Goal: Task Accomplishment & Management: Use online tool/utility

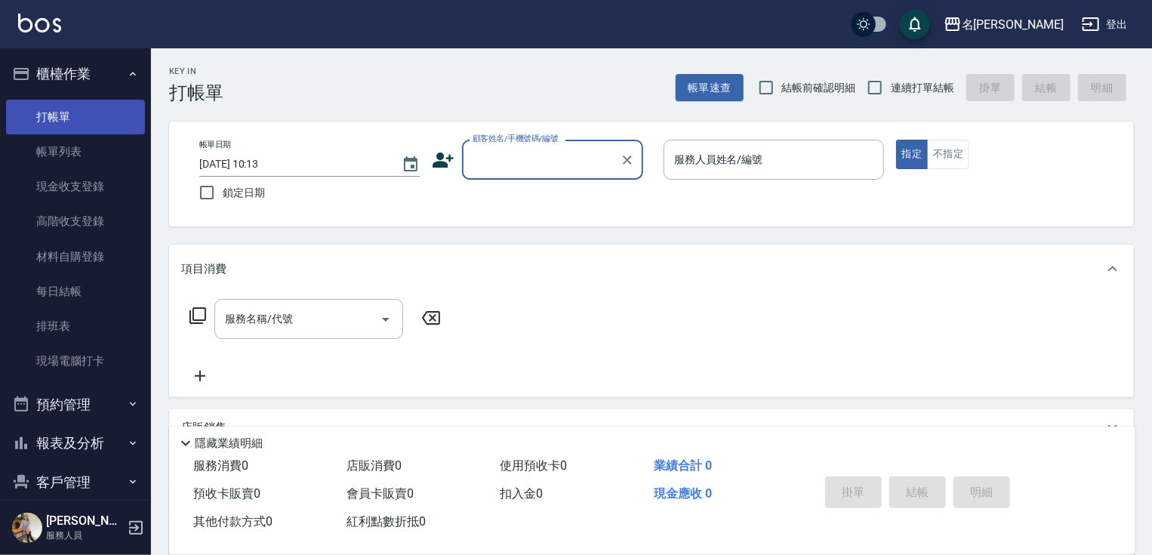
scroll to position [57, 0]
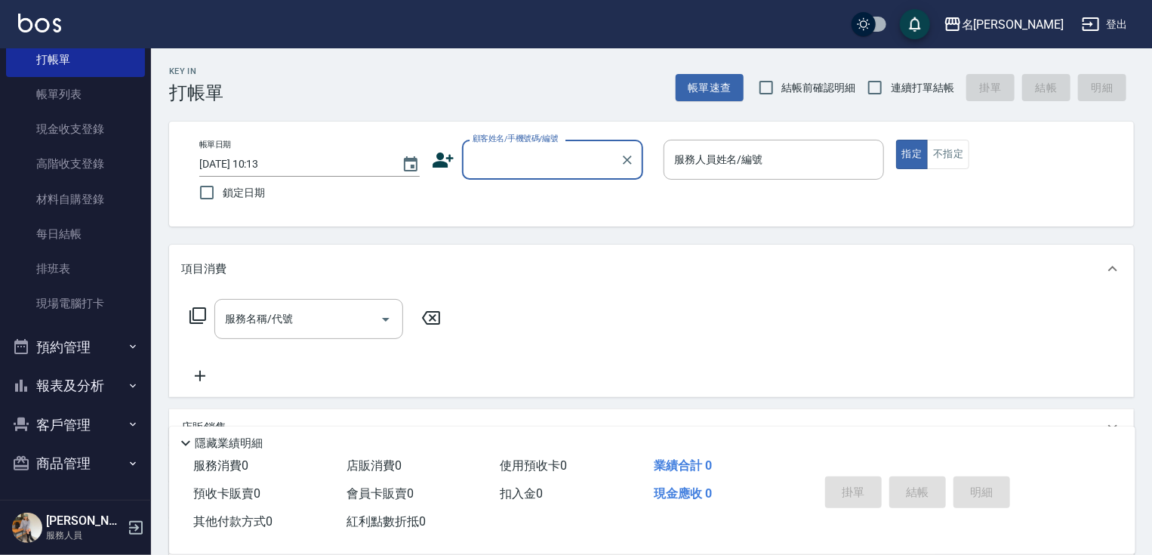
click at [522, 158] on input "顧客姓名/手機號碼/編號" at bounding box center [541, 159] width 145 height 26
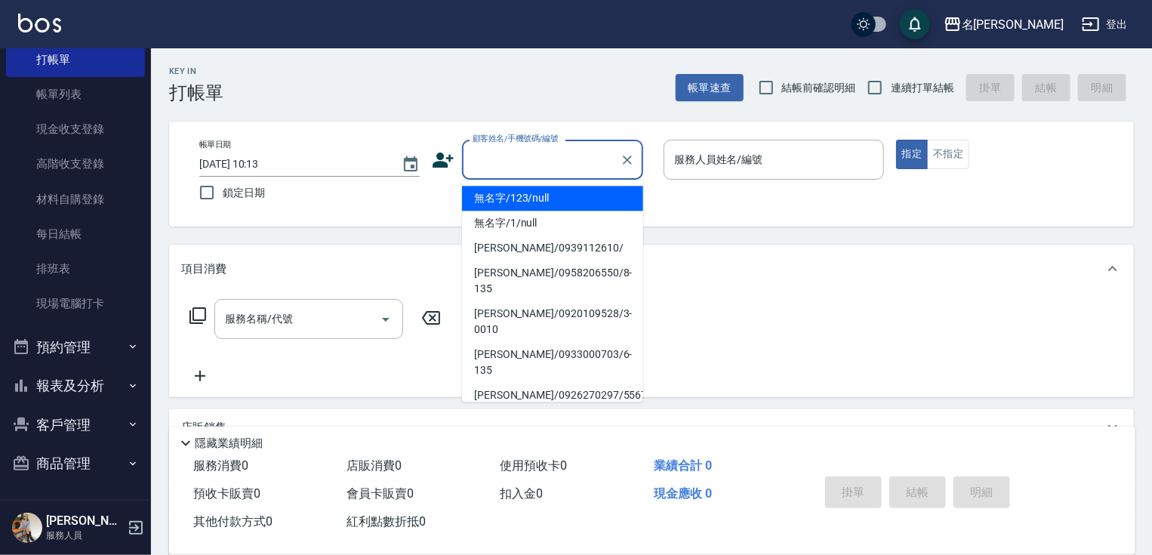
click at [533, 192] on li "無名字/123/null" at bounding box center [552, 198] width 181 height 25
type input "無名字/123/null"
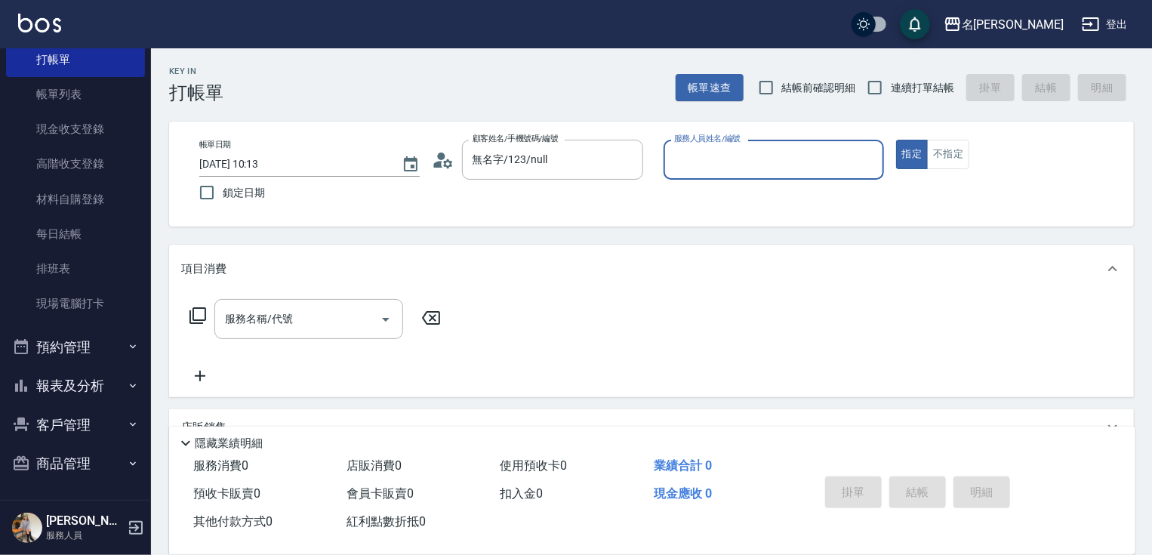
click at [750, 161] on input "服務人員姓名/編號" at bounding box center [773, 159] width 207 height 26
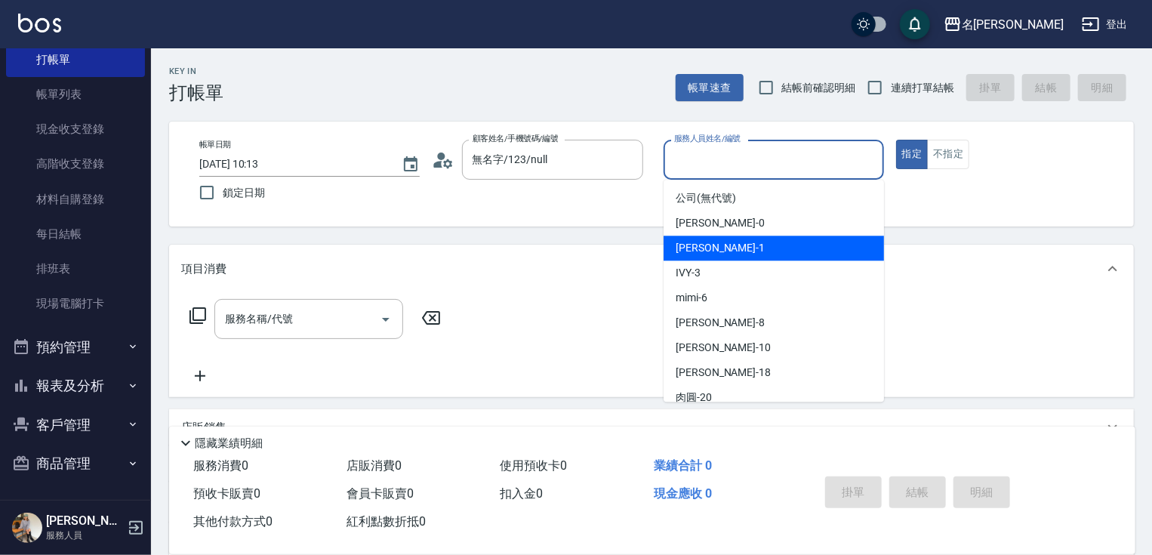
click at [727, 252] on div "[PERSON_NAME] -1" at bounding box center [773, 247] width 220 height 25
type input "[PERSON_NAME]-1"
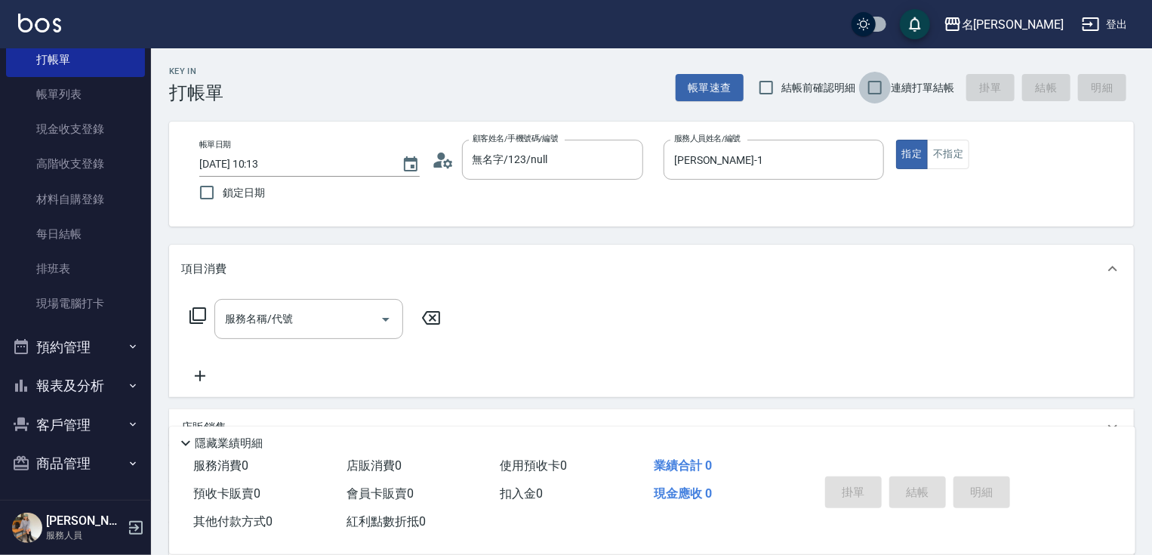
click at [860, 81] on input "連續打單結帳" at bounding box center [875, 88] width 32 height 32
click at [878, 86] on input "連續打單結帳" at bounding box center [875, 88] width 32 height 32
checkbox input "true"
click at [326, 311] on input "服務名稱/代號" at bounding box center [297, 319] width 152 height 26
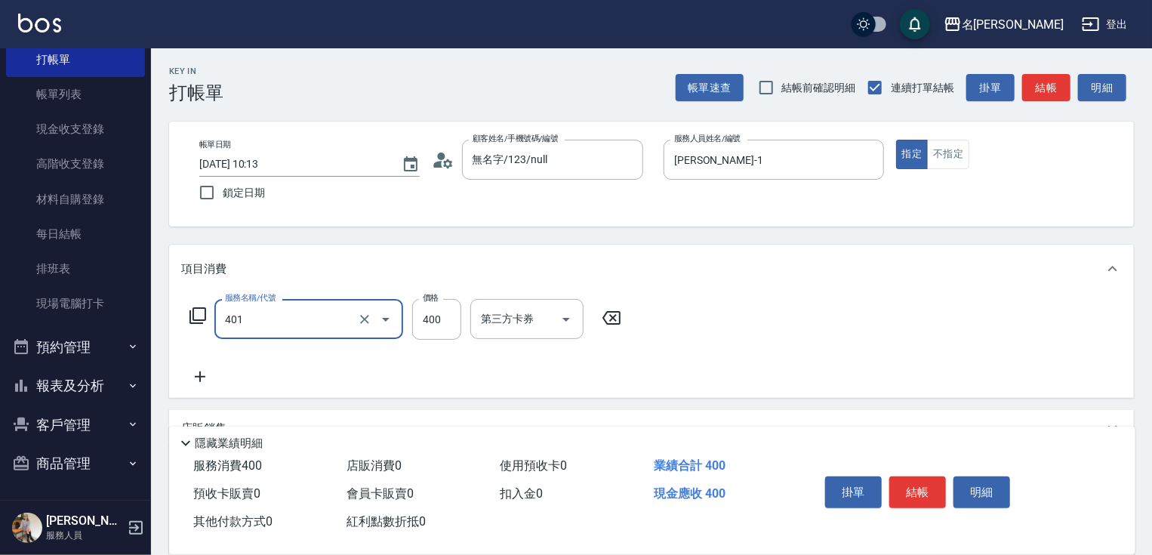
type input "剪髮(400)(401)"
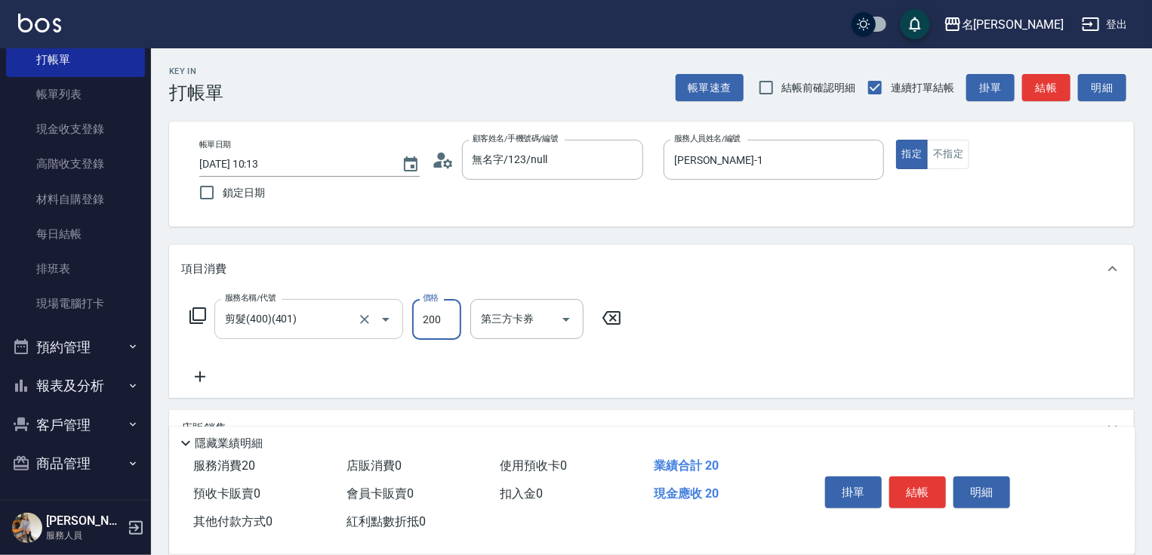
type input "200"
click at [920, 489] on button "結帳" at bounding box center [917, 492] width 57 height 32
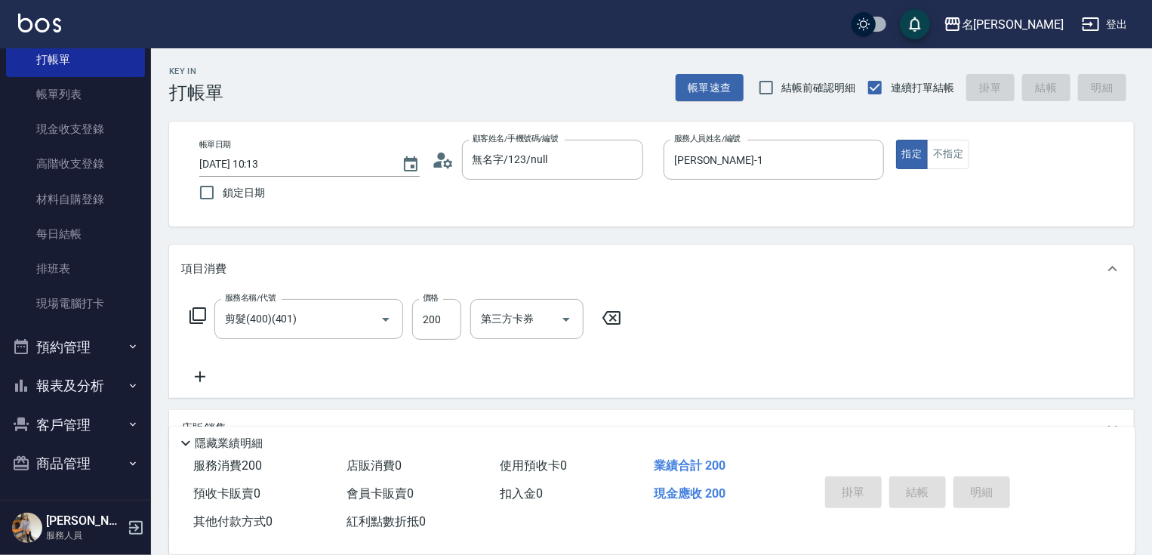
type input "[DATE] 11:42"
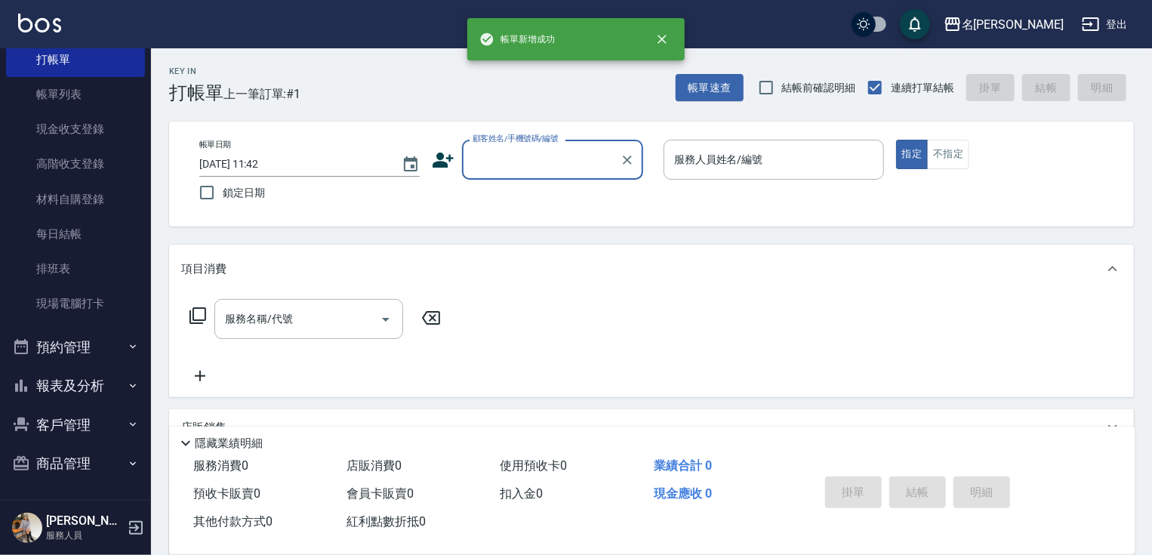
click at [534, 166] on input "顧客姓名/手機號碼/編號" at bounding box center [541, 159] width 145 height 26
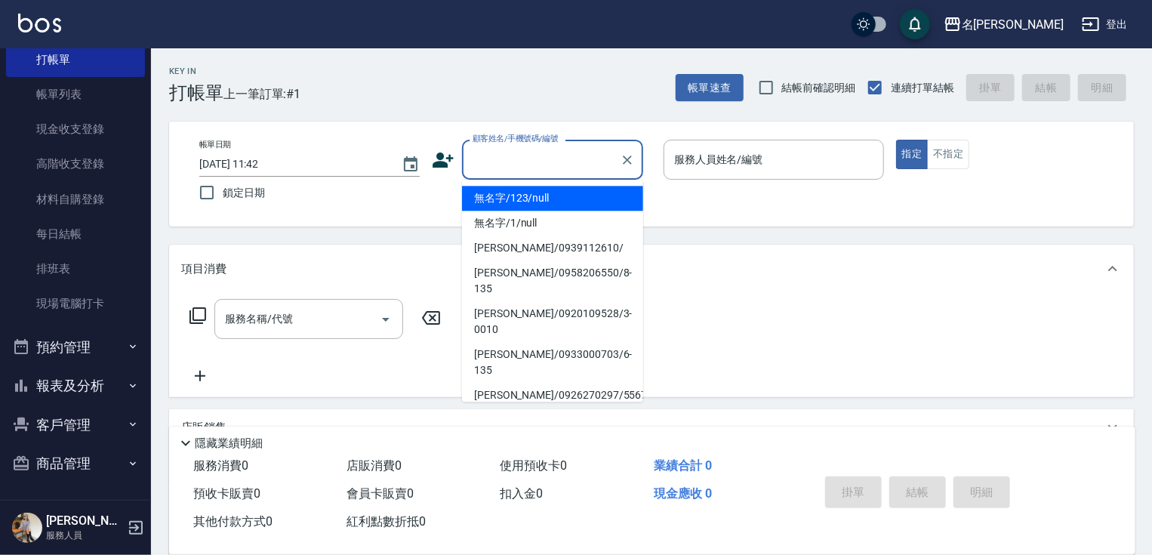
click at [528, 199] on li "無名字/123/null" at bounding box center [552, 198] width 181 height 25
type input "無名字/123/null"
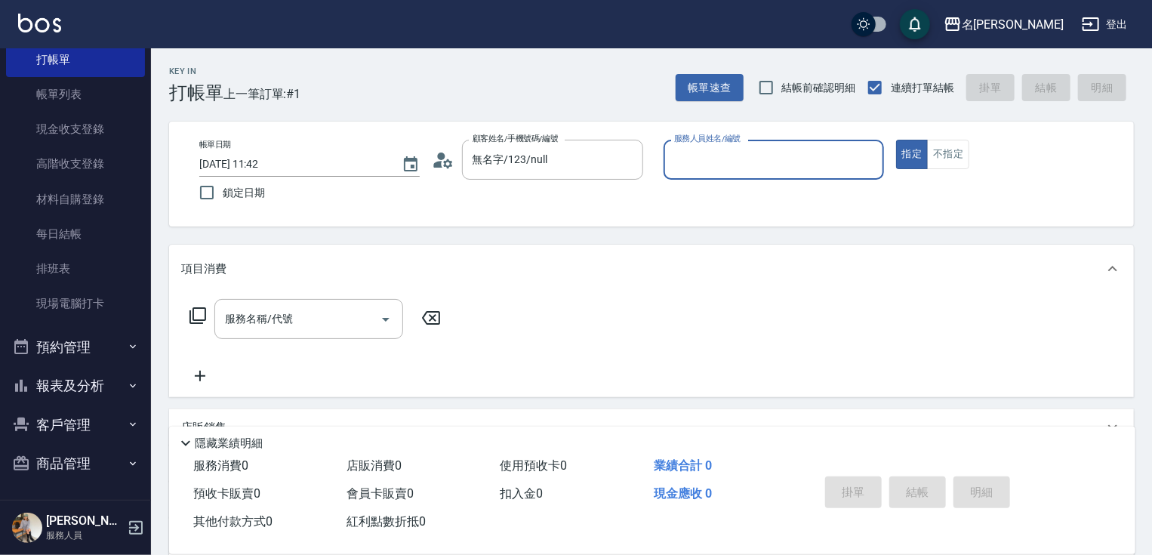
click at [771, 165] on input "服務人員姓名/編號" at bounding box center [773, 159] width 207 height 26
type input "曉容-8"
type button "true"
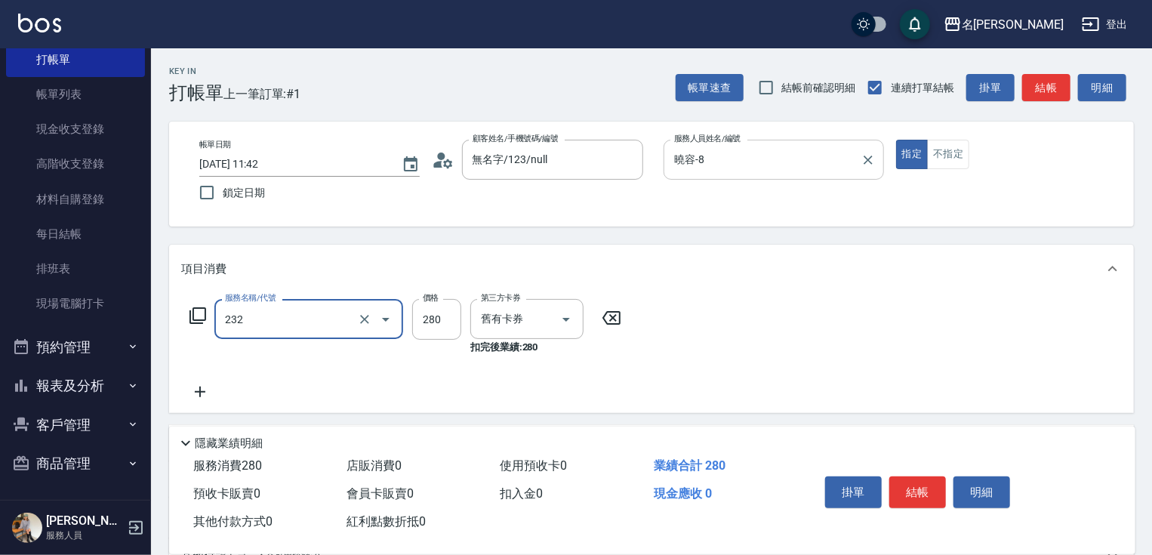
type input "洗髮卷280(232)"
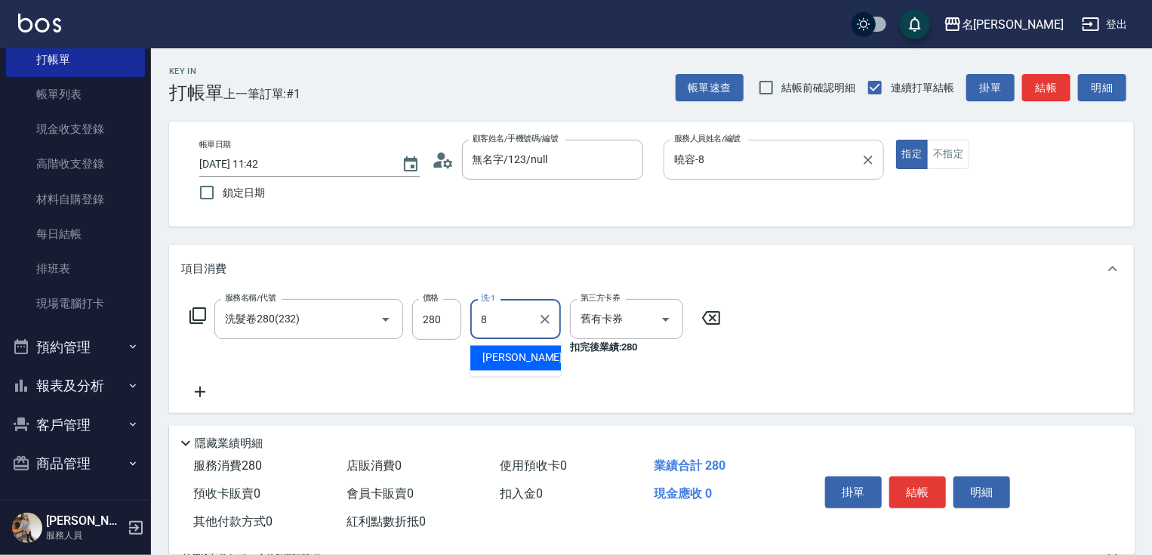
type input "曉容-8"
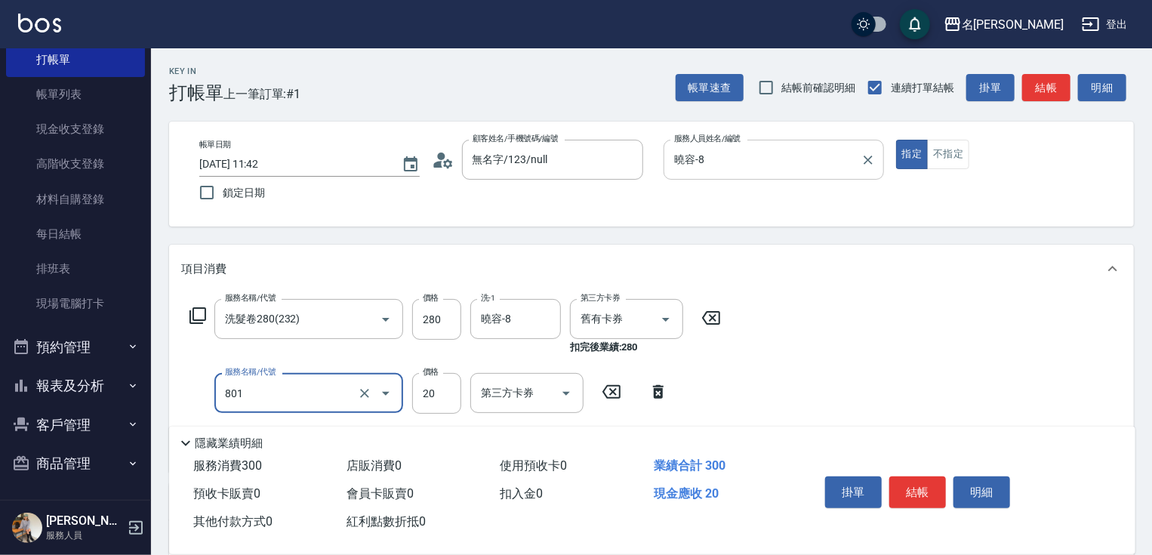
type input "潤絲20(801)"
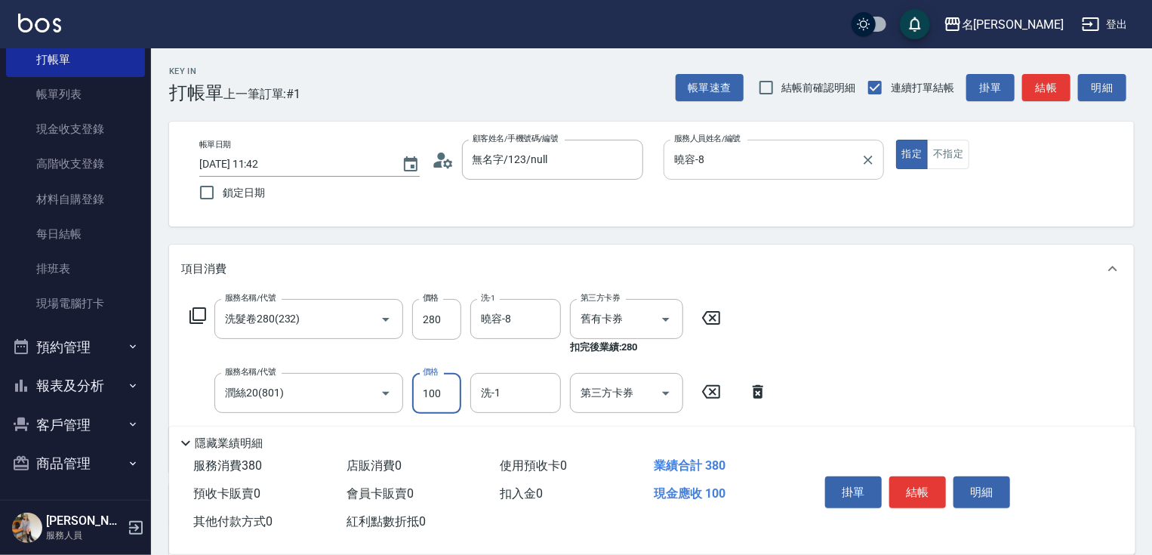
type input "100"
type input "曉容-8"
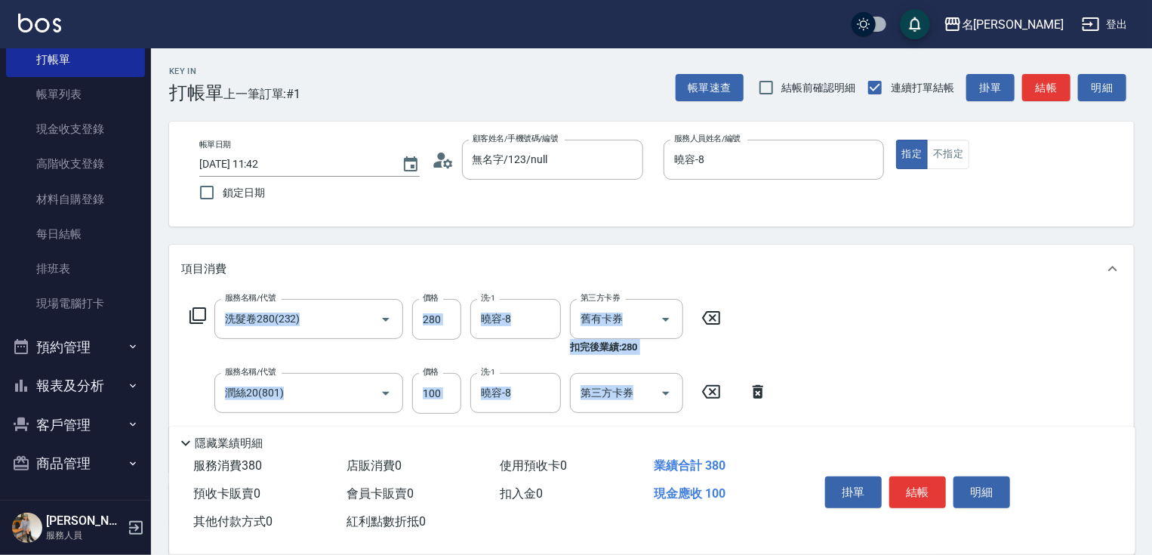
drag, startPoint x: 1150, startPoint y: 195, endPoint x: 1158, endPoint y: 320, distance: 125.5
click at [1151, 338] on html "名留竹林 登出 櫃檯作業 打帳單 帳單列表 現金收支登錄 高階收支登錄 材料自購登錄 每日結帳 排班表 現場電腦打卡 預約管理 預約管理 單日預約紀錄 單週預…" at bounding box center [576, 406] width 1152 height 813
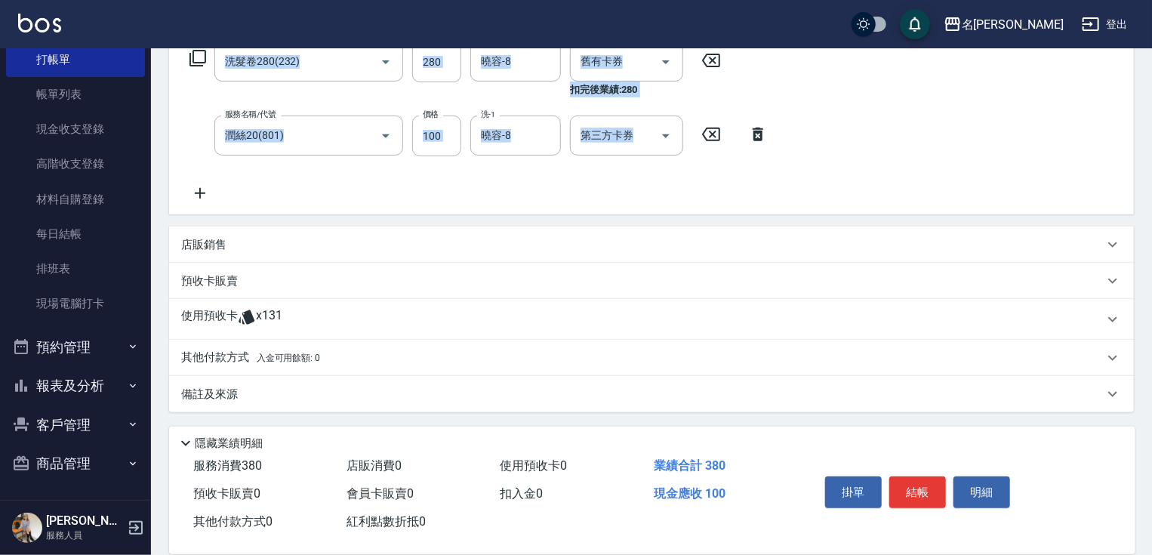
click at [211, 283] on p "預收卡販賣" at bounding box center [209, 281] width 57 height 16
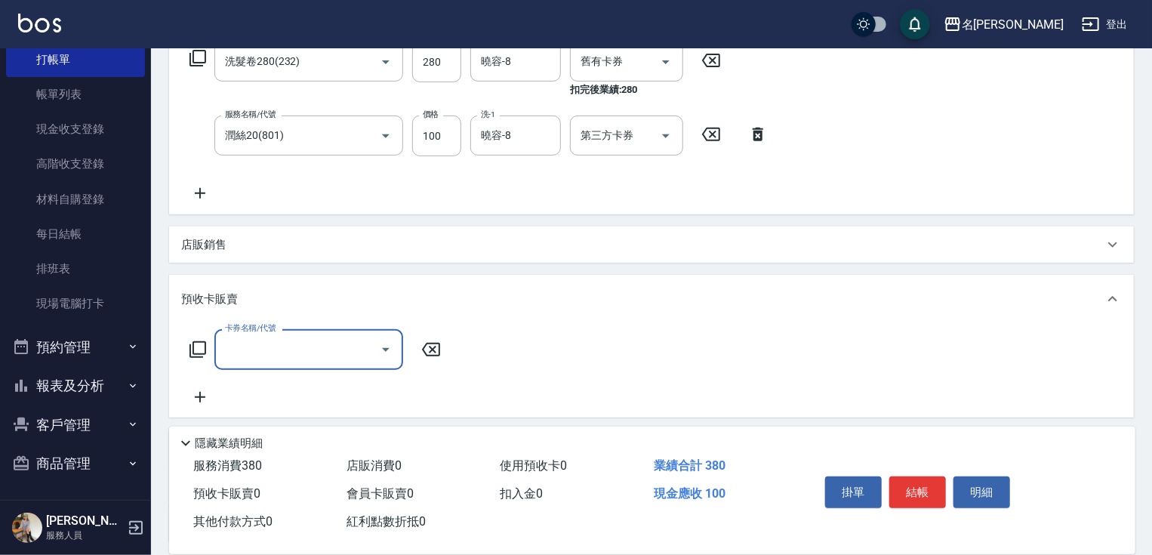
scroll to position [0, 0]
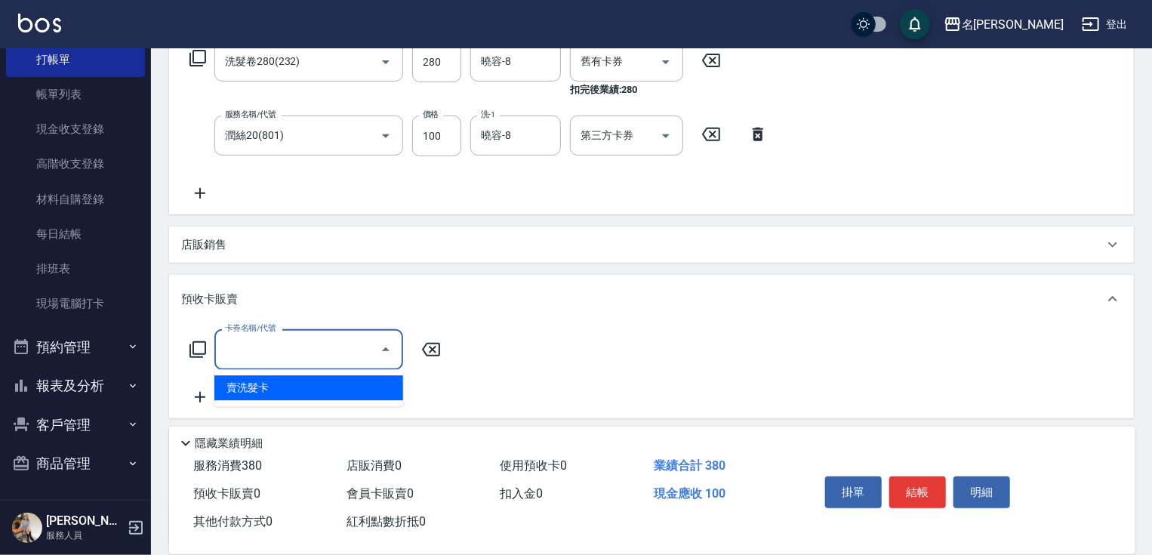
click at [250, 352] on input "卡券名稱/代號" at bounding box center [297, 349] width 152 height 26
click at [260, 389] on span "賣洗髮卡" at bounding box center [308, 387] width 189 height 25
type input "賣洗髮卡(992)"
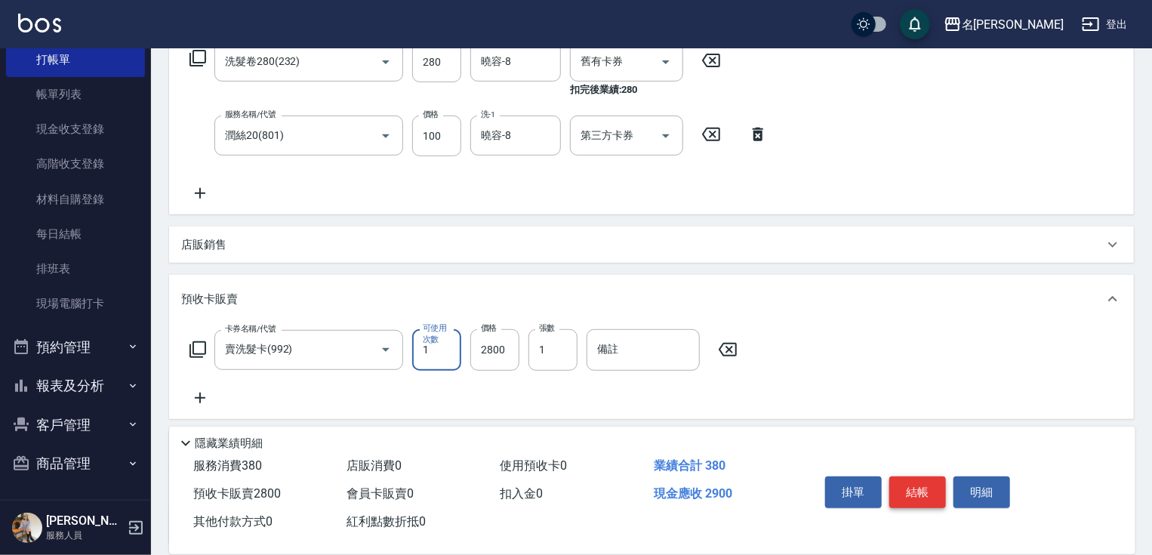
click at [899, 481] on button "結帳" at bounding box center [917, 492] width 57 height 32
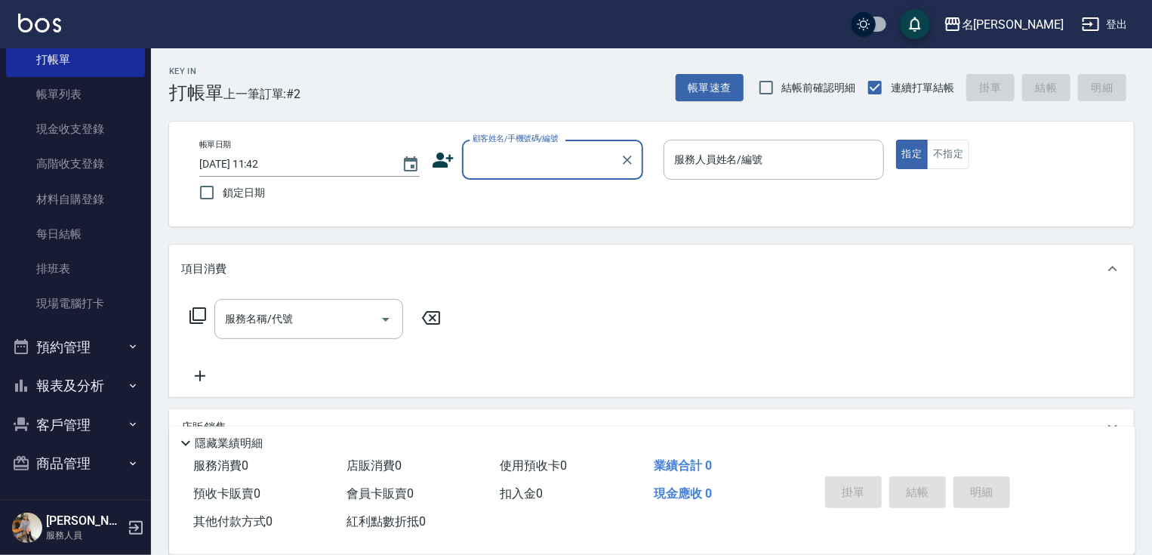
click at [582, 157] on input "顧客姓名/手機號碼/編號" at bounding box center [541, 159] width 145 height 26
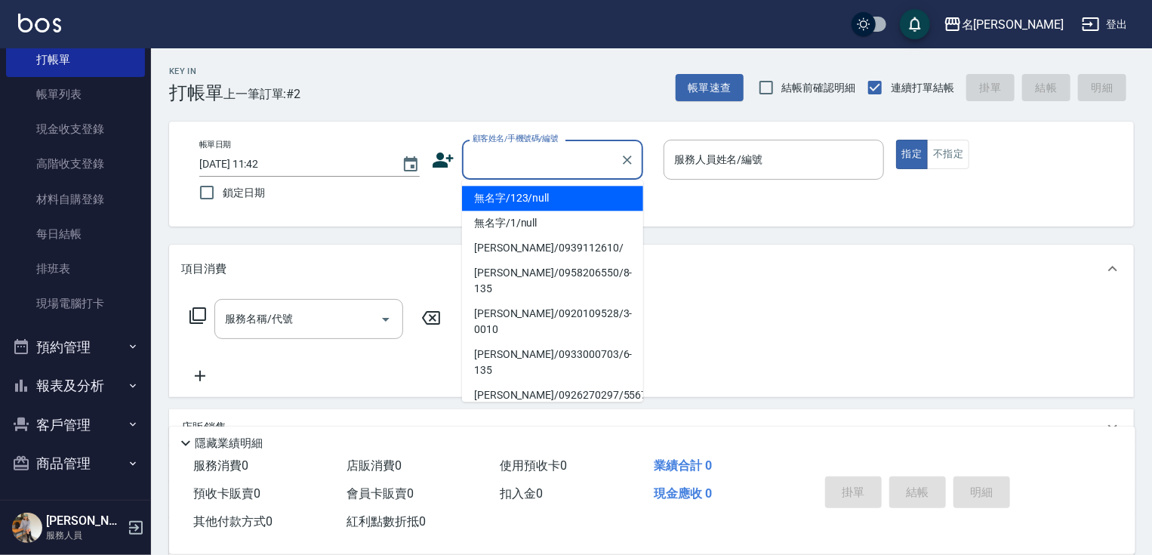
click at [559, 208] on li "無名字/123/null" at bounding box center [552, 198] width 181 height 25
type input "無名字/123/null"
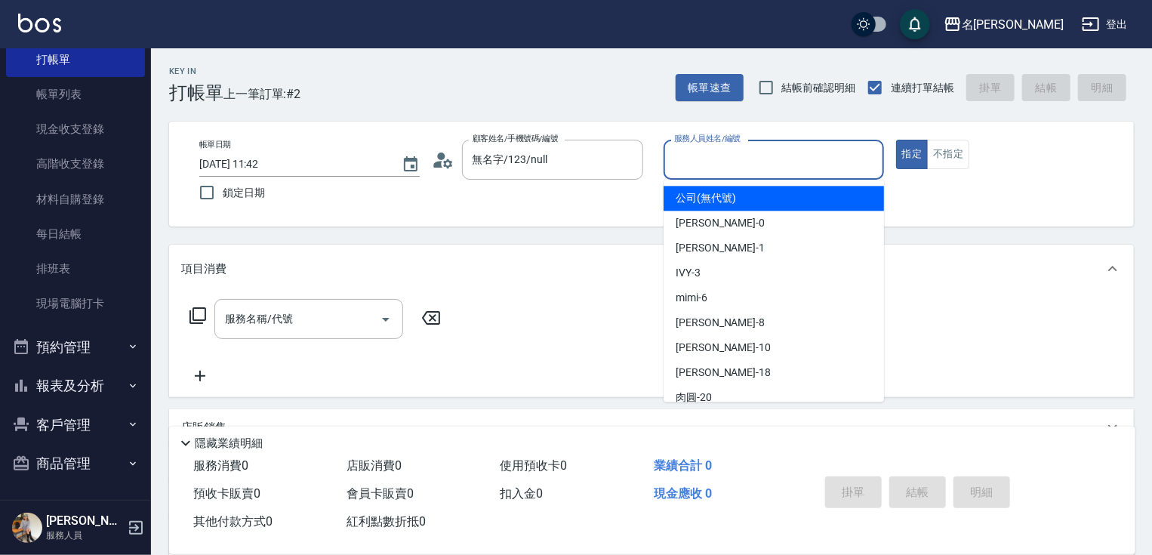
click at [747, 166] on input "服務人員姓名/編號" at bounding box center [773, 159] width 207 height 26
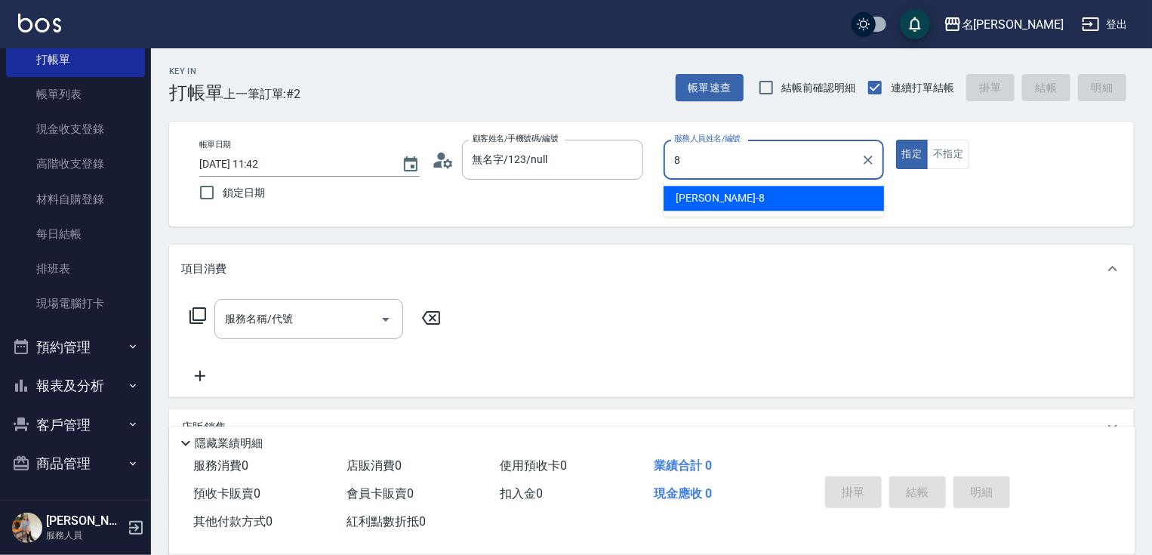
type input "曉容-8"
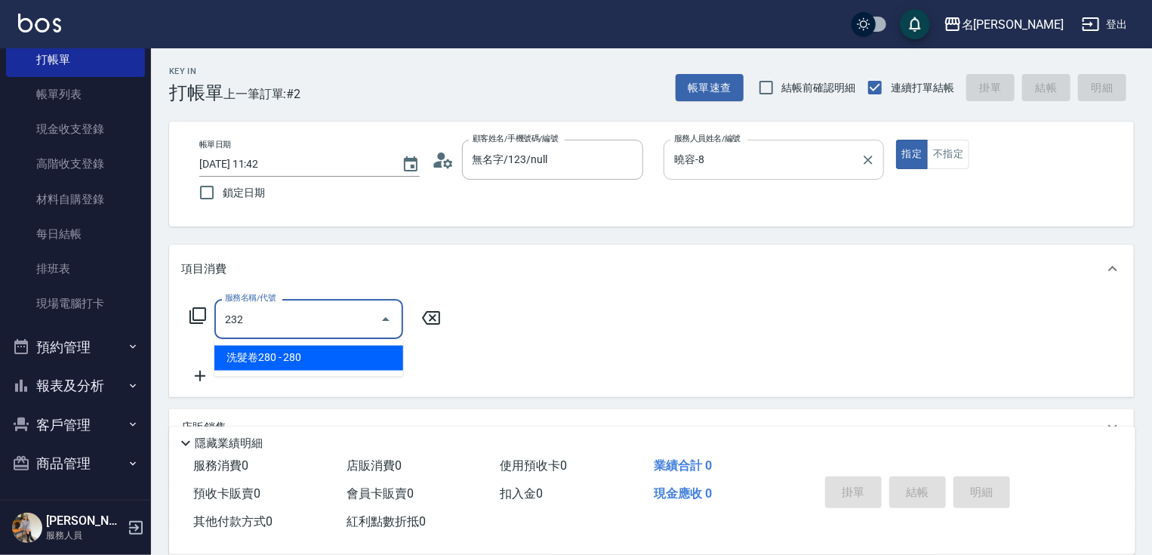
type input "洗髮卷280(232)"
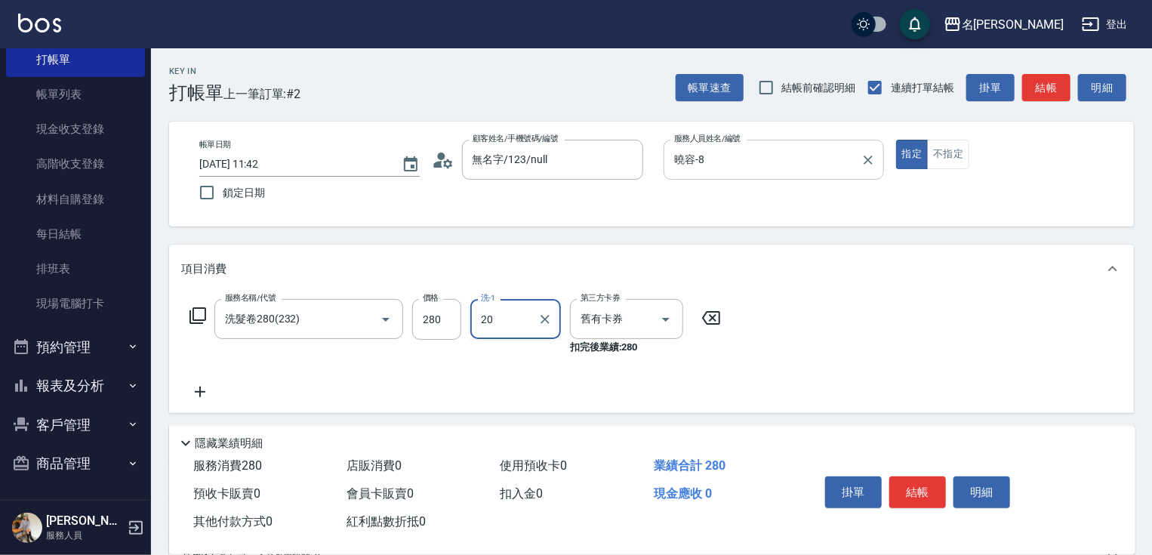
type input "肉圓-20"
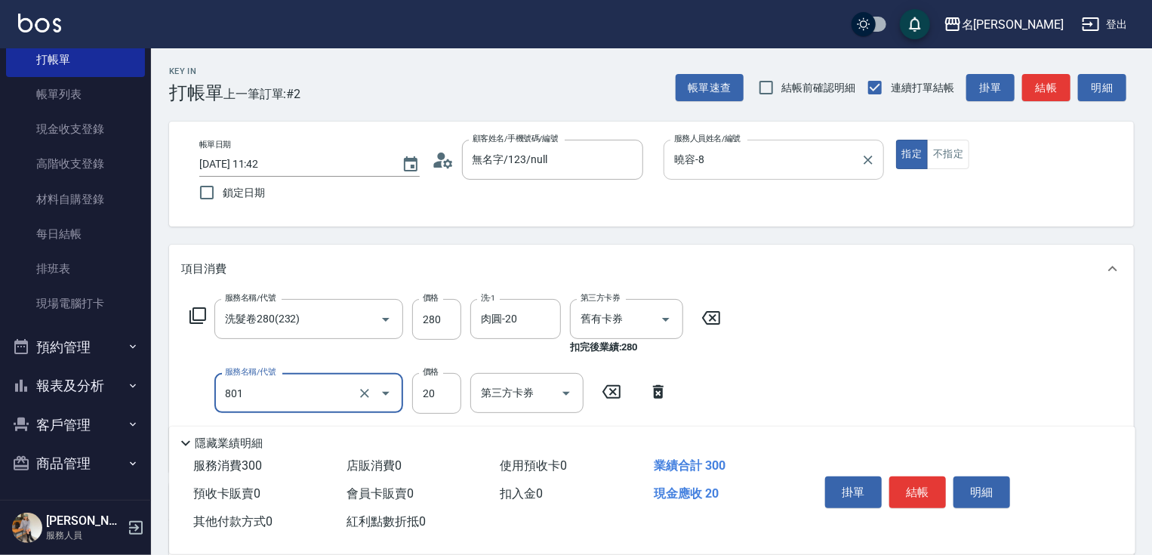
type input "潤絲20(801)"
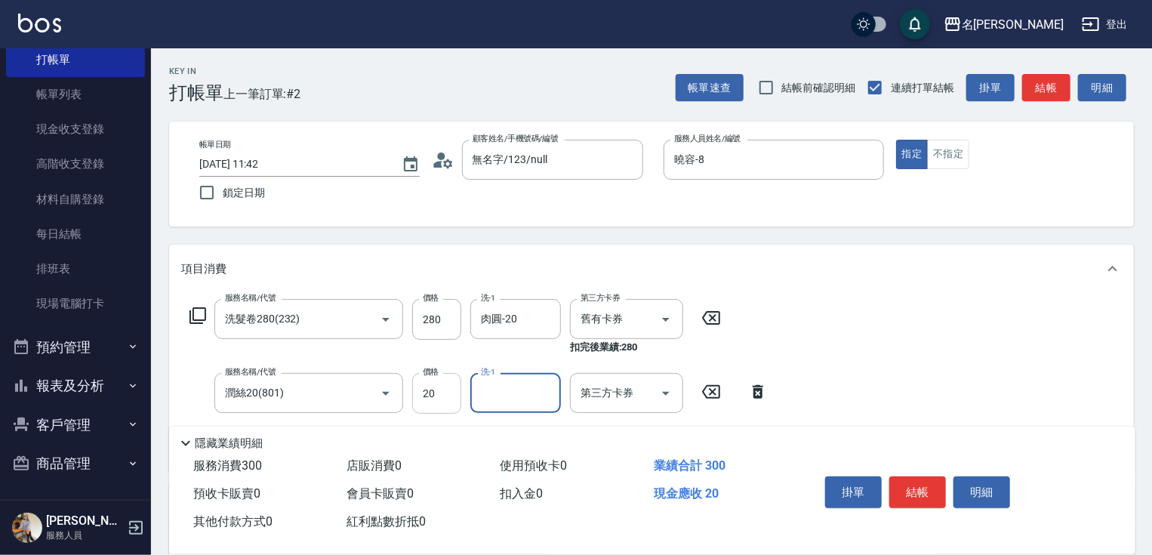
click at [447, 392] on input "20" at bounding box center [436, 393] width 49 height 41
type input "10"
type input "肉圓-20"
click at [905, 494] on button "結帳" at bounding box center [917, 492] width 57 height 32
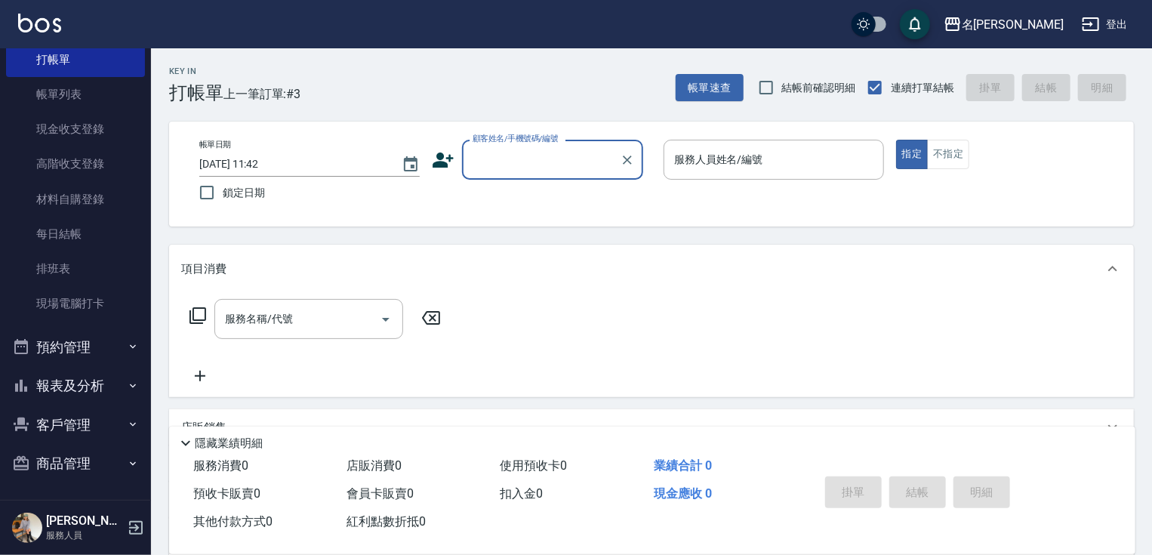
click at [564, 162] on input "顧客姓名/手機號碼/編號" at bounding box center [541, 159] width 145 height 26
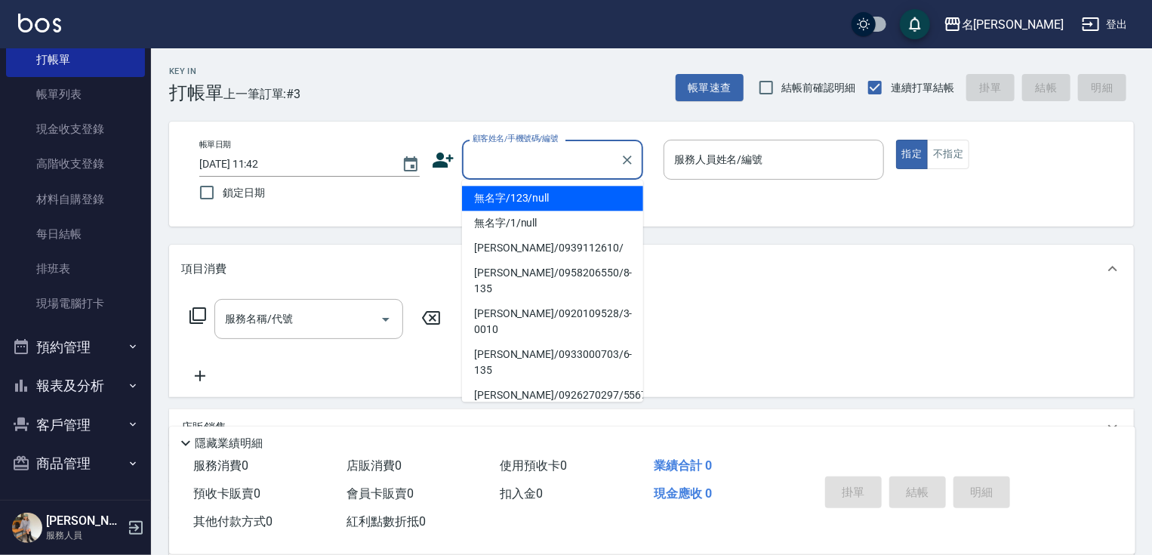
click at [558, 193] on li "無名字/123/null" at bounding box center [552, 198] width 181 height 25
type input "無名字/123/null"
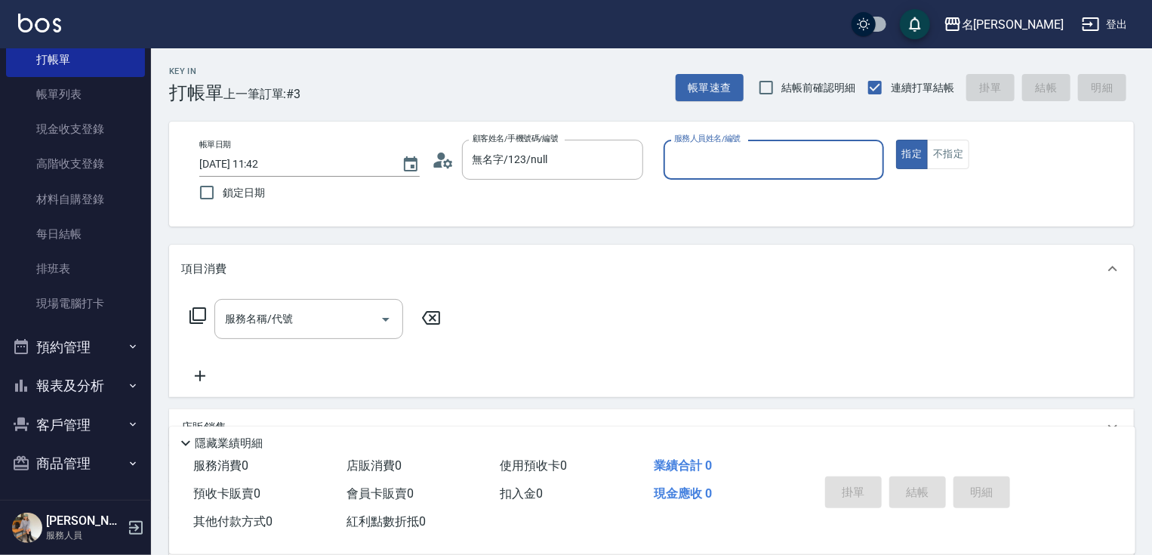
click at [768, 164] on input "服務人員姓名/編號" at bounding box center [773, 159] width 207 height 26
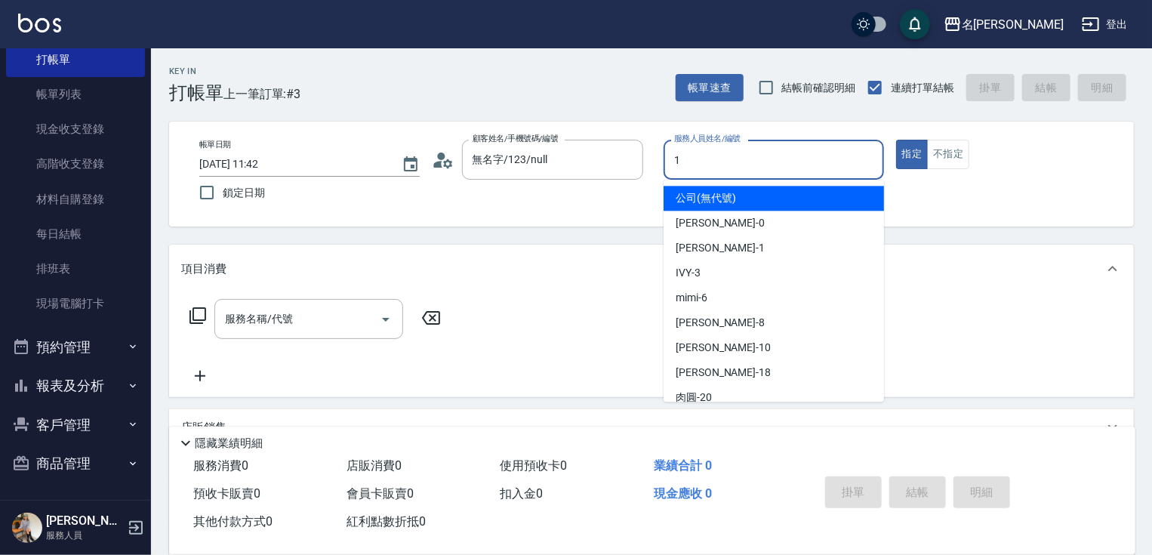
type input "[PERSON_NAME]-1"
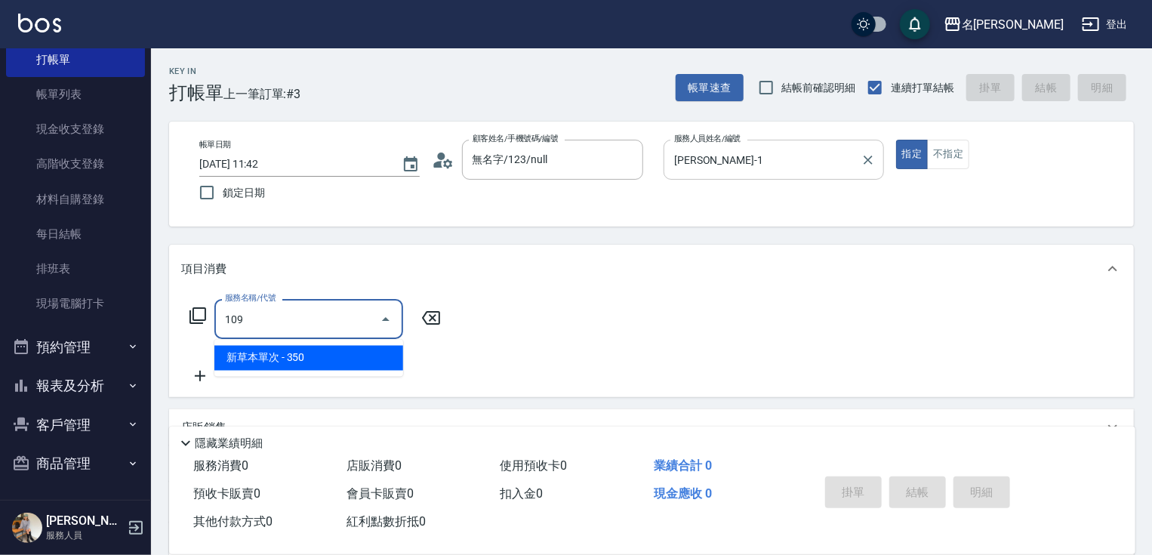
type input "新草本單次(109)"
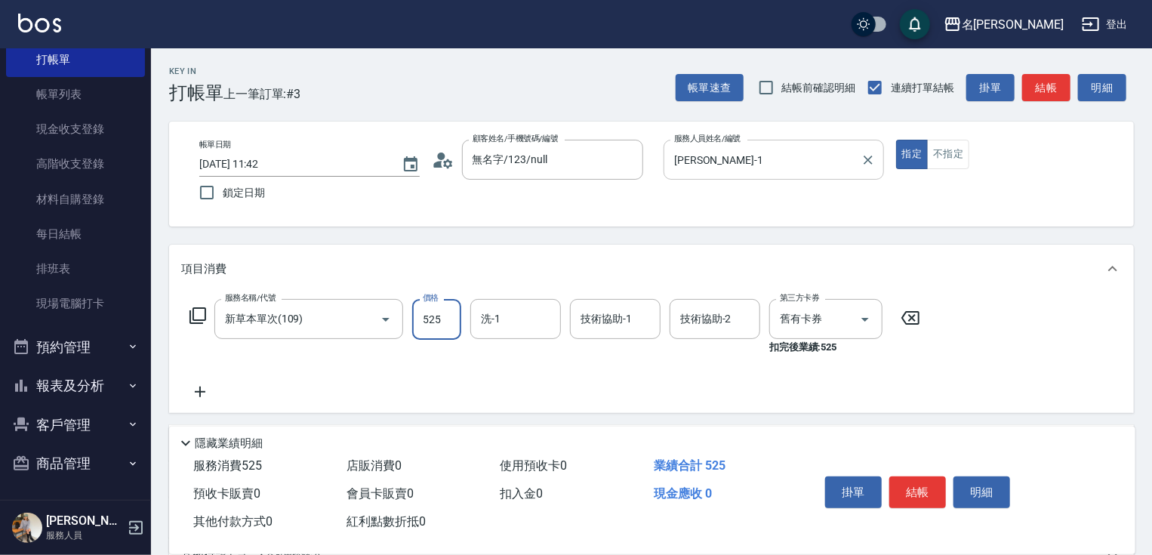
type input "525"
type input "鴨肉-23"
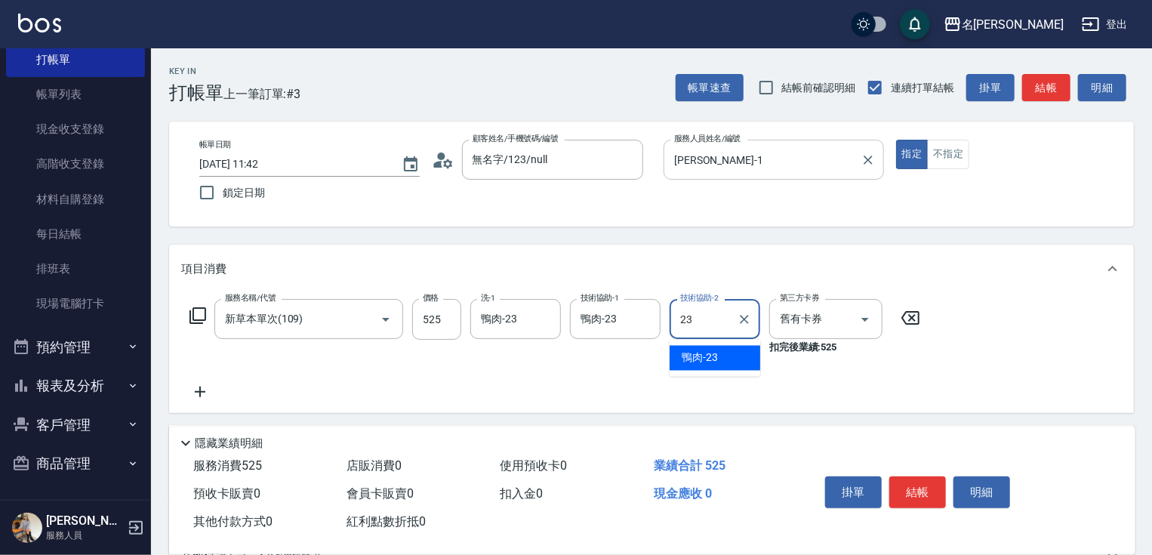
type input "鴨肉-23"
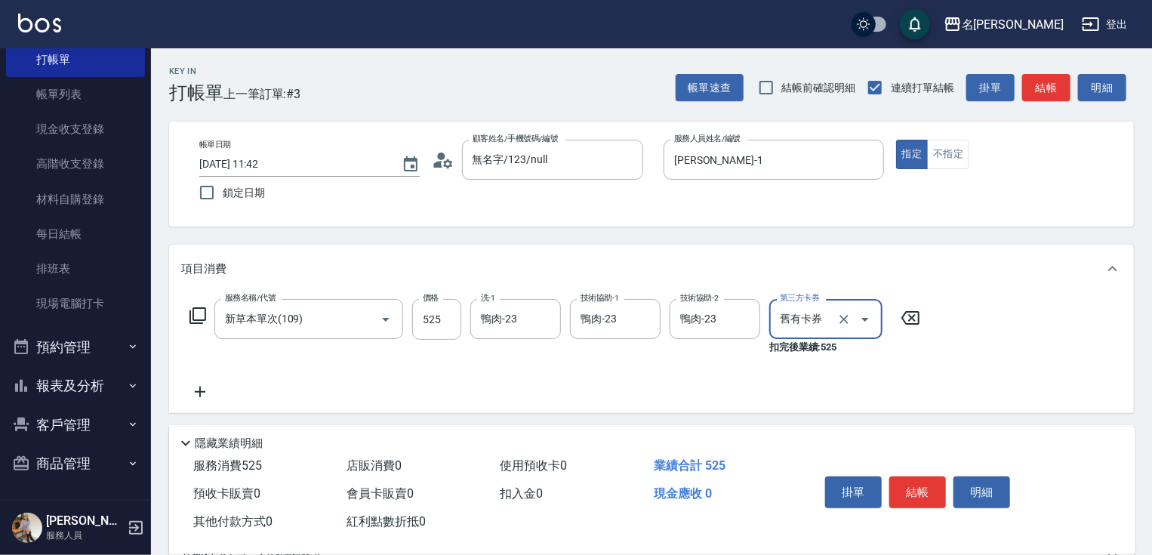
click at [924, 483] on button "結帳" at bounding box center [917, 492] width 57 height 32
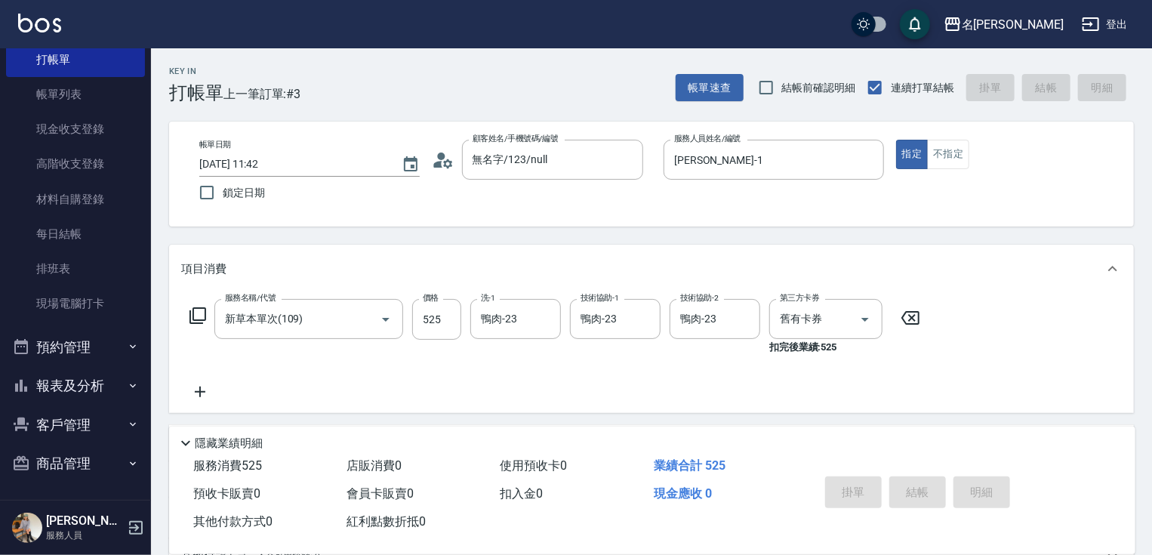
type input "[DATE] 11:43"
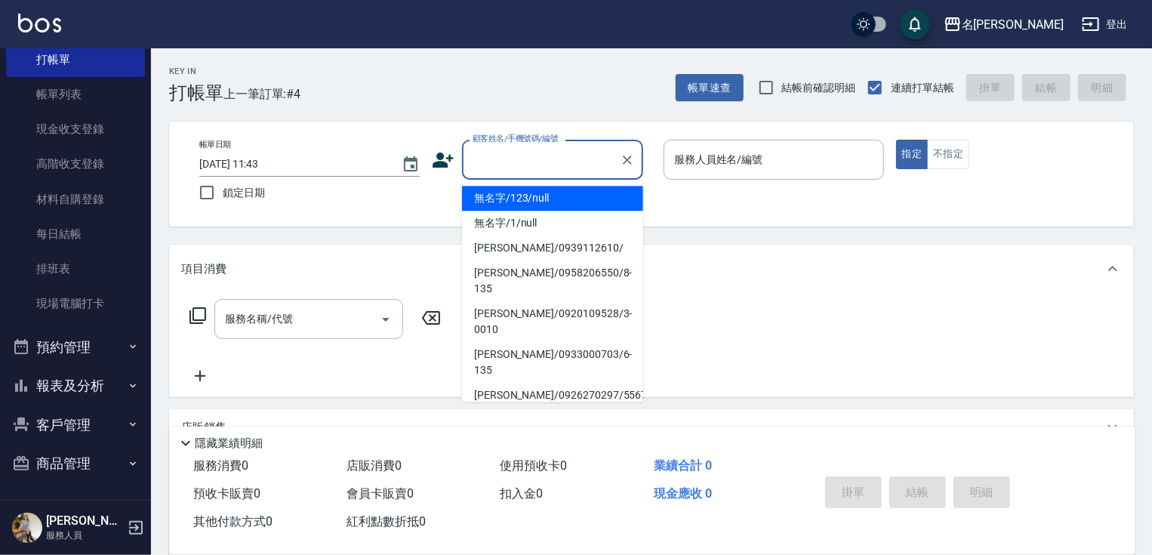
click at [589, 149] on input "顧客姓名/手機號碼/編號" at bounding box center [541, 159] width 145 height 26
click at [564, 207] on li "無名字/123/null" at bounding box center [552, 198] width 181 height 25
type input "無名字/123/null"
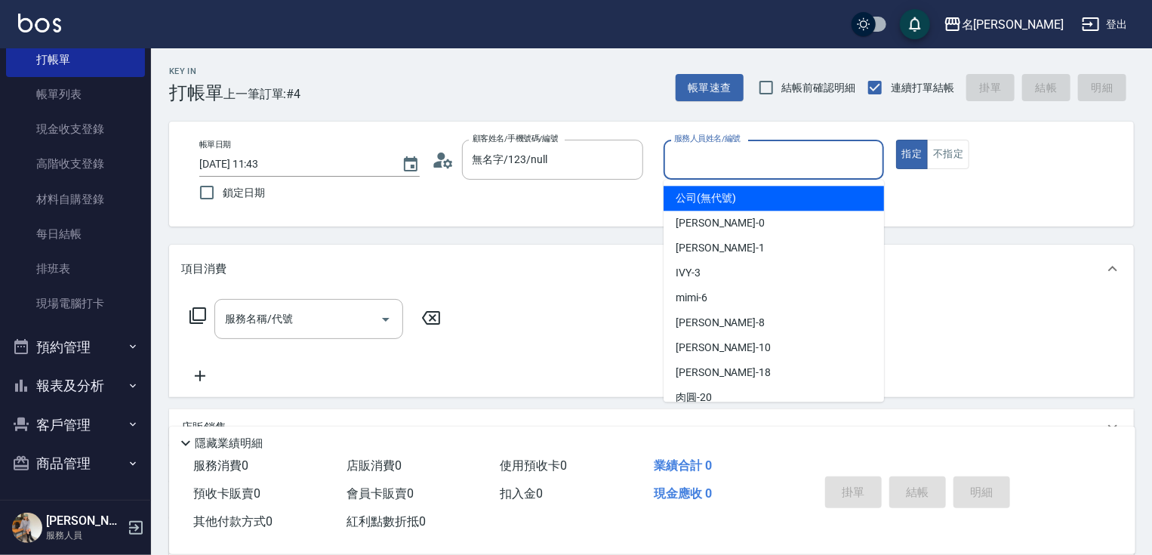
click at [766, 152] on input "服務人員姓名/編號" at bounding box center [773, 159] width 207 height 26
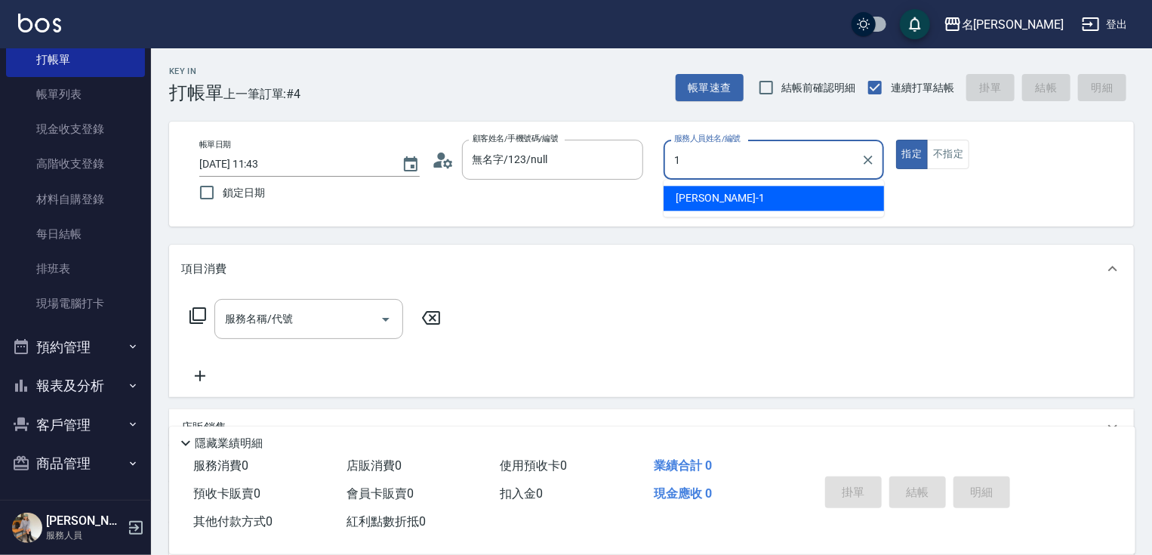
type input "[PERSON_NAME]-1"
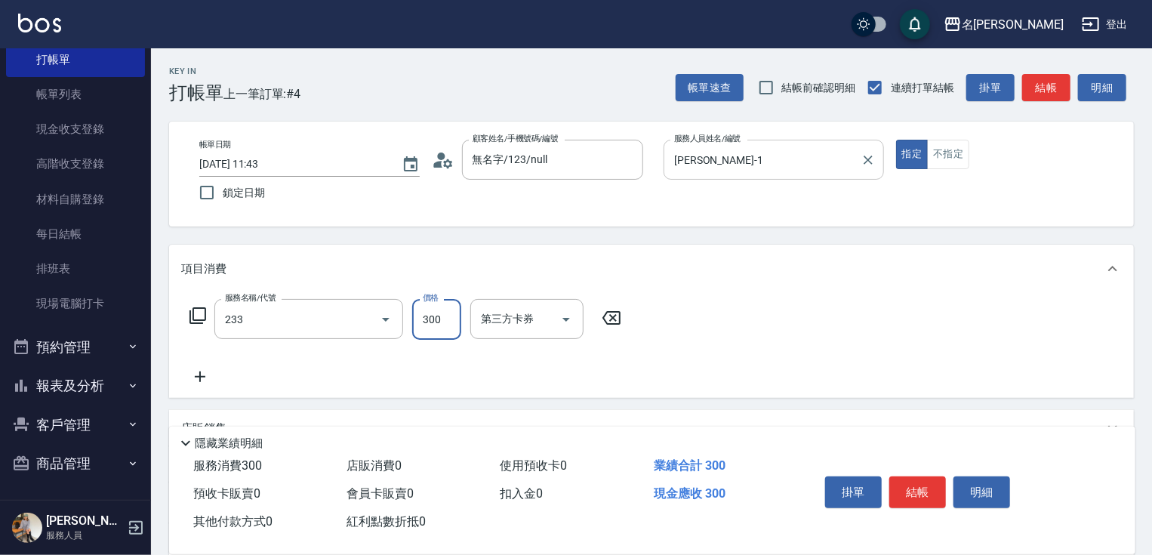
type input "洗髮300(233)"
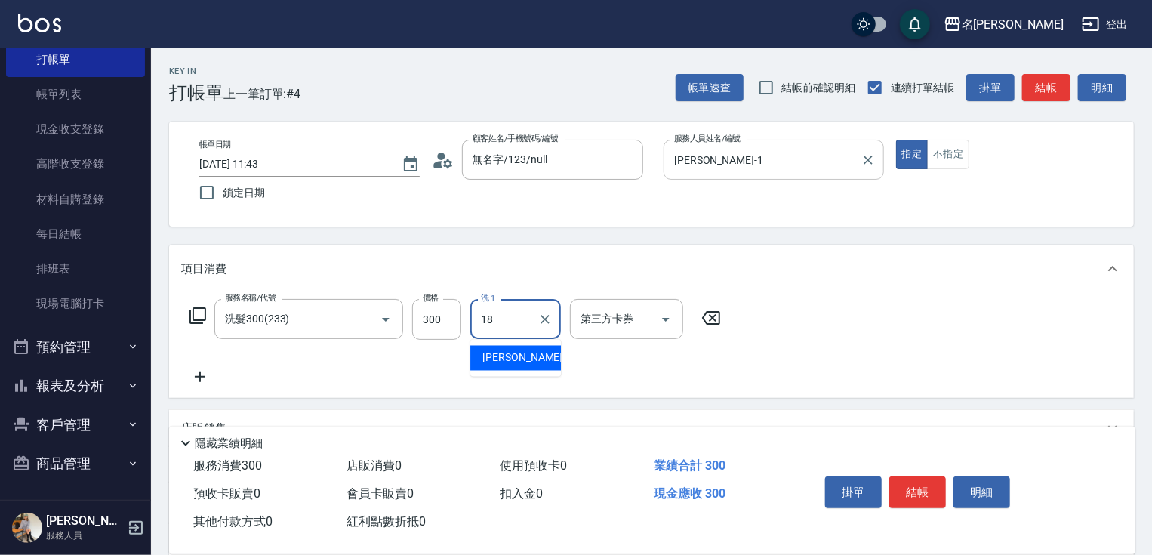
type input "[PERSON_NAME]-18"
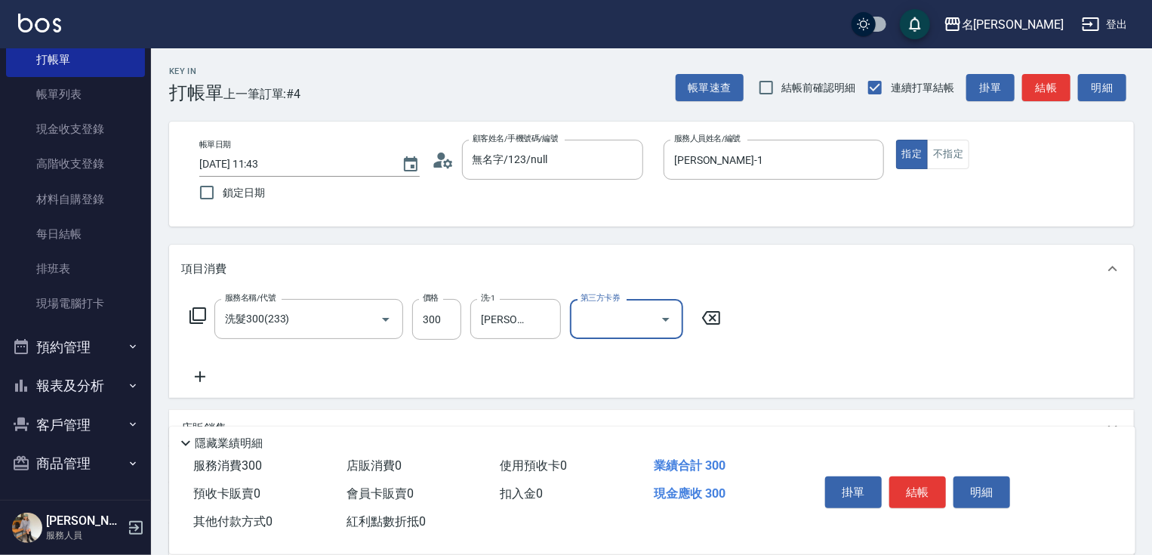
click at [921, 493] on button "結帳" at bounding box center [917, 492] width 57 height 32
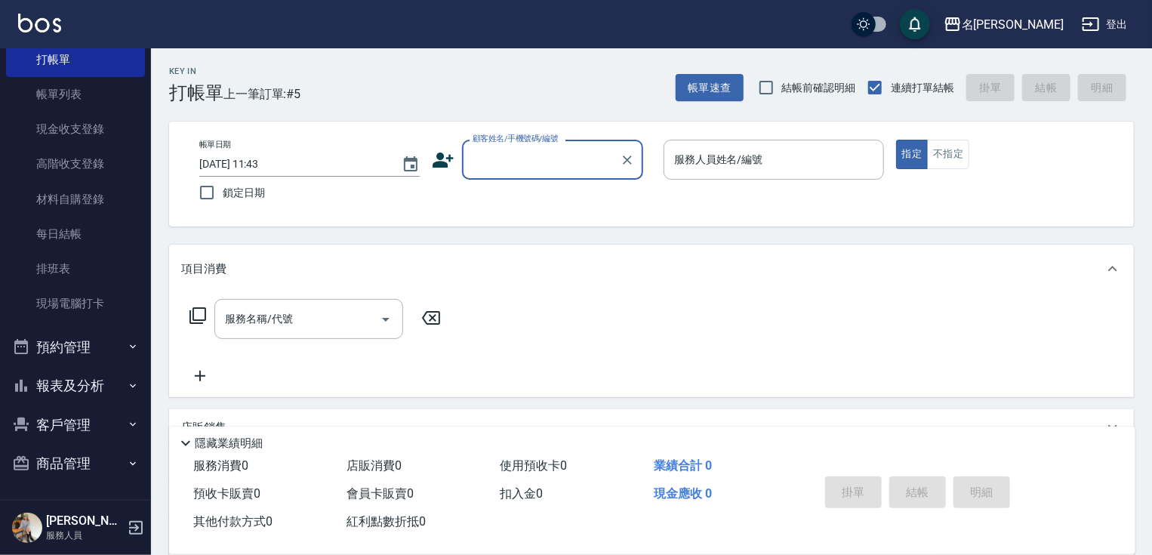
click at [557, 153] on input "顧客姓名/手機號碼/編號" at bounding box center [541, 159] width 145 height 26
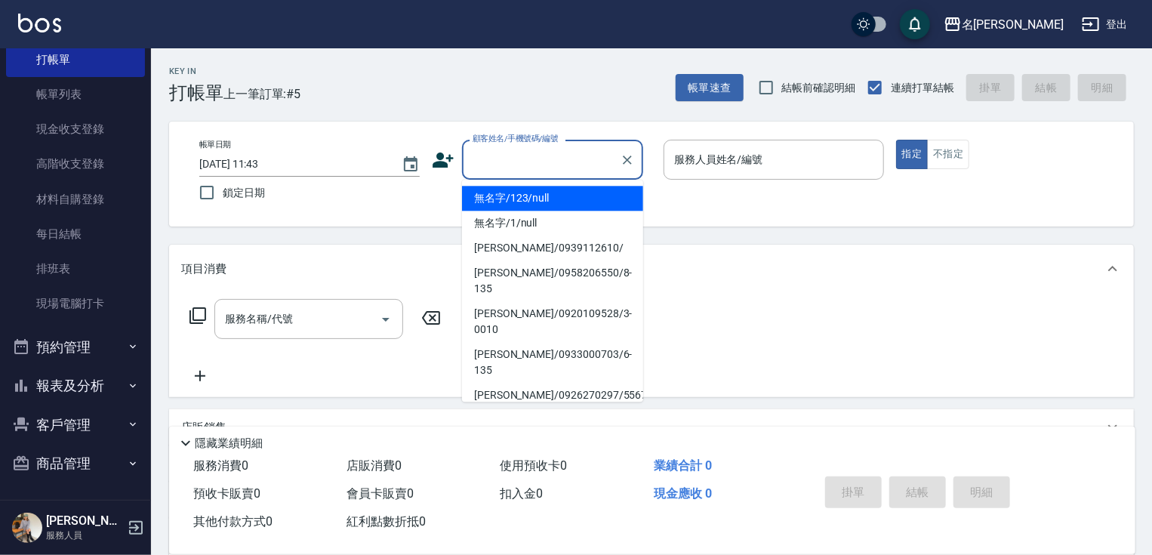
click at [550, 192] on li "無名字/123/null" at bounding box center [552, 198] width 181 height 25
type input "無名字/123/null"
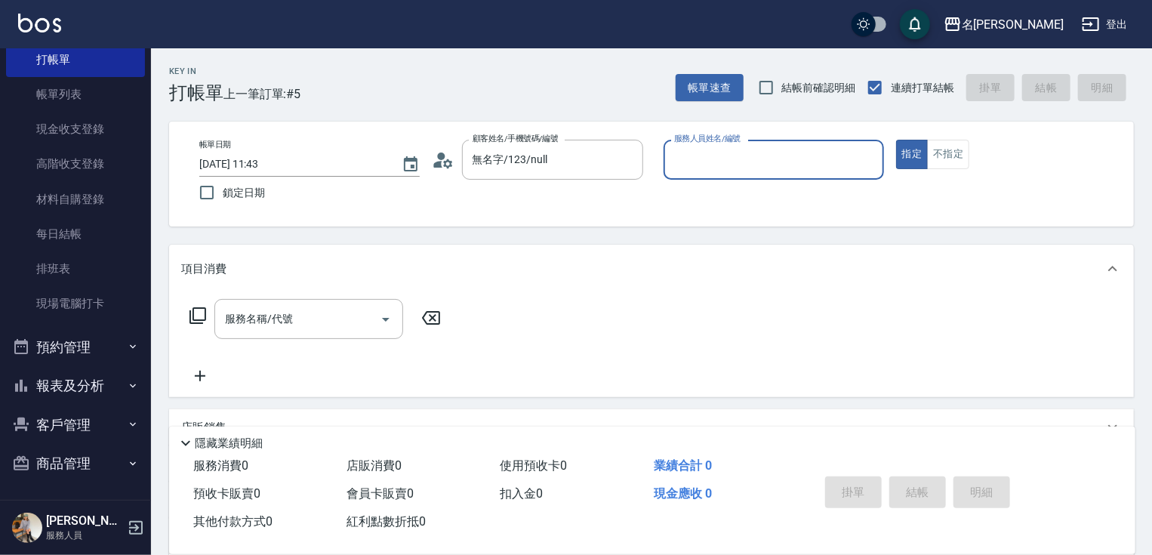
click at [761, 165] on input "服務人員姓名/編號" at bounding box center [773, 159] width 207 height 26
type input "IVY-3"
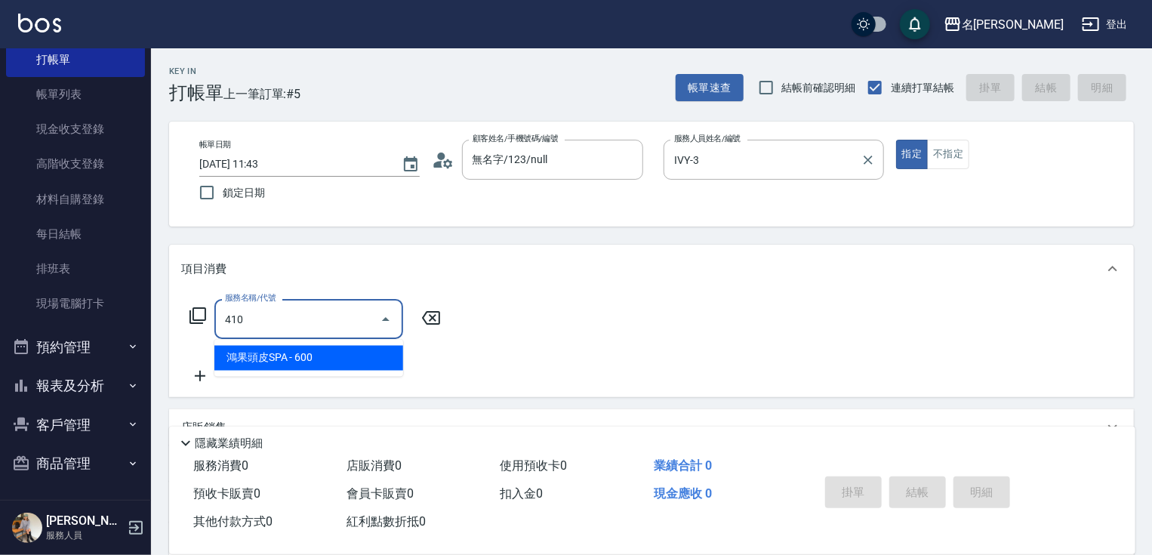
type input "鴻果頭皮SPA(410)"
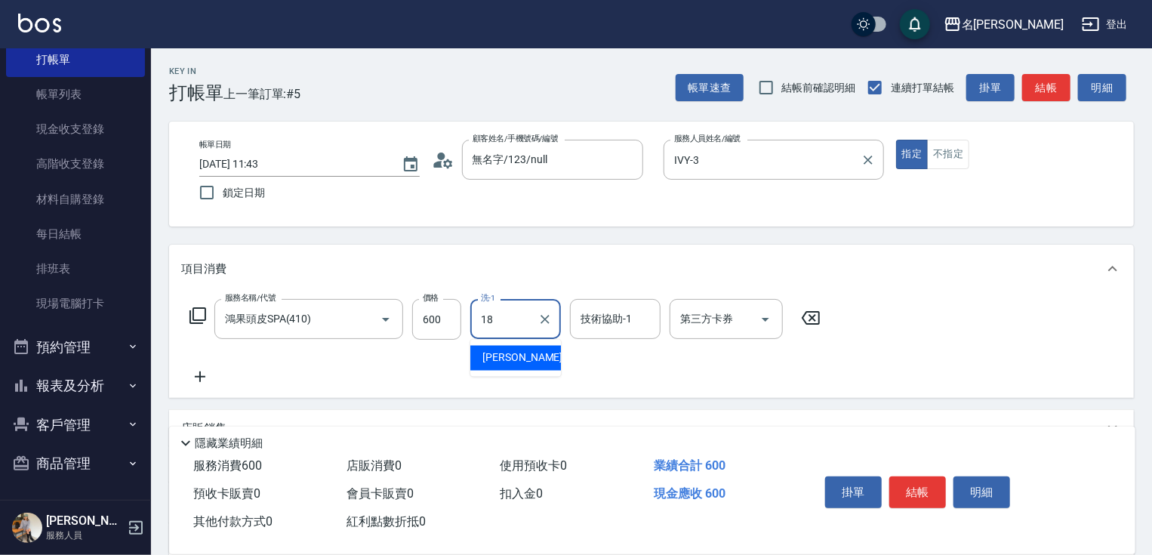
type input "[PERSON_NAME]-18"
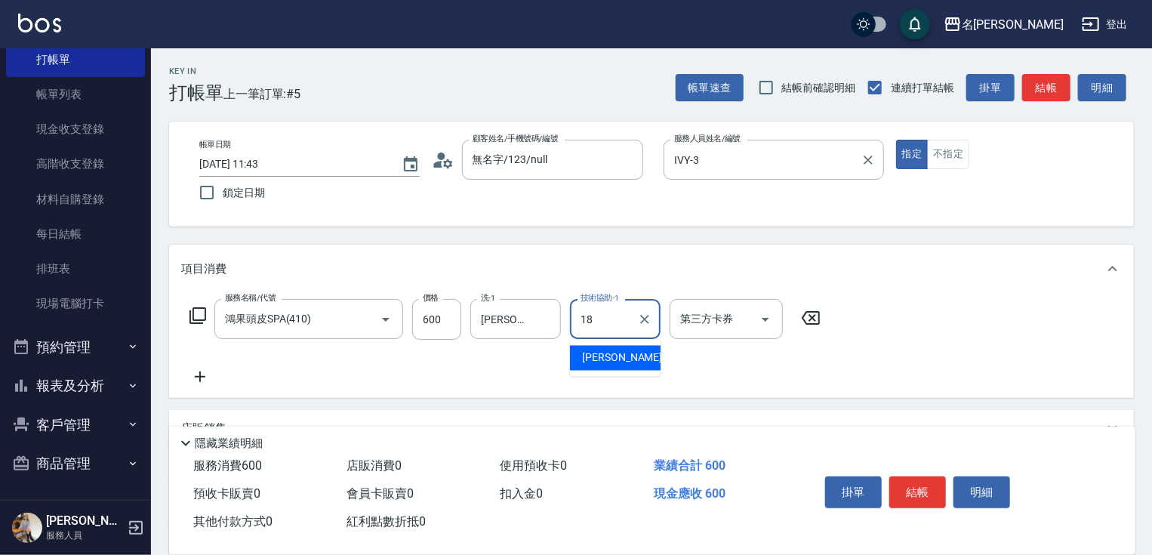
type input "[PERSON_NAME]-18"
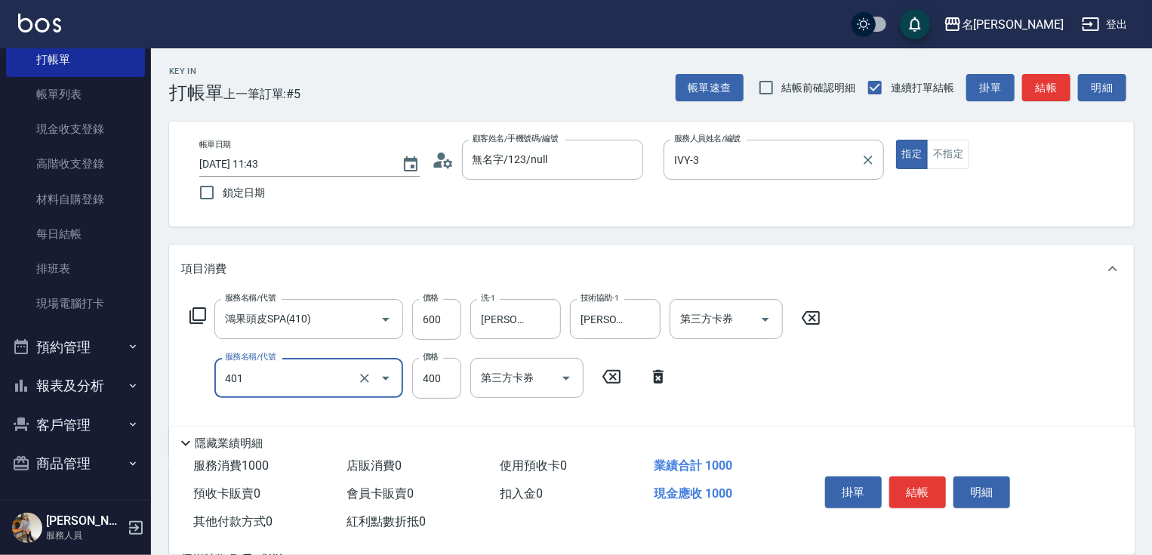
type input "剪髮(400)(401)"
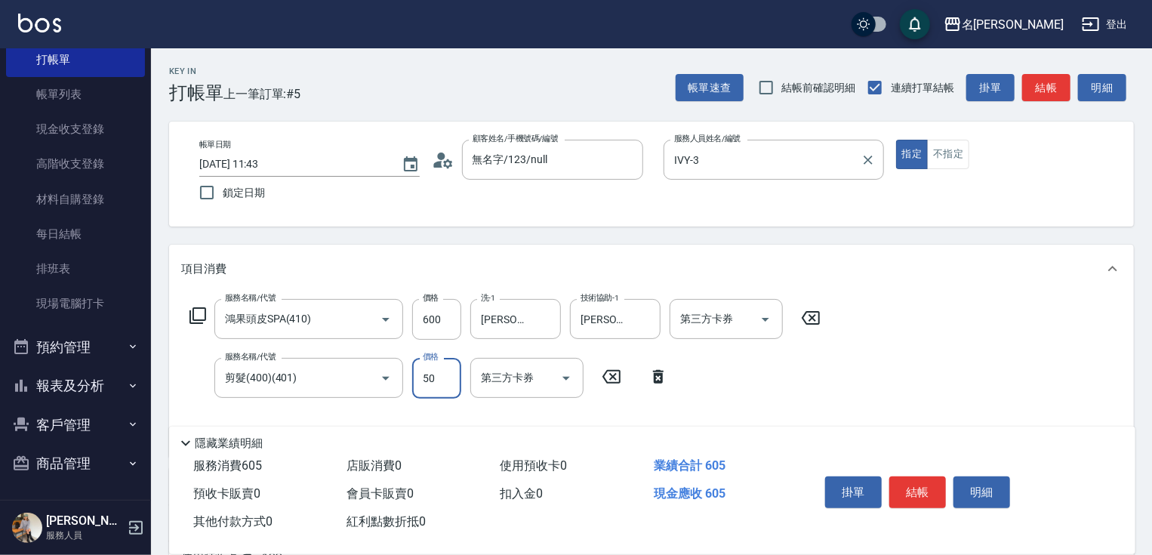
type input "500"
click at [924, 490] on button "結帳" at bounding box center [917, 492] width 57 height 32
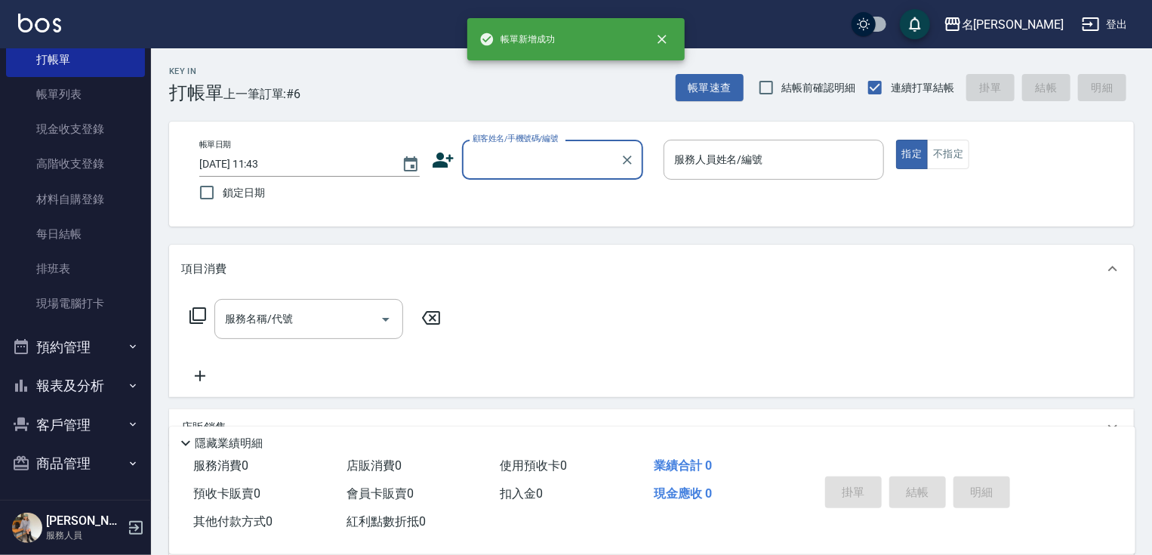
click at [539, 167] on input "顧客姓名/手機號碼/編號" at bounding box center [541, 159] width 145 height 26
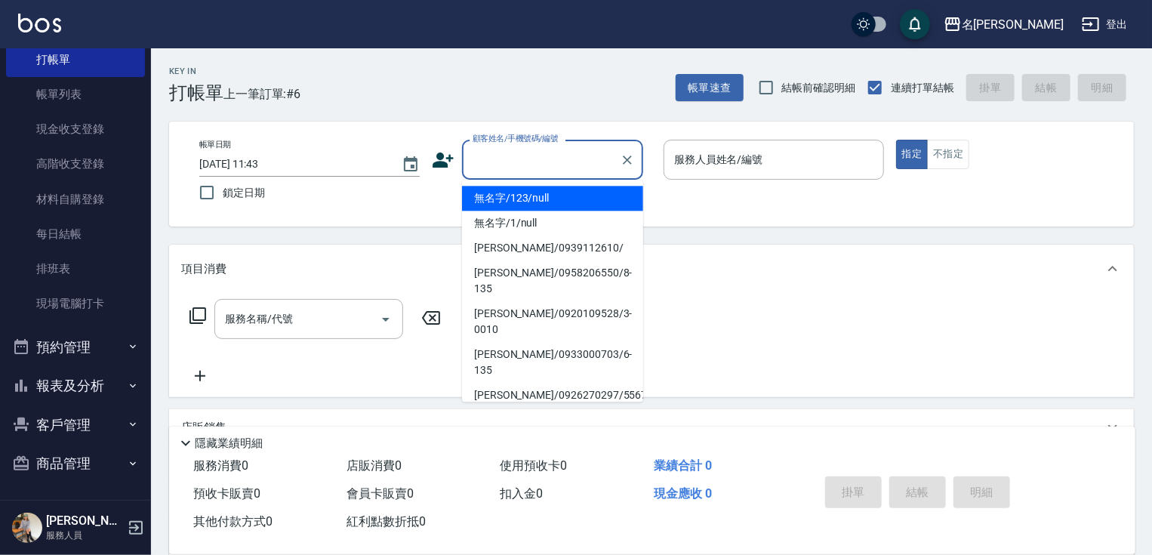
click at [540, 199] on li "無名字/123/null" at bounding box center [552, 198] width 181 height 25
type input "無名字/123/null"
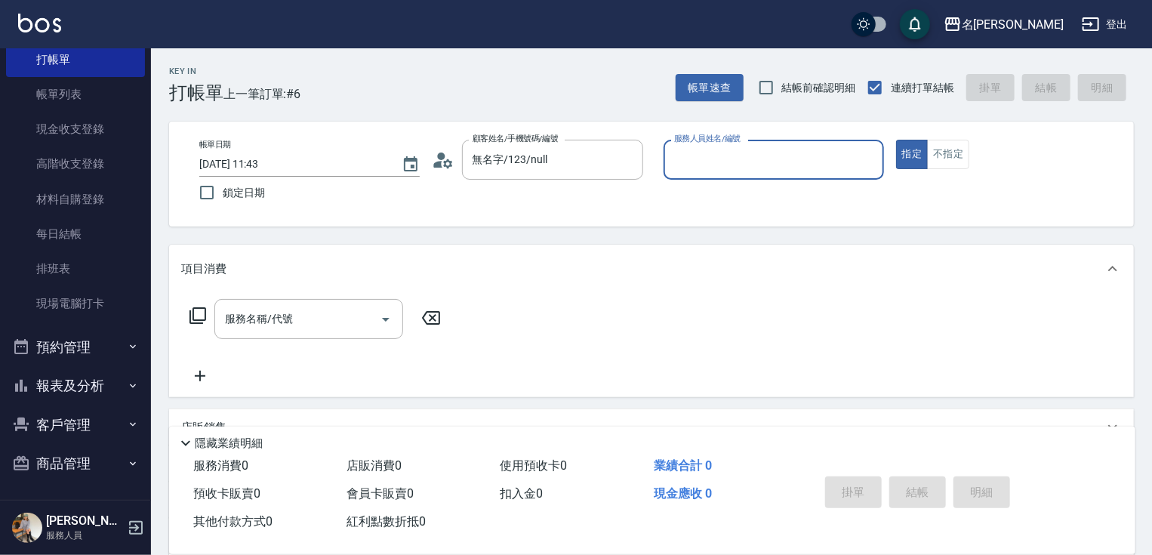
click at [706, 159] on div "服務人員姓名/編號 服務人員姓名/編號" at bounding box center [773, 160] width 220 height 40
type input "IVY-3"
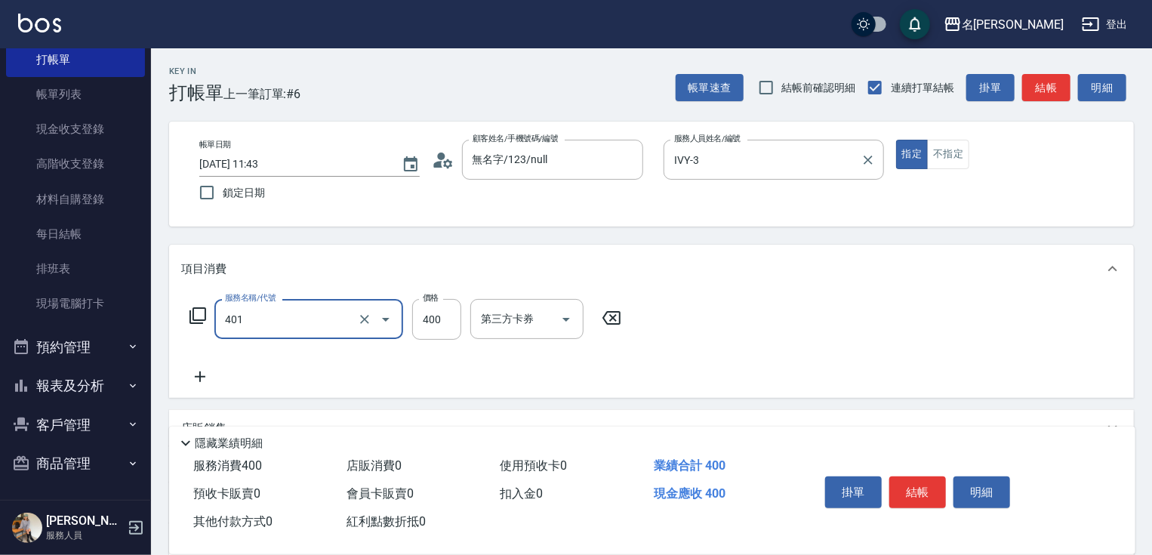
type input "剪髮(400)(401)"
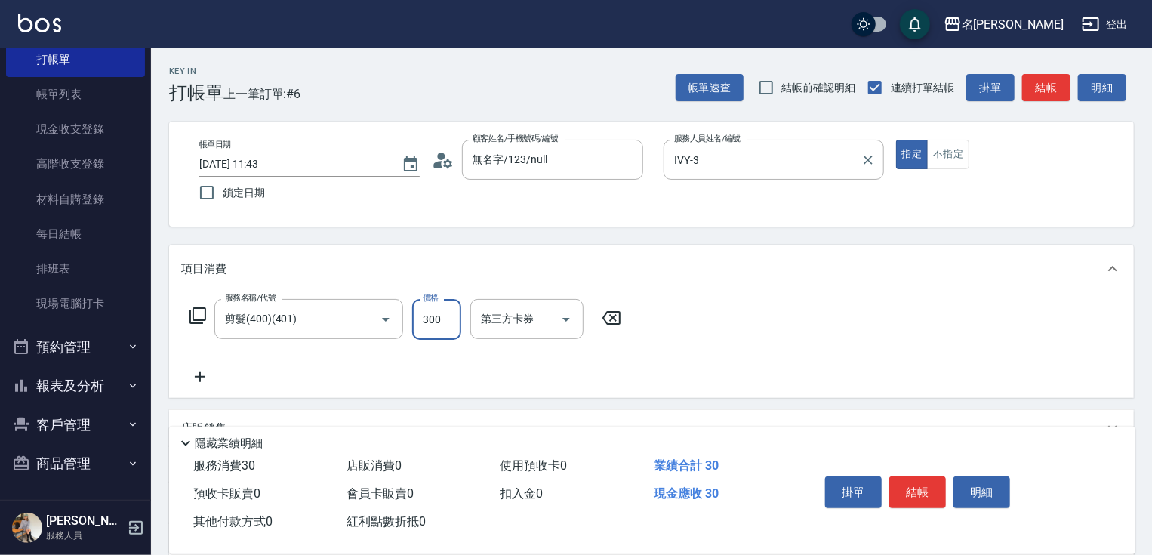
type input "300"
click at [915, 476] on button "結帳" at bounding box center [917, 492] width 57 height 32
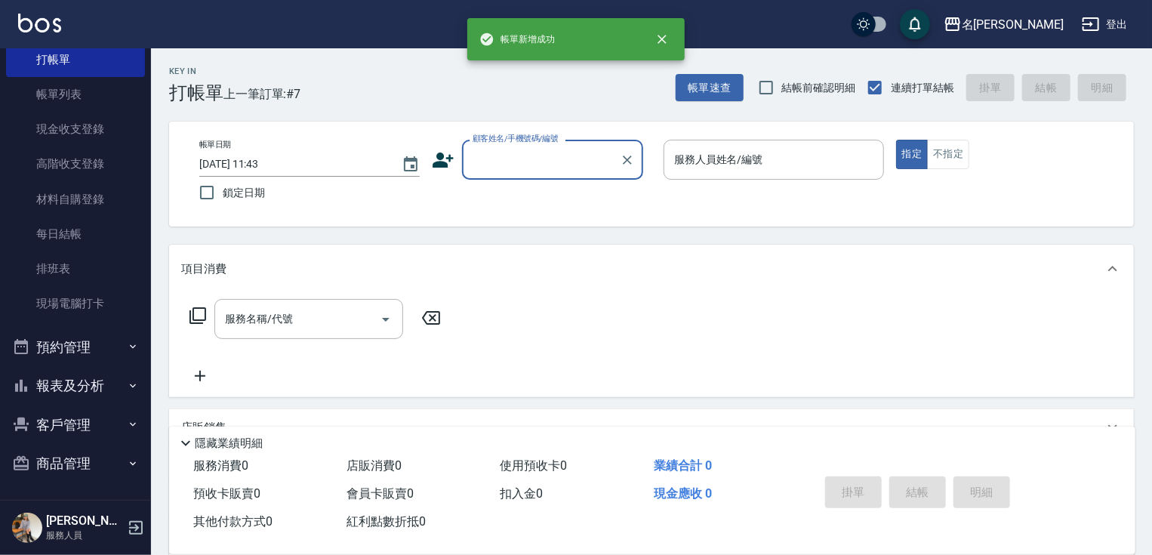
click at [564, 164] on input "顧客姓名/手機號碼/編號" at bounding box center [541, 159] width 145 height 26
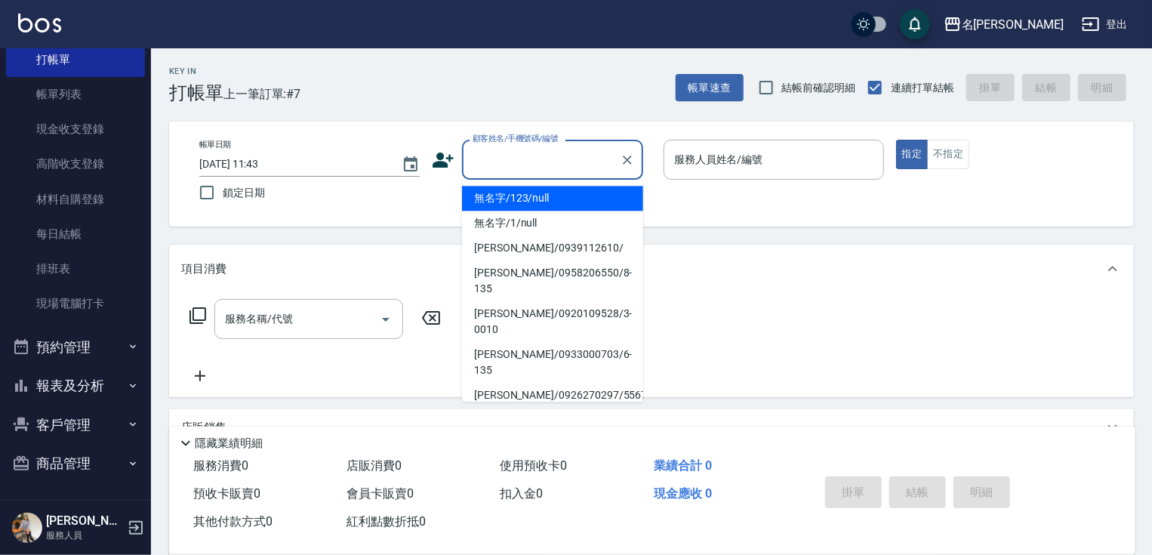
click at [577, 204] on li "無名字/123/null" at bounding box center [552, 198] width 181 height 25
type input "無名字/123/null"
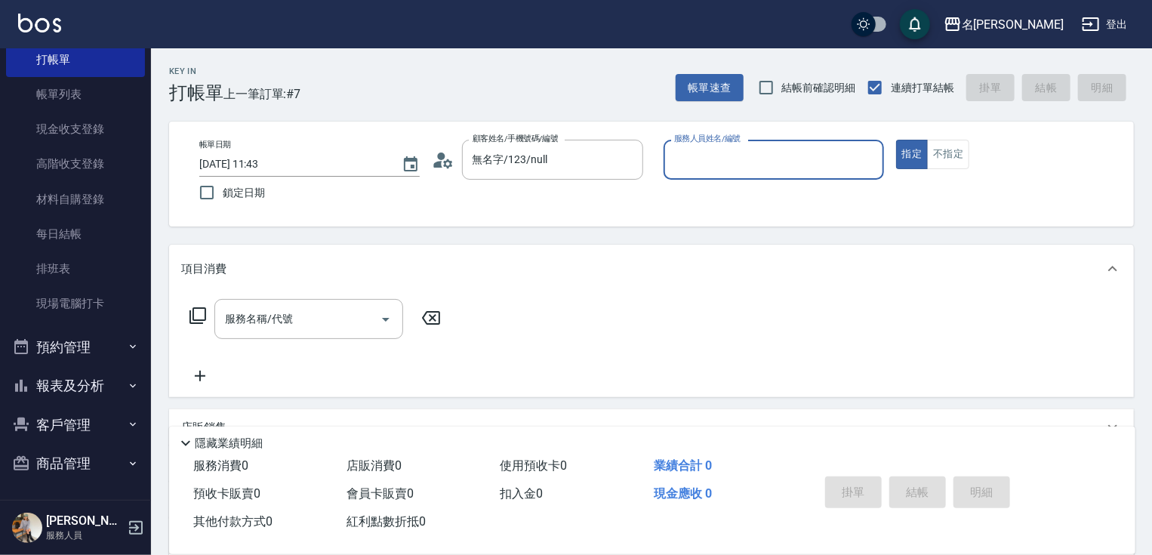
click at [810, 155] on input "服務人員姓名/編號" at bounding box center [773, 159] width 207 height 26
type input "[PERSON_NAME]-1"
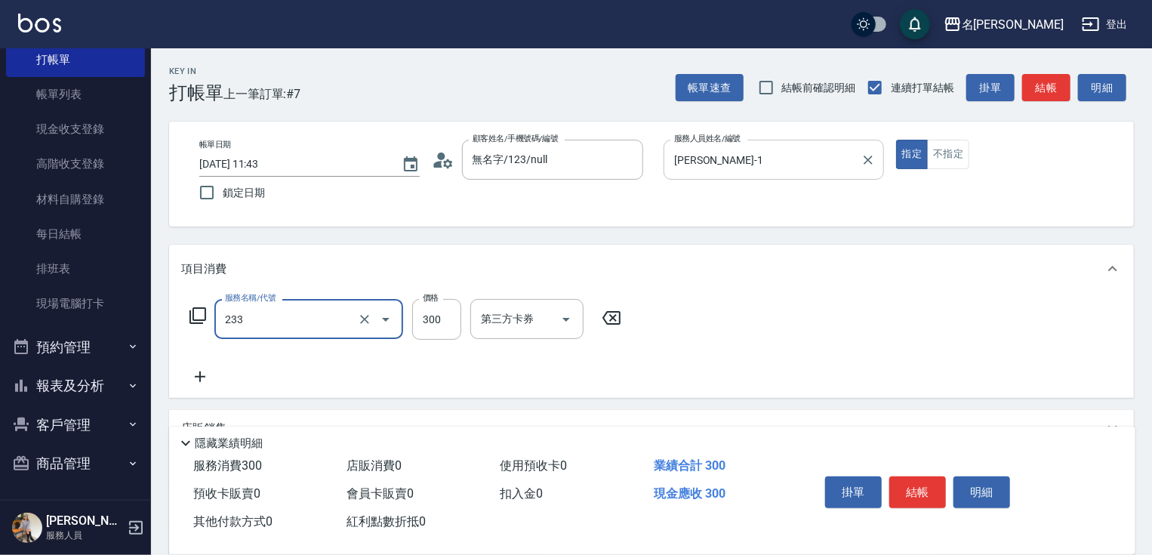
type input "洗髮300(233)"
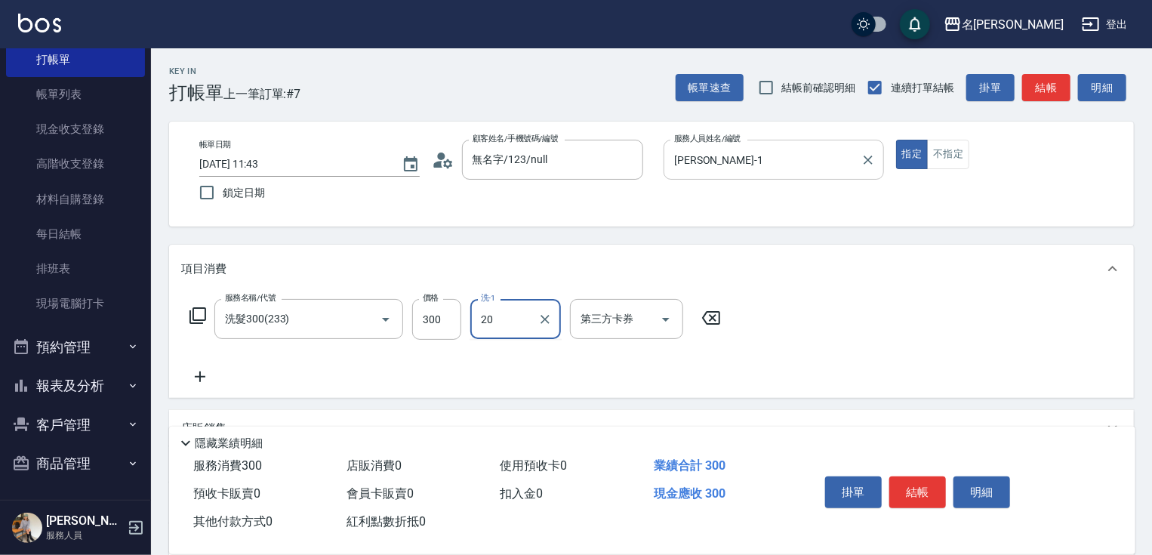
type input "肉圓-20"
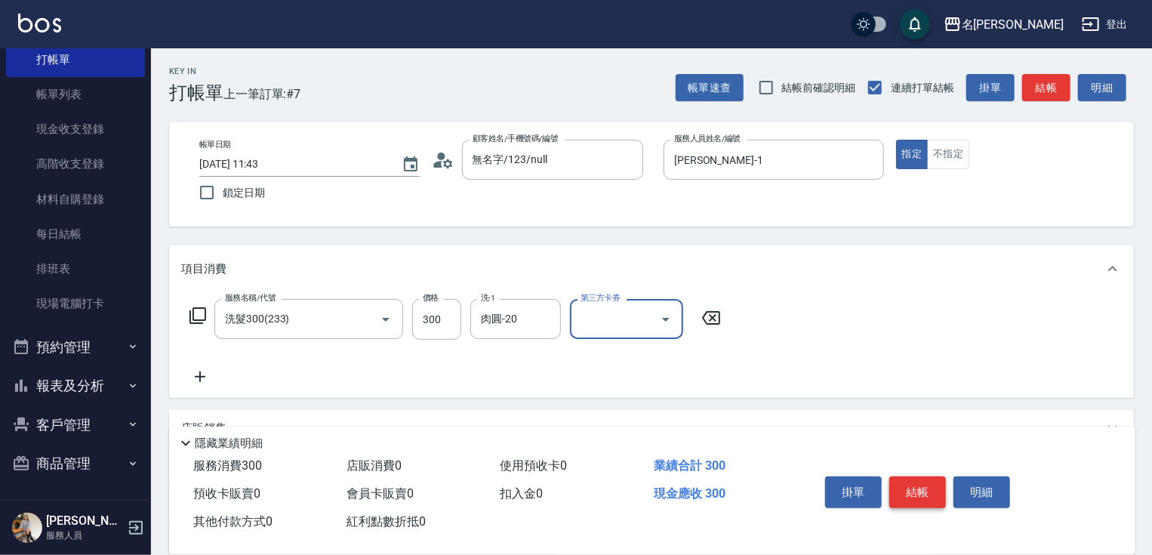
click at [912, 490] on button "結帳" at bounding box center [917, 492] width 57 height 32
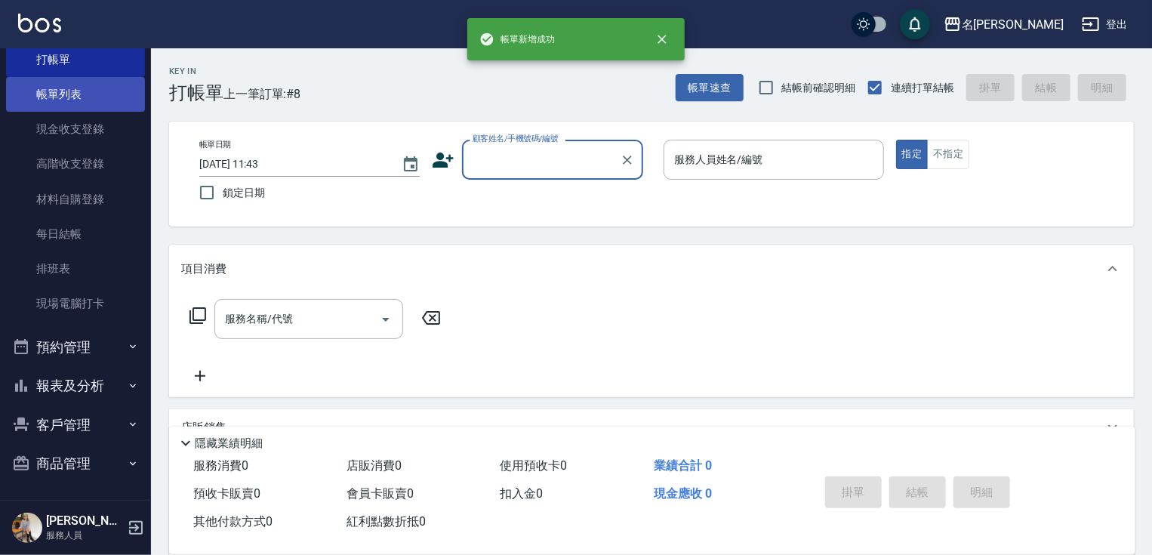
click at [88, 97] on link "帳單列表" at bounding box center [75, 94] width 139 height 35
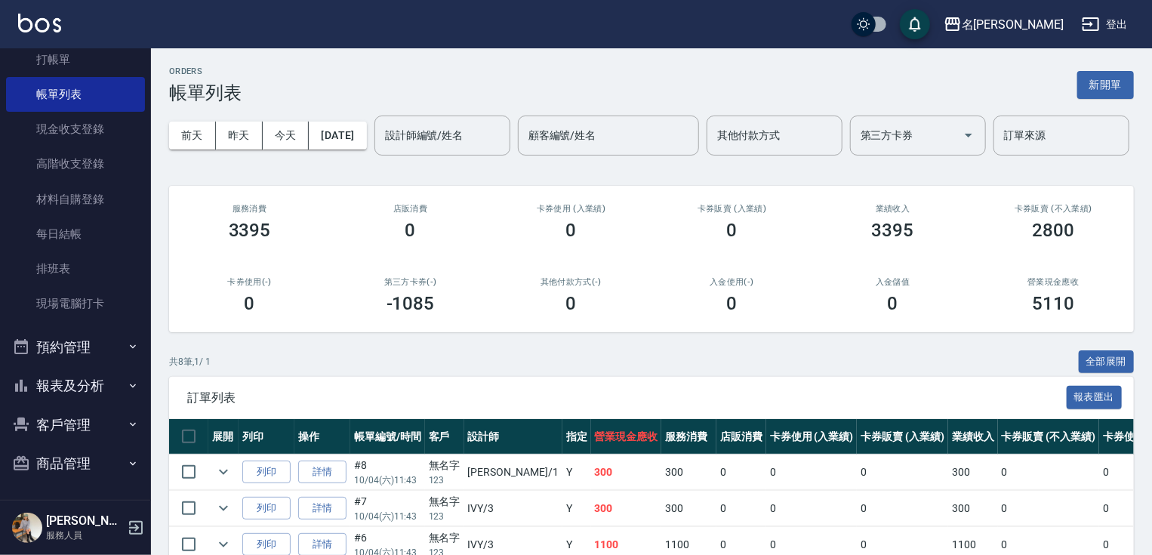
click at [1117, 22] on button "登出" at bounding box center [1104, 25] width 58 height 28
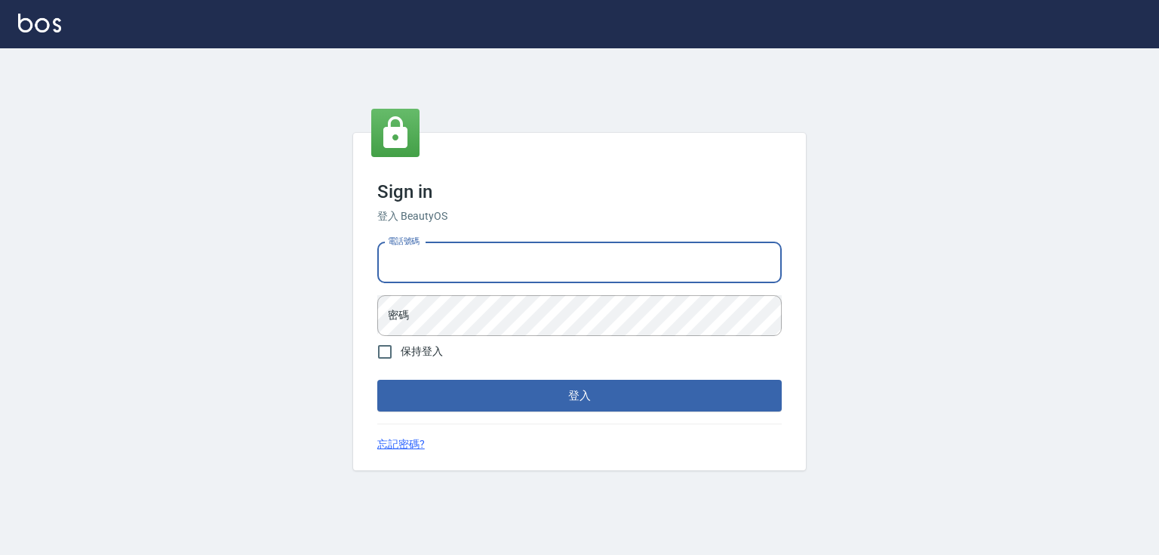
type input "0952331713"
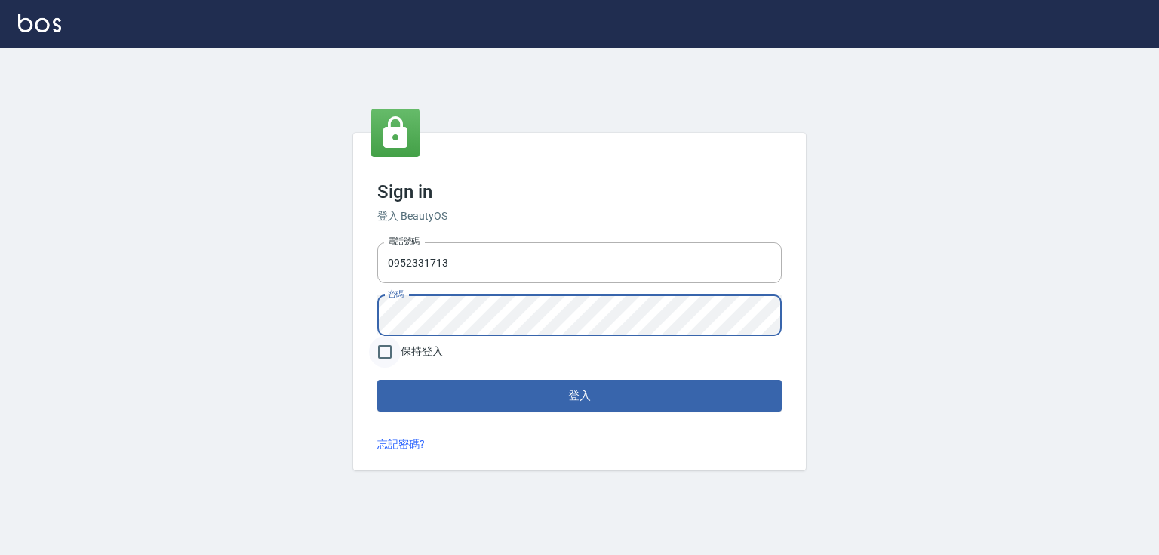
click at [388, 352] on input "保持登入" at bounding box center [385, 352] width 32 height 32
checkbox input "true"
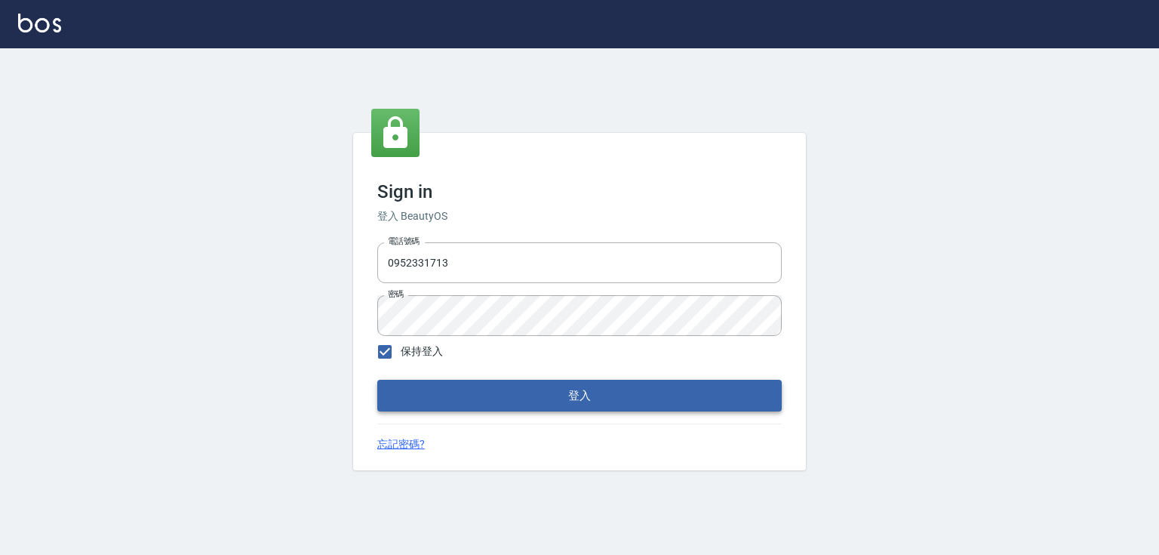
click at [504, 392] on button "登入" at bounding box center [579, 396] width 404 height 32
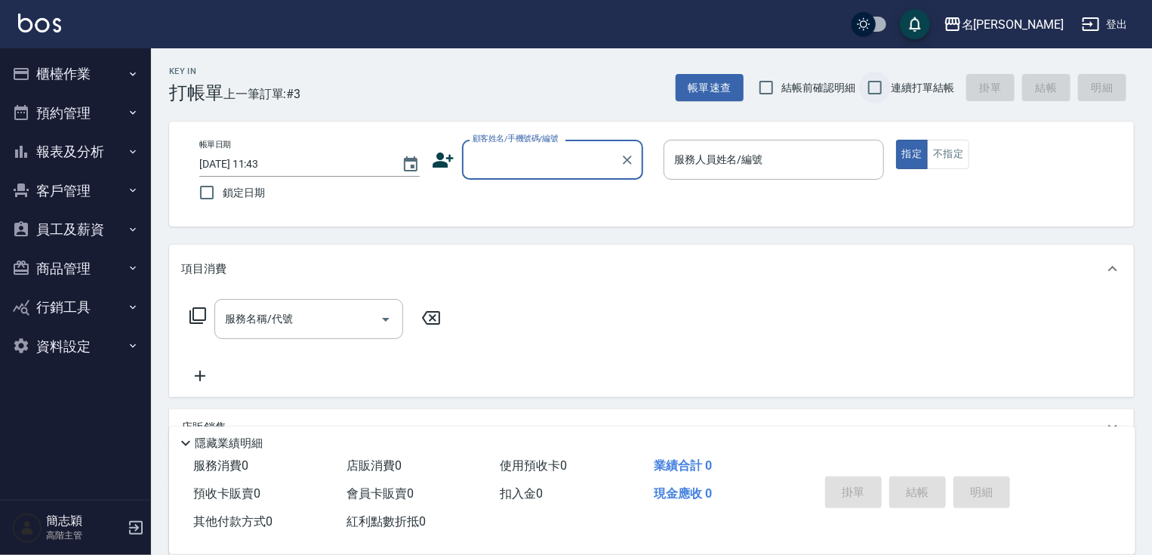
click at [883, 88] on input "連續打單結帳" at bounding box center [875, 88] width 32 height 32
checkbox input "true"
click at [70, 158] on button "報表及分析" at bounding box center [75, 151] width 139 height 39
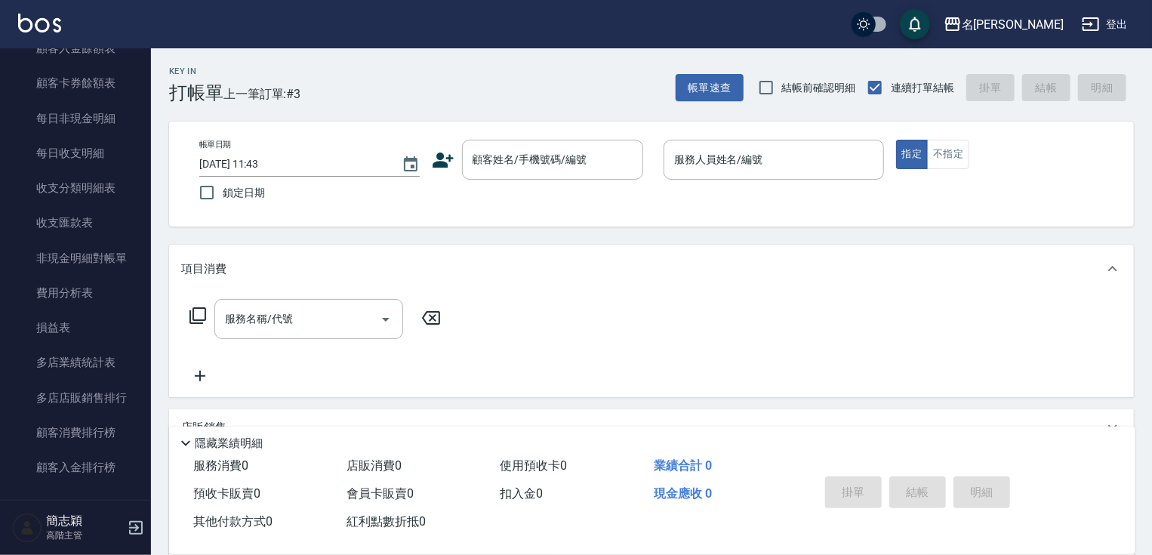
scroll to position [1195, 0]
click at [48, 290] on link "費用分析表" at bounding box center [75, 290] width 139 height 35
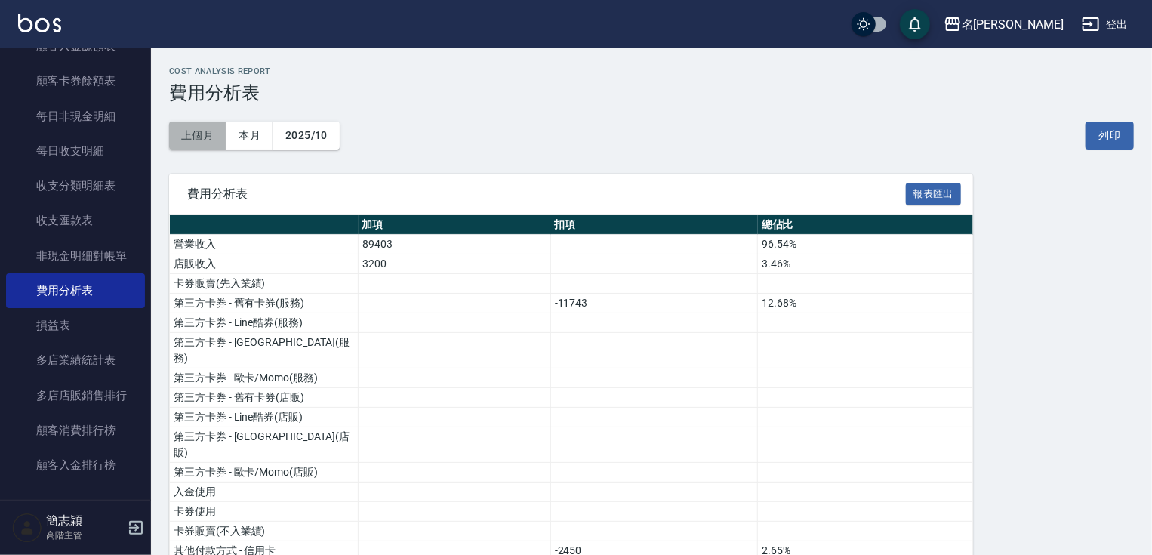
click at [199, 133] on button "上個月" at bounding box center [197, 135] width 57 height 28
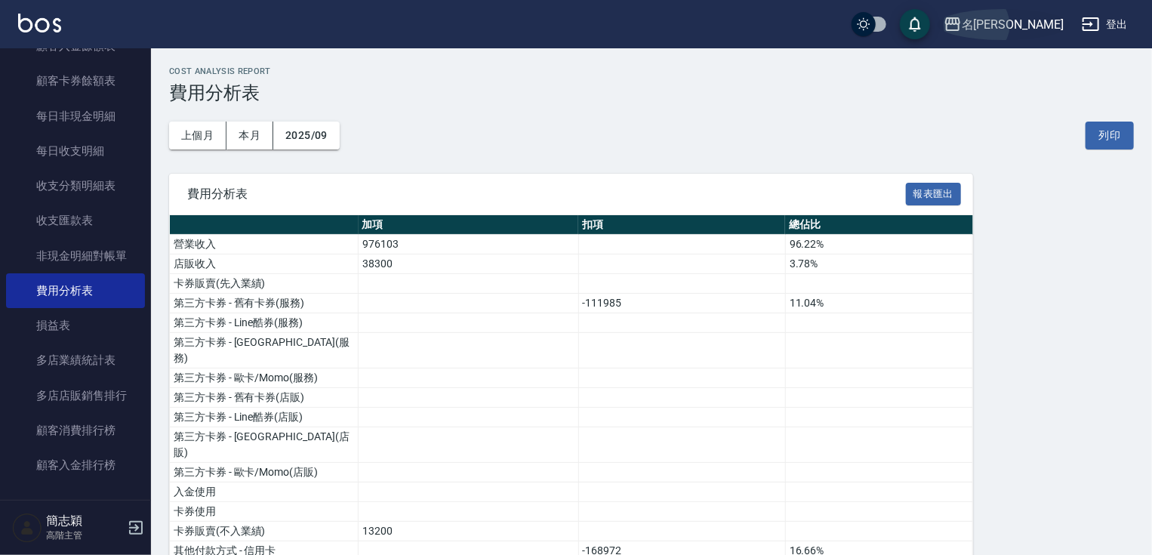
click at [1042, 22] on div "名留中和" at bounding box center [1012, 24] width 102 height 19
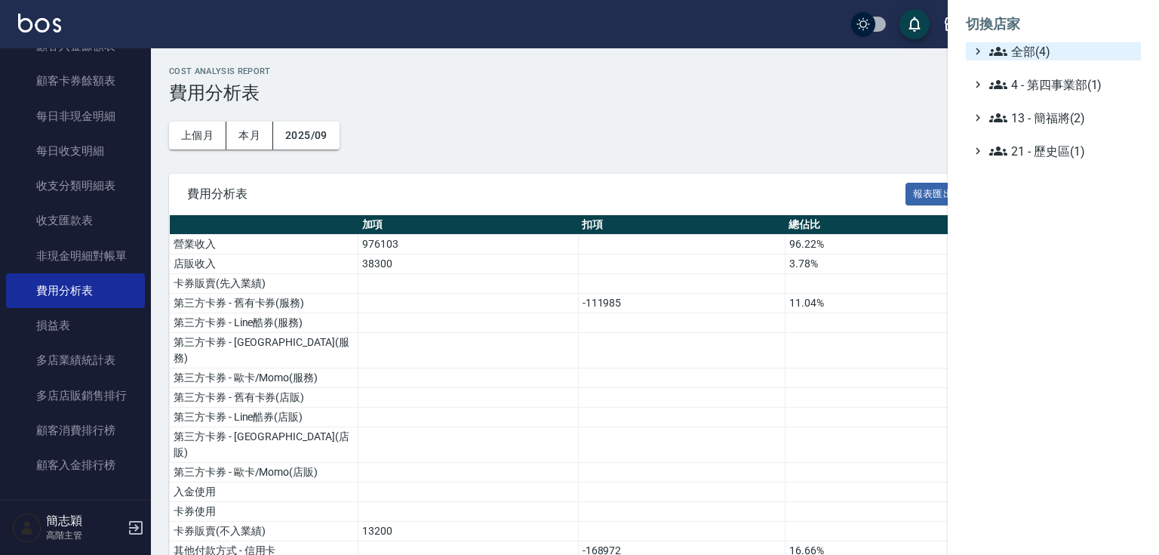
click at [1029, 47] on span "全部(4)" at bounding box center [1062, 51] width 146 height 18
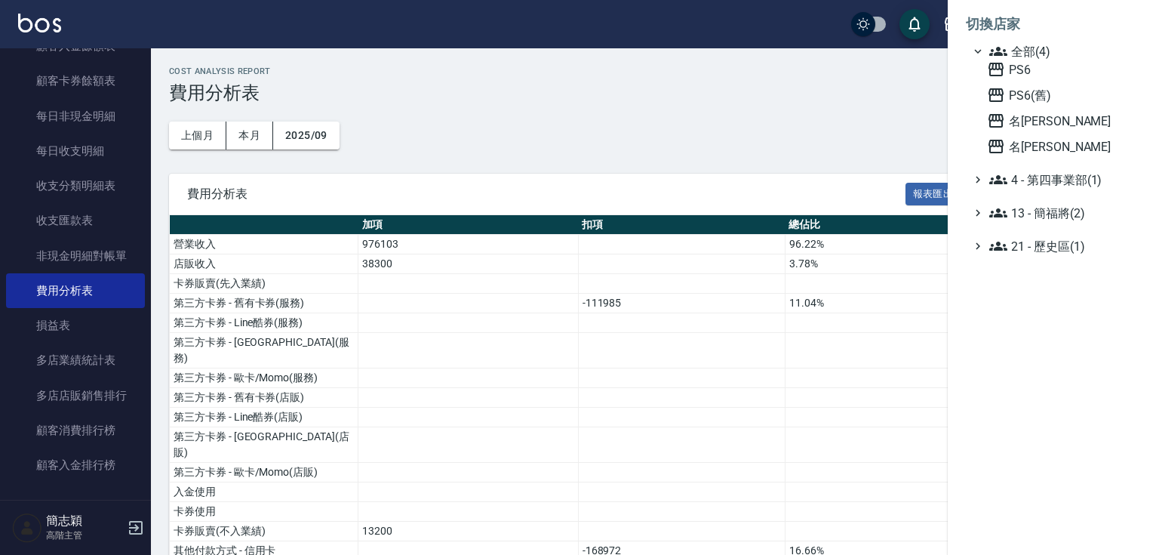
click at [805, 78] on div at bounding box center [579, 277] width 1159 height 555
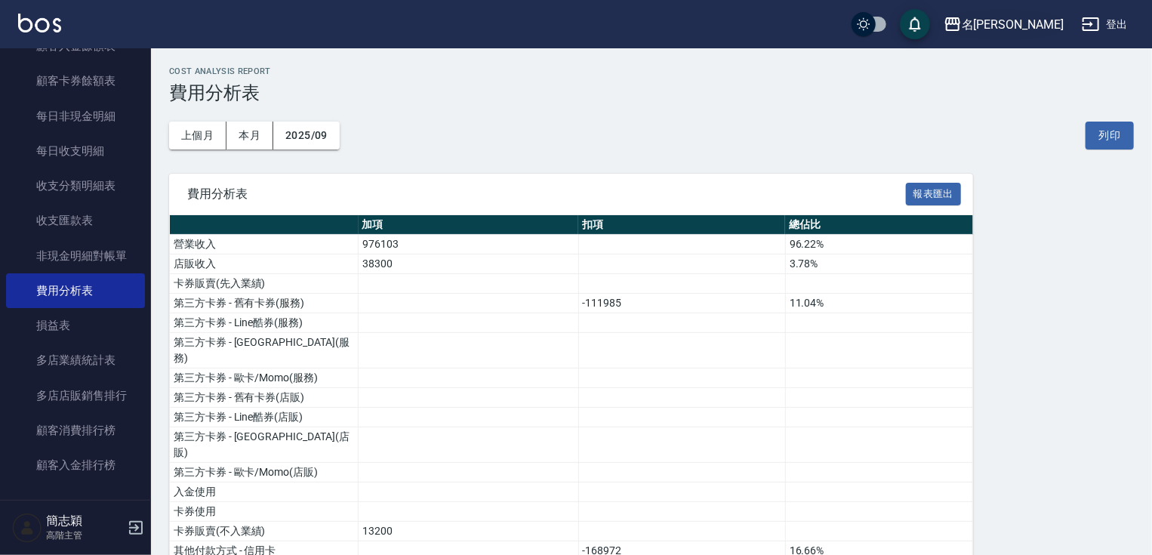
click at [1044, 25] on div "名留中和" at bounding box center [1012, 24] width 102 height 19
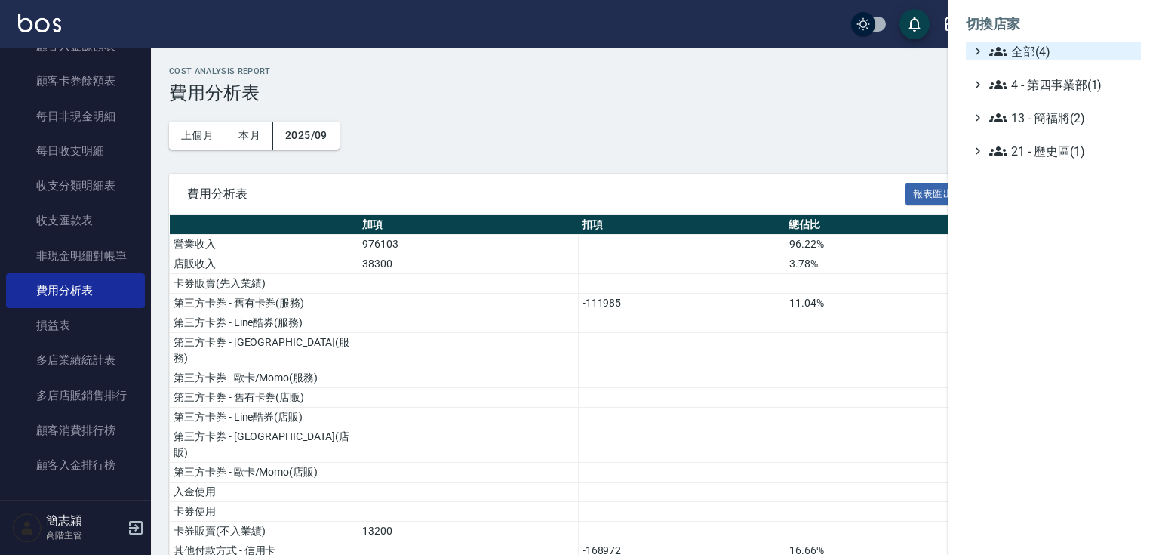
click at [1031, 53] on span "全部(4)" at bounding box center [1062, 51] width 146 height 18
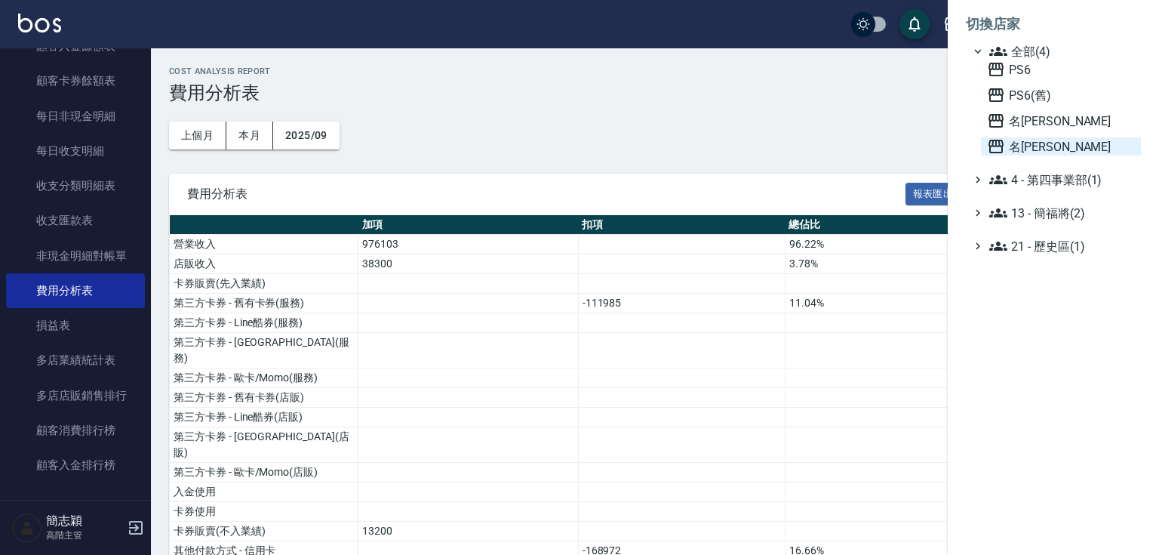
click at [1028, 151] on span "名[PERSON_NAME]" at bounding box center [1061, 146] width 148 height 18
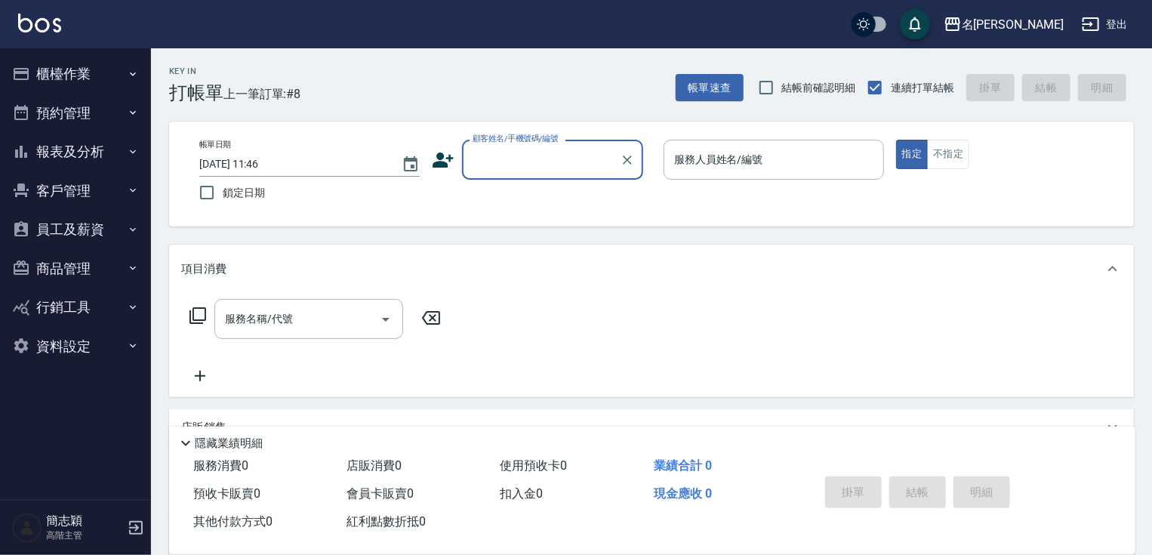
click at [108, 158] on button "報表及分析" at bounding box center [75, 151] width 139 height 39
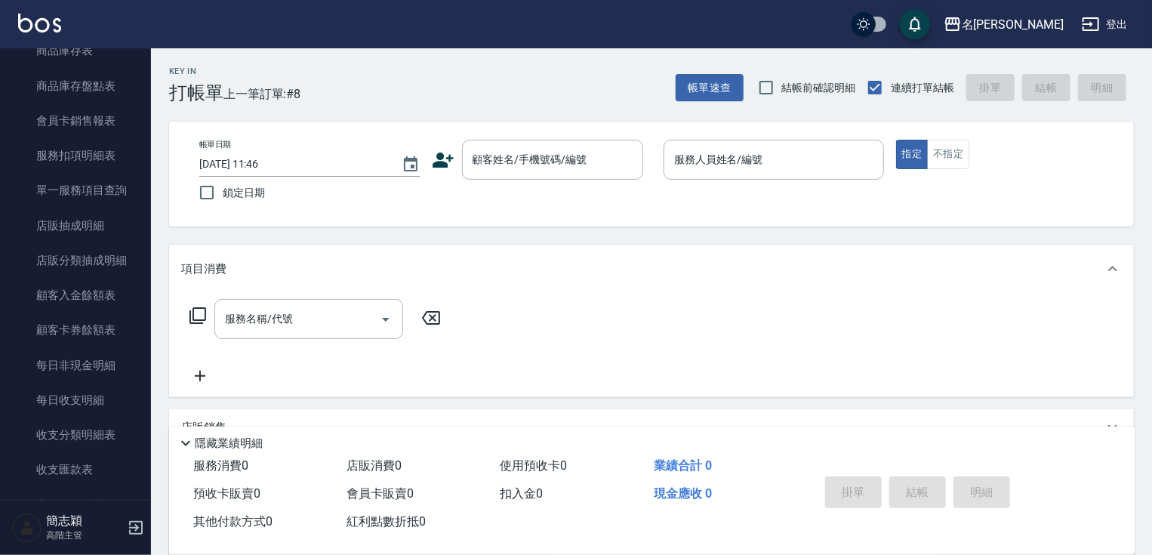
scroll to position [1204, 0]
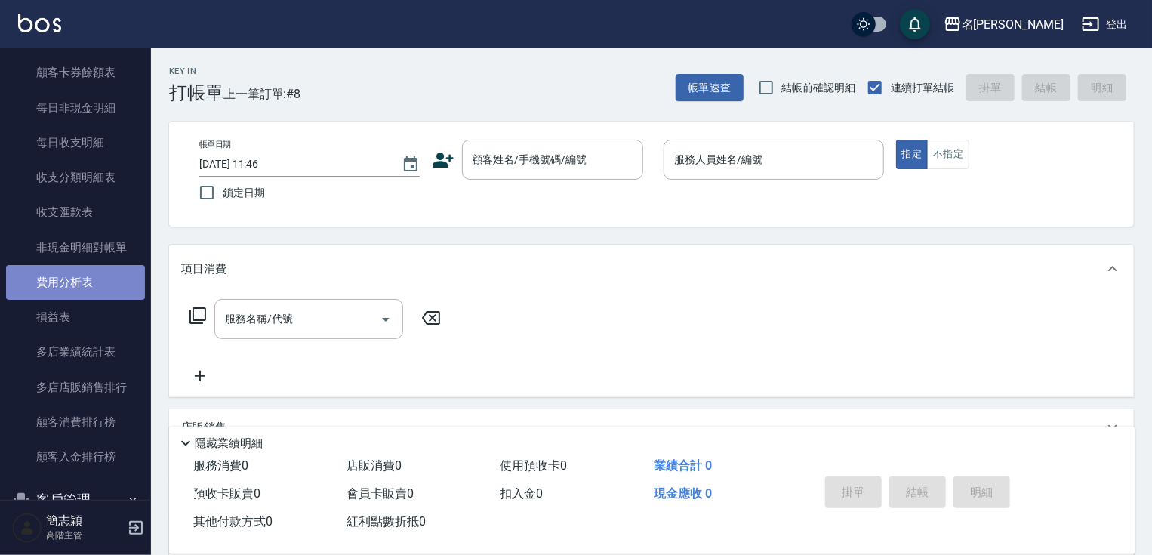
click at [109, 281] on link "費用分析表" at bounding box center [75, 282] width 139 height 35
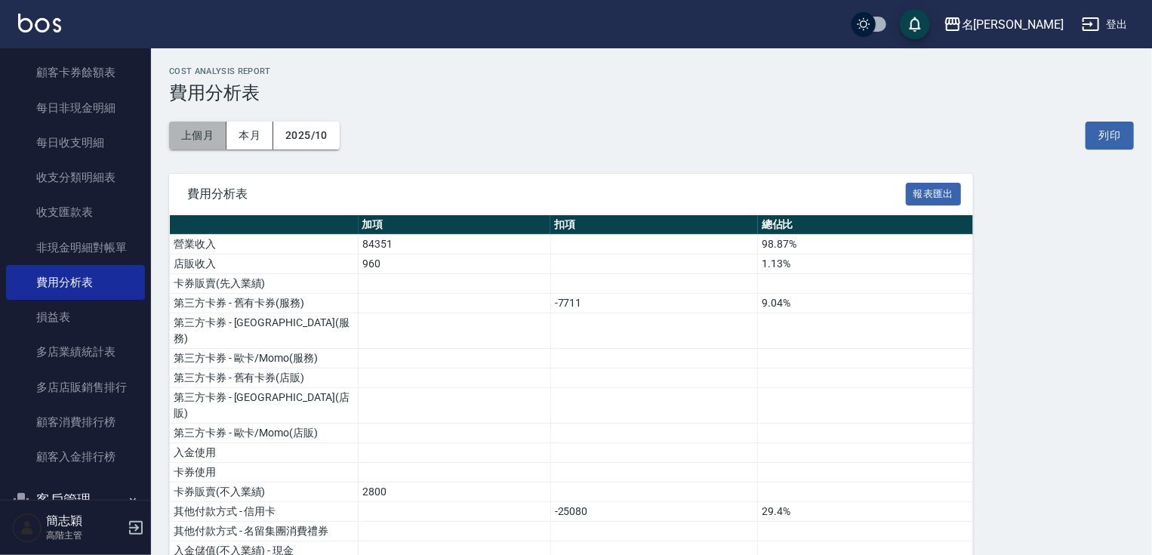
click at [192, 136] on button "上個月" at bounding box center [197, 135] width 57 height 28
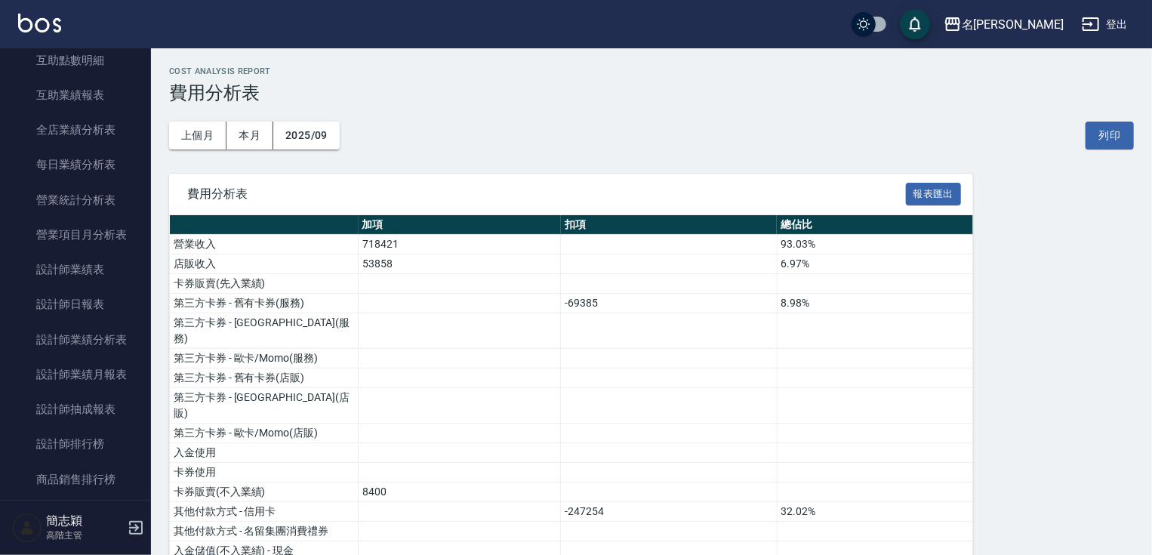
scroll to position [18, 0]
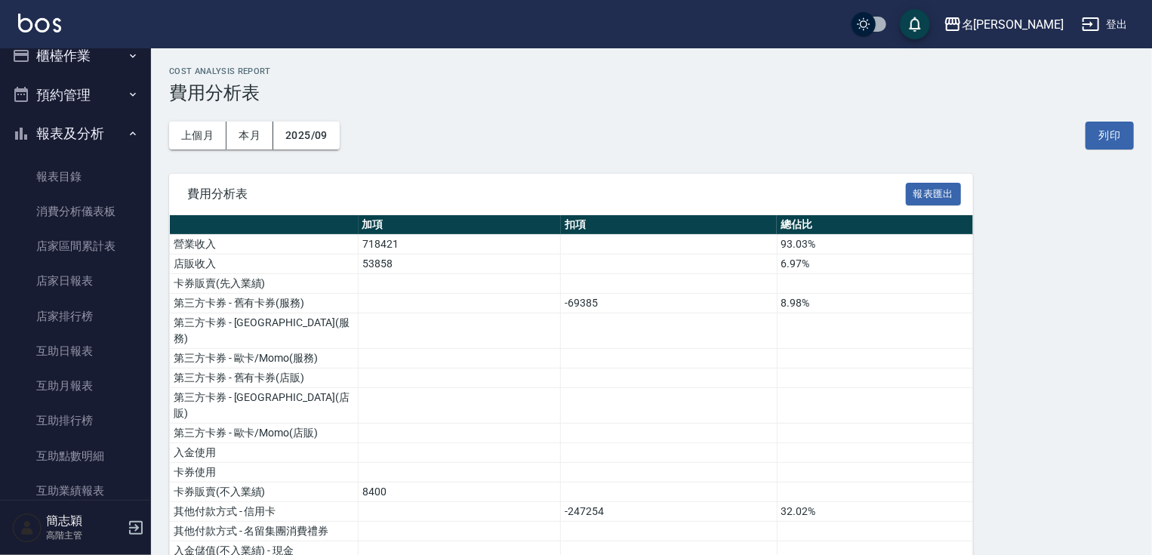
click at [82, 135] on button "報表及分析" at bounding box center [75, 133] width 139 height 39
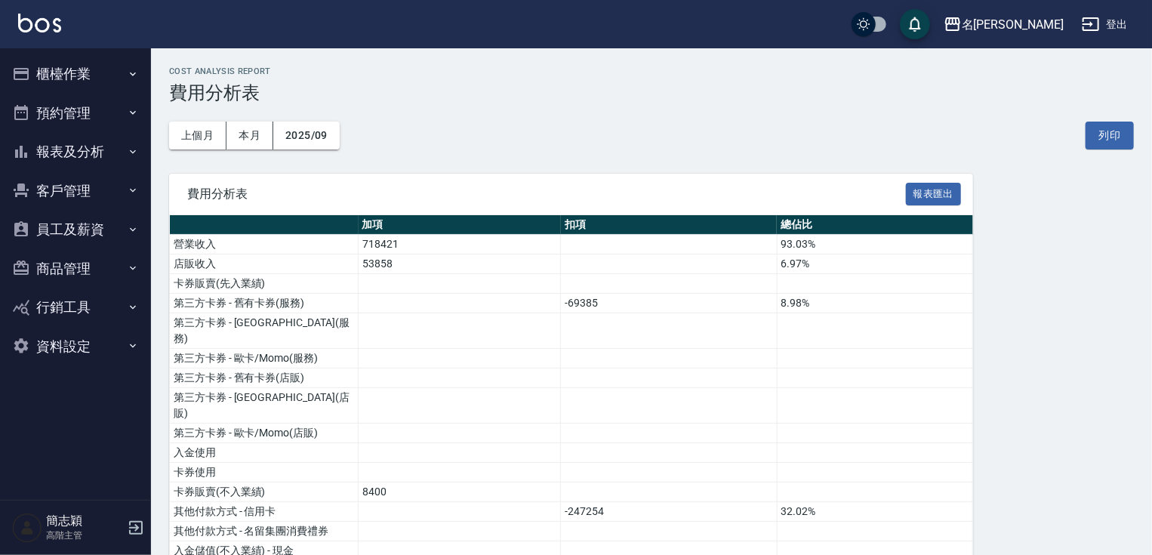
scroll to position [0, 0]
click at [83, 63] on button "櫃檯作業" at bounding box center [75, 73] width 139 height 39
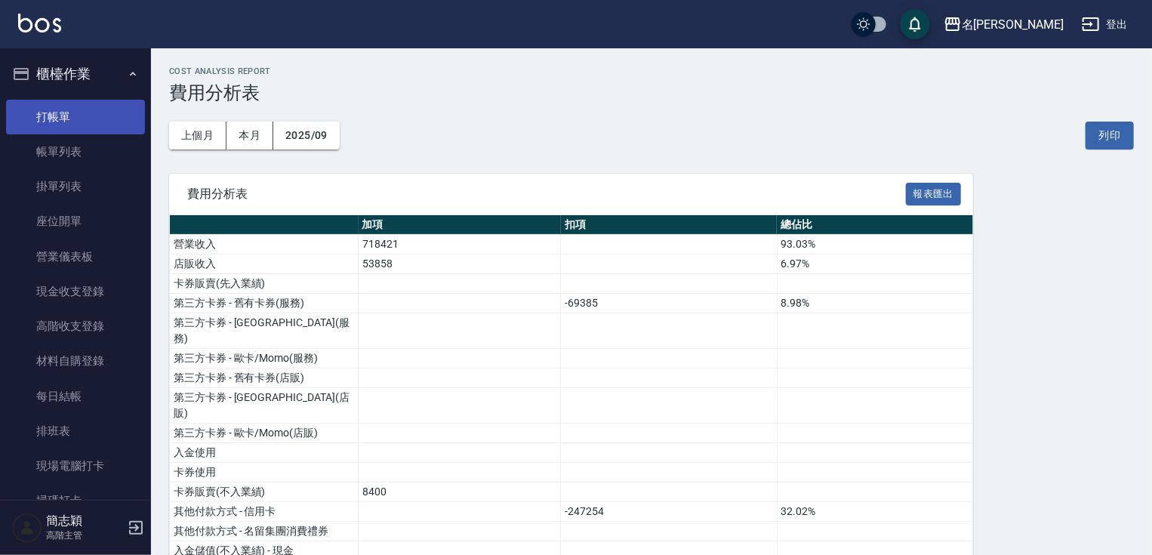
click at [66, 114] on link "打帳單" at bounding box center [75, 117] width 139 height 35
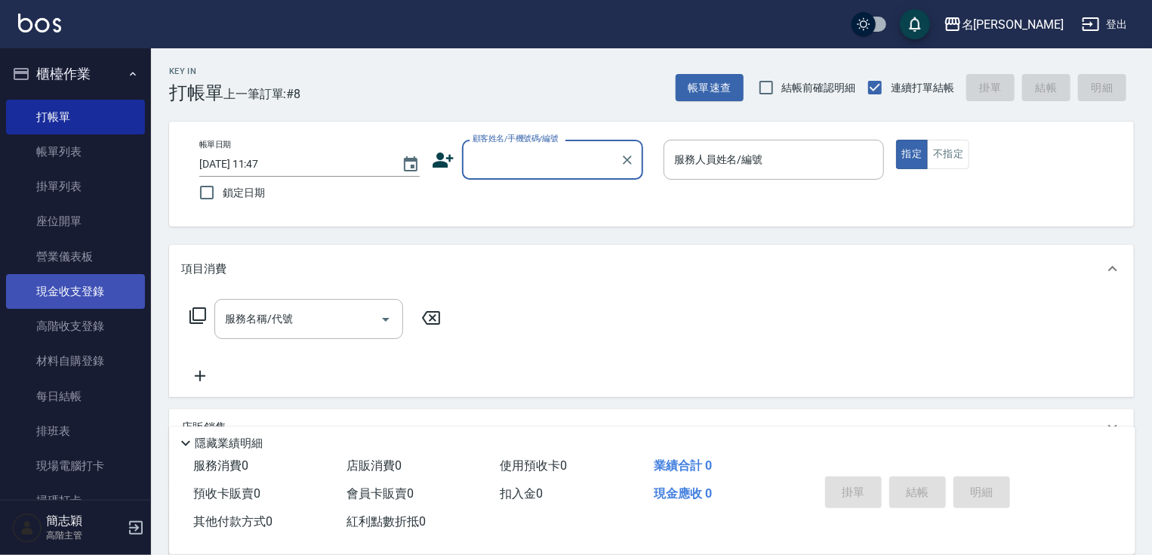
click at [81, 293] on link "現金收支登錄" at bounding box center [75, 291] width 139 height 35
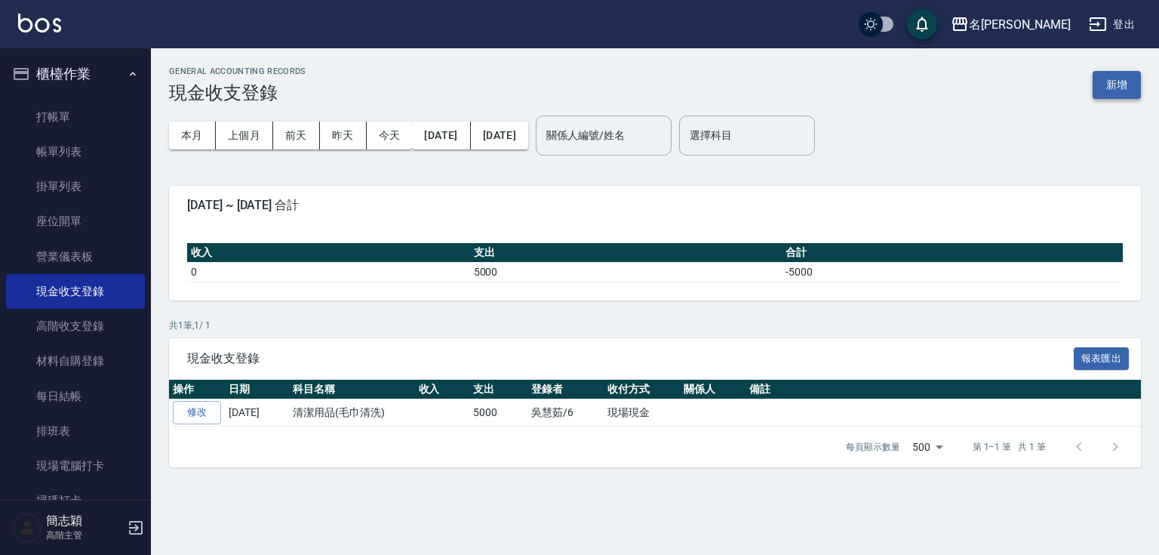
click at [1115, 81] on button "新增" at bounding box center [1117, 85] width 48 height 28
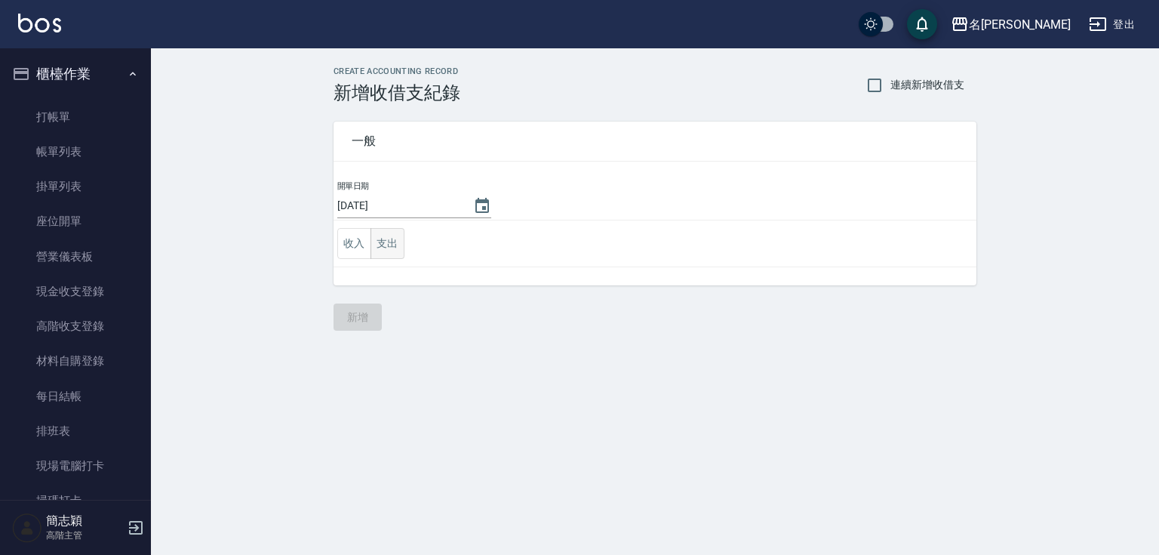
click at [380, 244] on button "支出" at bounding box center [388, 243] width 34 height 31
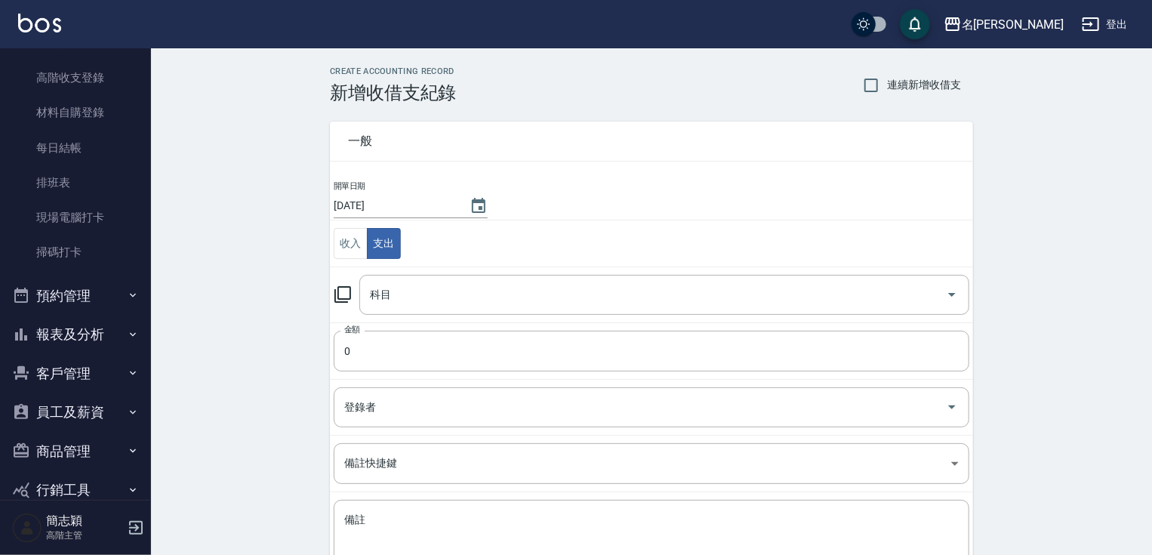
scroll to position [300, 0]
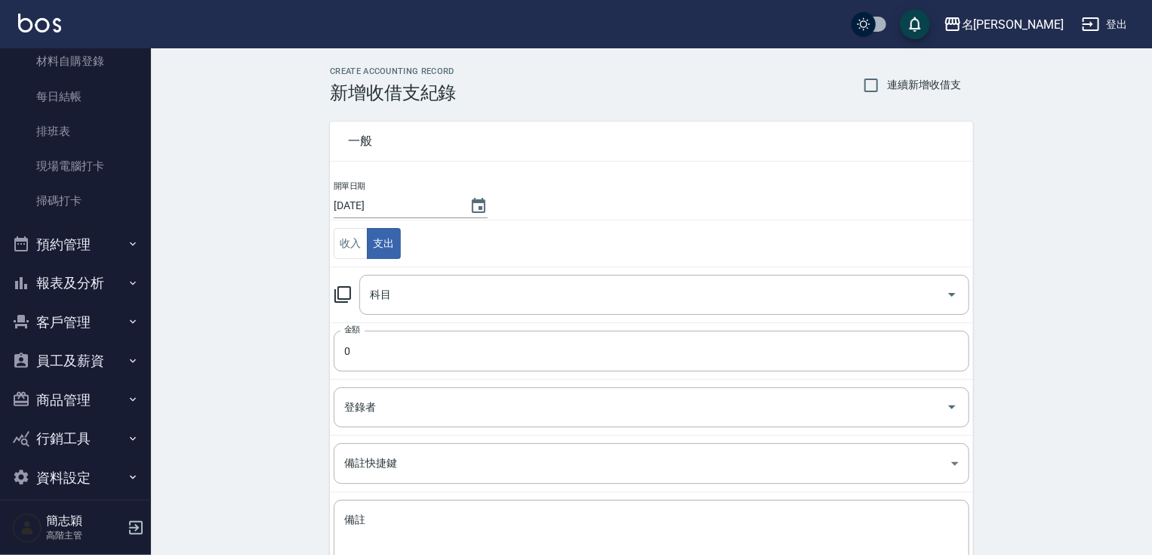
click at [94, 350] on button "員工及薪資" at bounding box center [75, 360] width 139 height 39
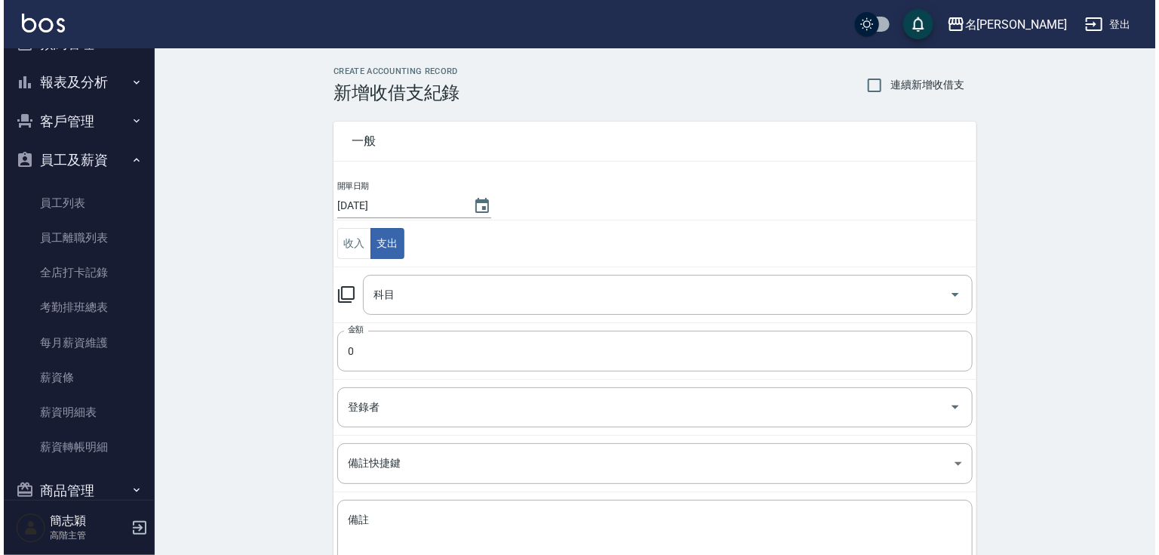
scroll to position [521, 0]
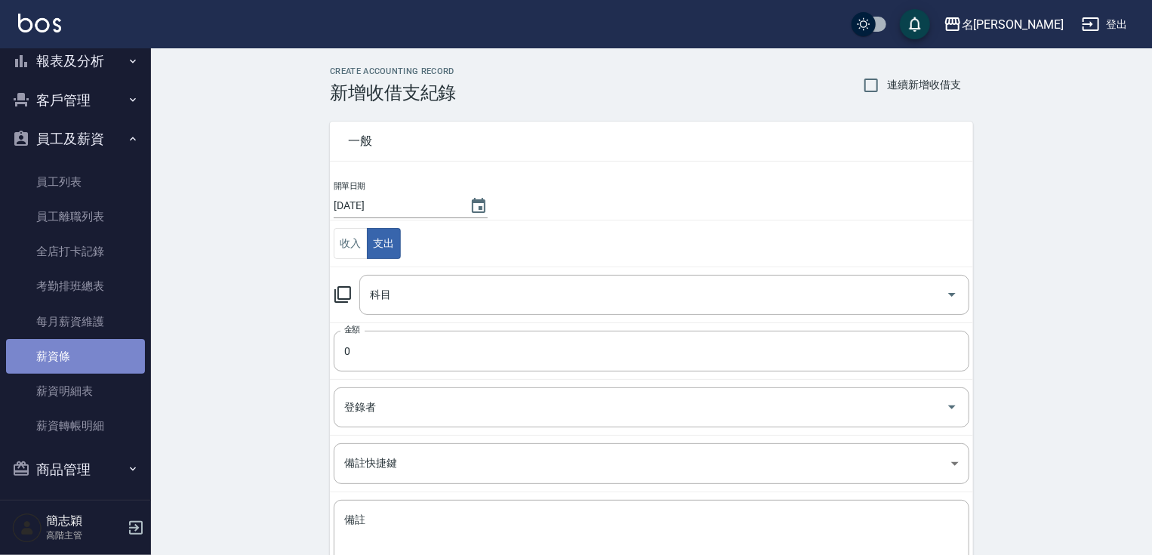
click at [78, 364] on link "薪資條" at bounding box center [75, 356] width 139 height 35
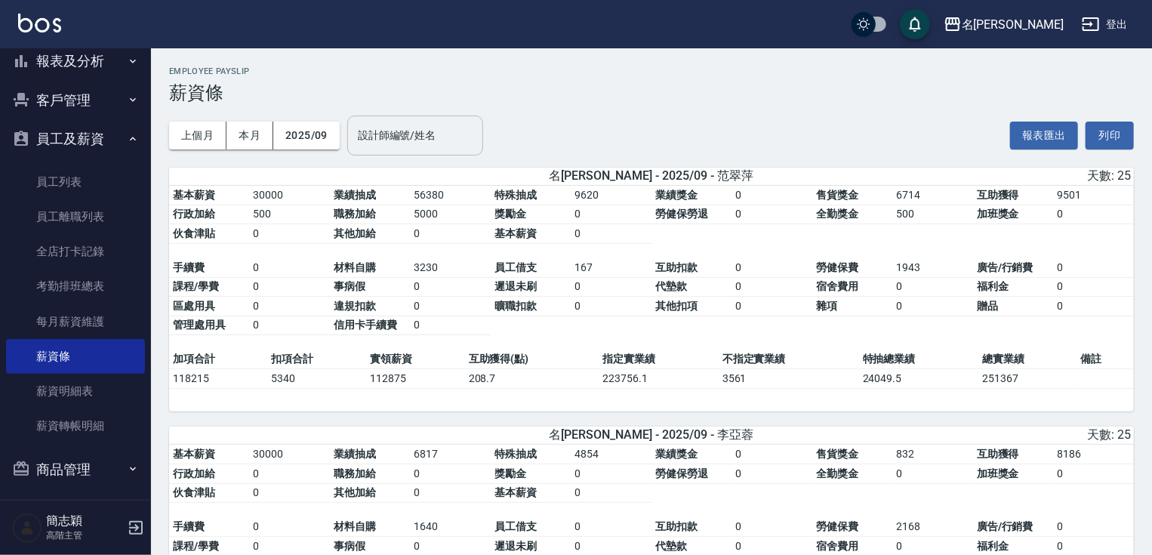
click at [411, 148] on input "設計師編號/姓名" at bounding box center [415, 135] width 122 height 26
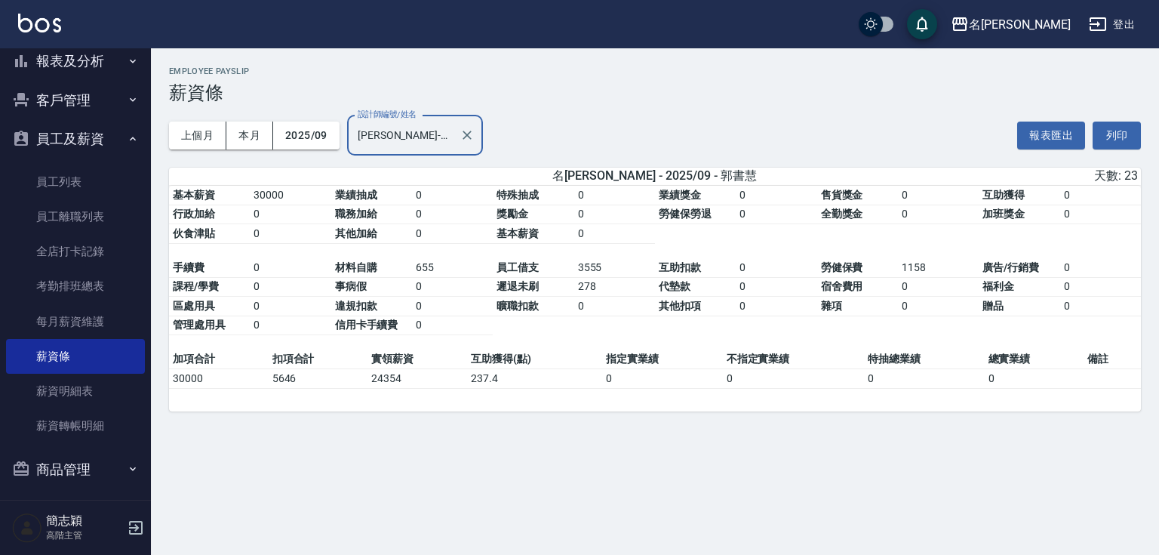
type input "[PERSON_NAME]-18"
click at [580, 268] on td "3555" at bounding box center [614, 268] width 81 height 20
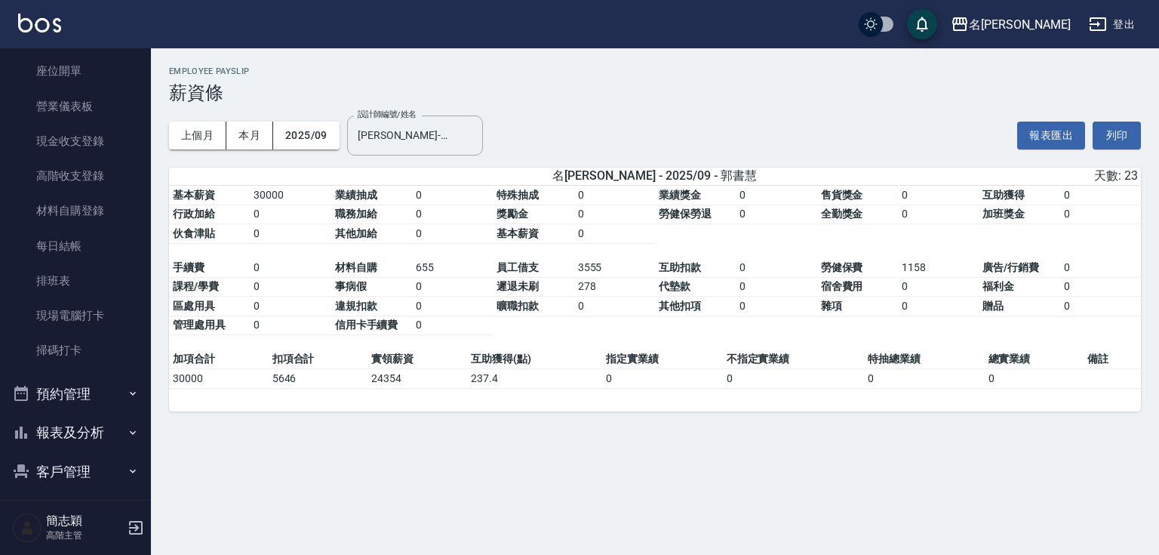
scroll to position [118, 0]
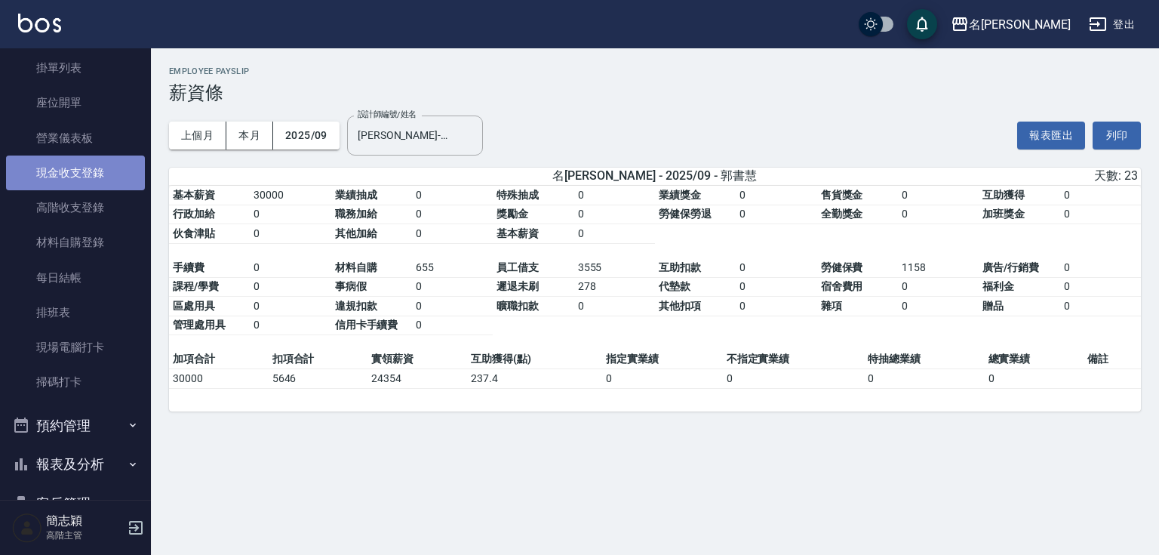
click at [118, 175] on link "現金收支登錄" at bounding box center [75, 172] width 139 height 35
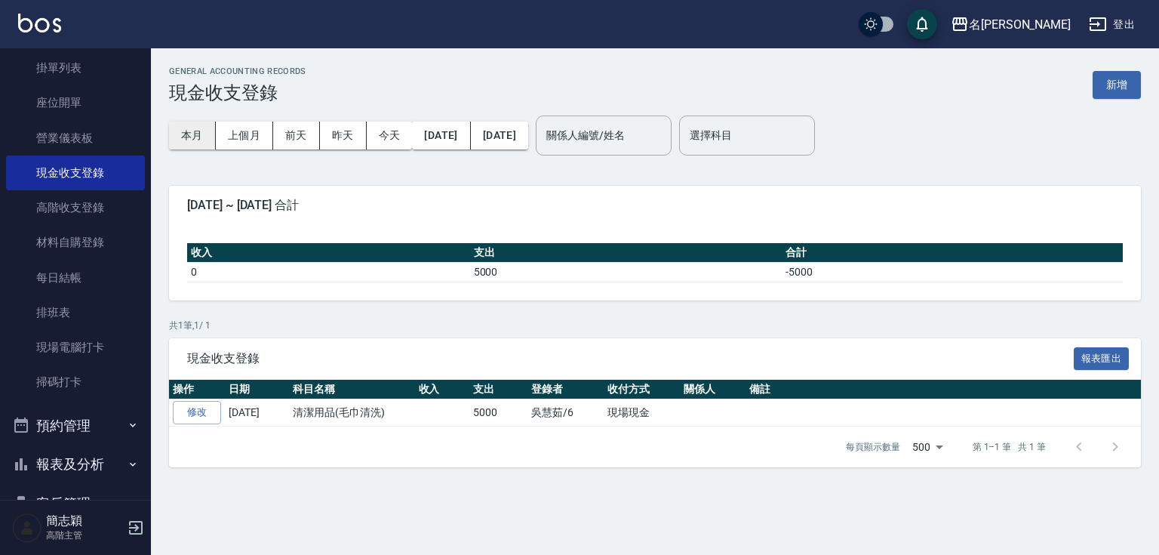
click at [205, 137] on button "本月" at bounding box center [192, 135] width 47 height 28
click at [244, 136] on button "上個月" at bounding box center [244, 135] width 57 height 28
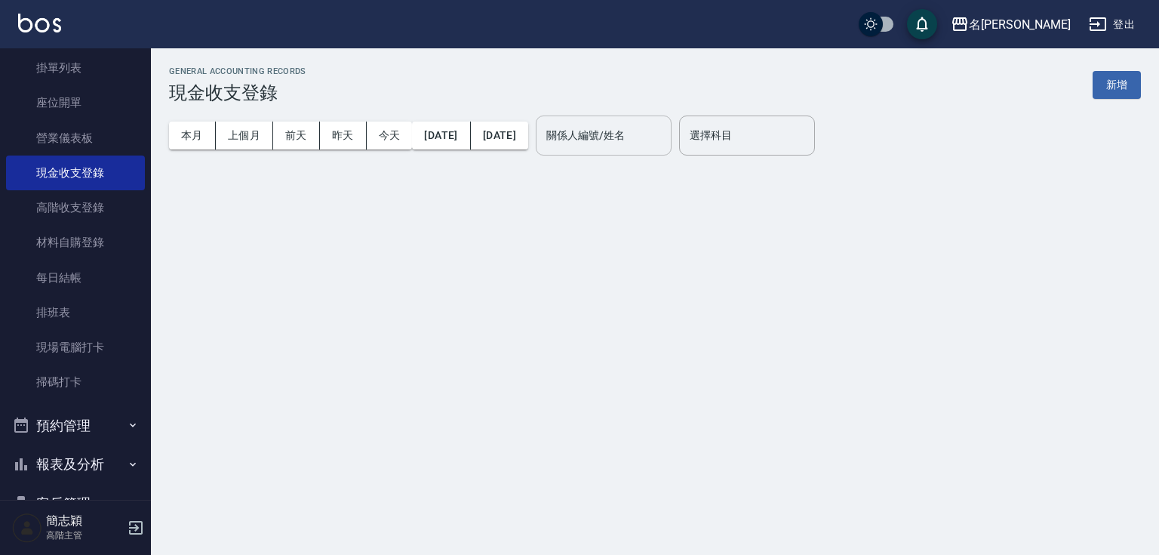
click at [652, 134] on input "關係人編號/姓名" at bounding box center [604, 135] width 122 height 26
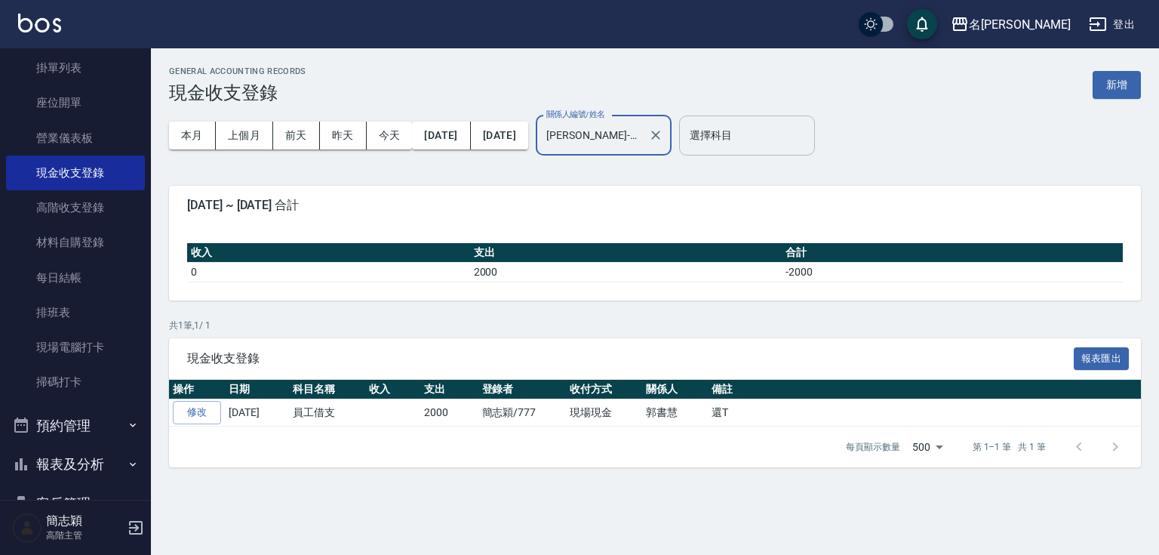
type input "[PERSON_NAME]-18"
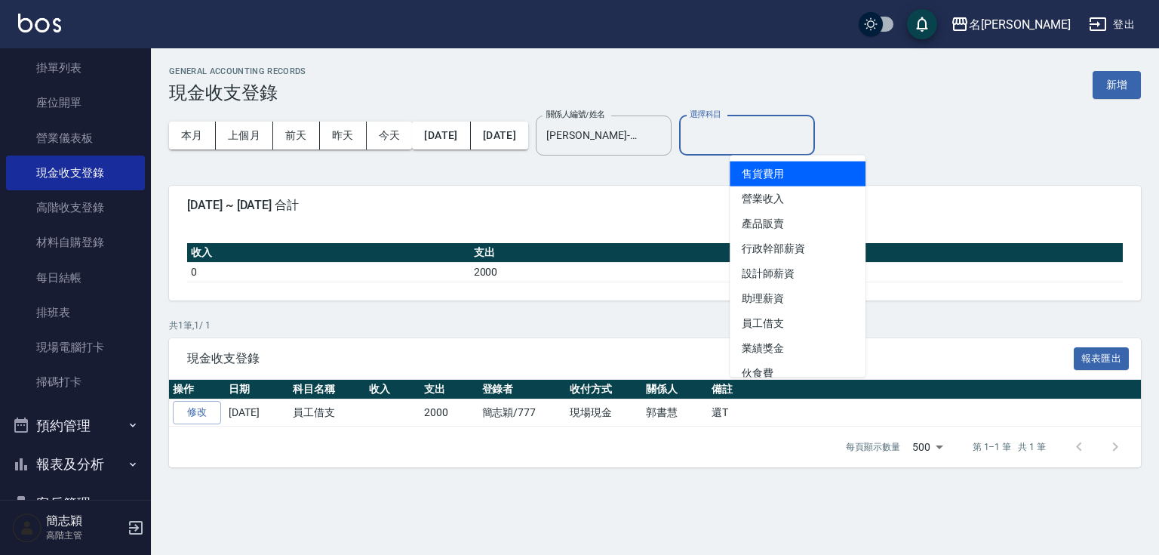
click at [779, 140] on input "選擇科目" at bounding box center [747, 135] width 122 height 26
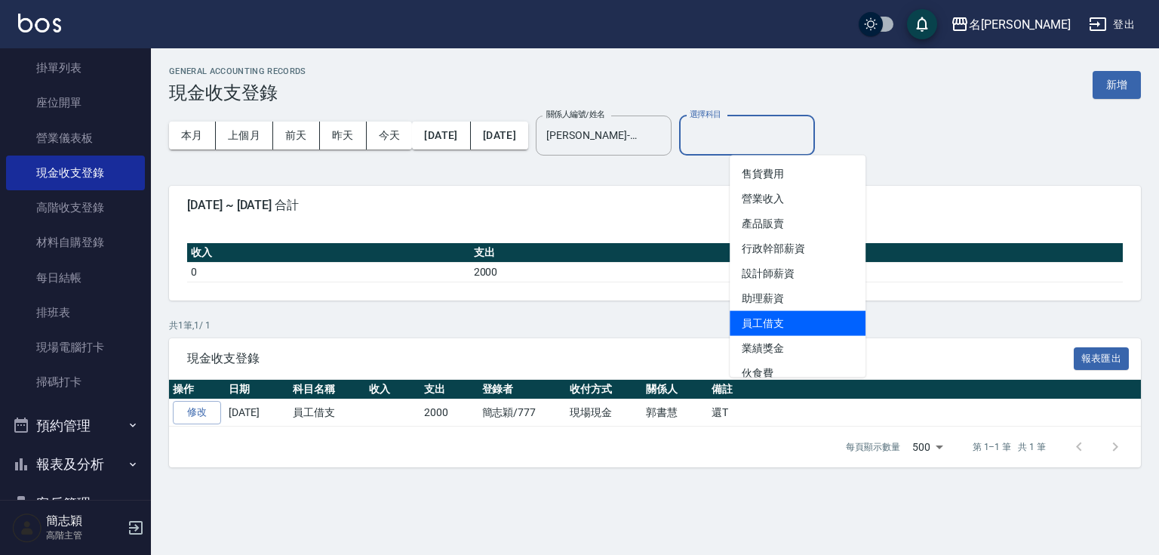
click at [770, 323] on li "員工借支" at bounding box center [798, 323] width 136 height 25
type input "員工借支"
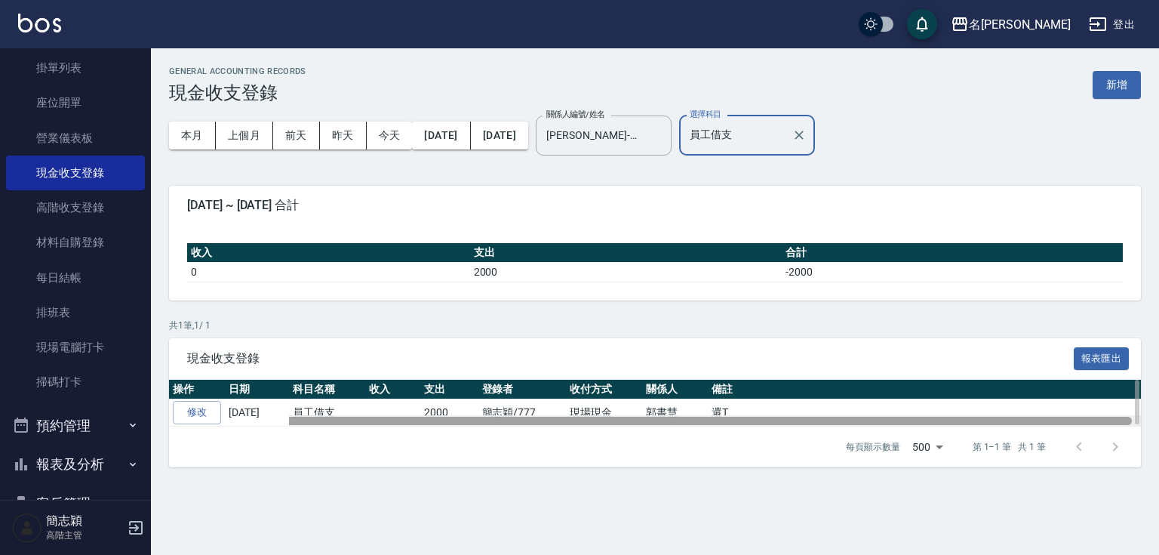
drag, startPoint x: 1114, startPoint y: 418, endPoint x: 980, endPoint y: 414, distance: 133.6
click at [980, 415] on div at bounding box center [655, 420] width 972 height 11
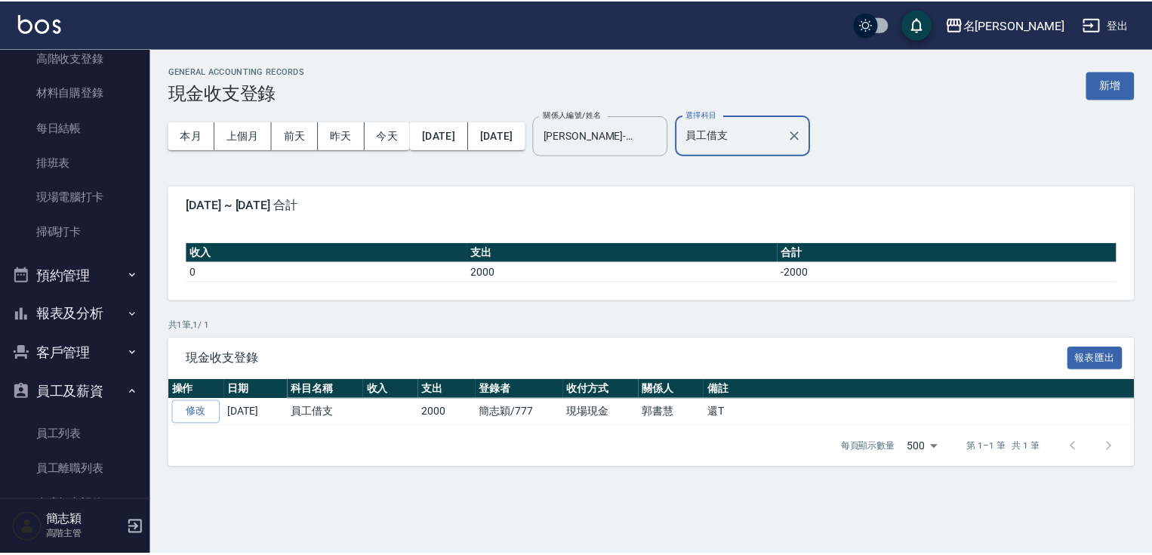
scroll to position [285, 0]
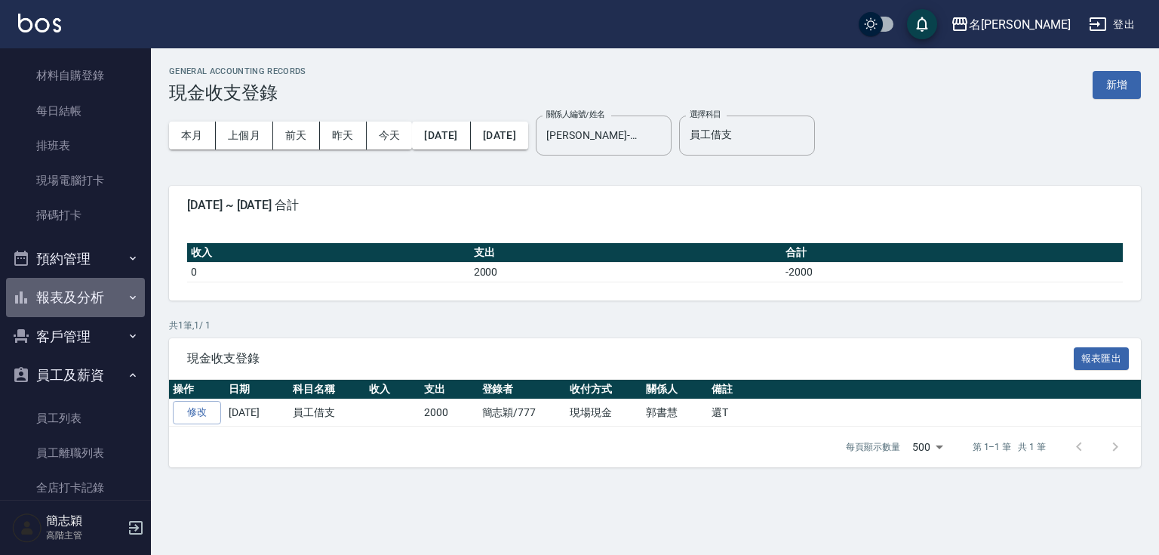
click at [113, 291] on button "報表及分析" at bounding box center [75, 297] width 139 height 39
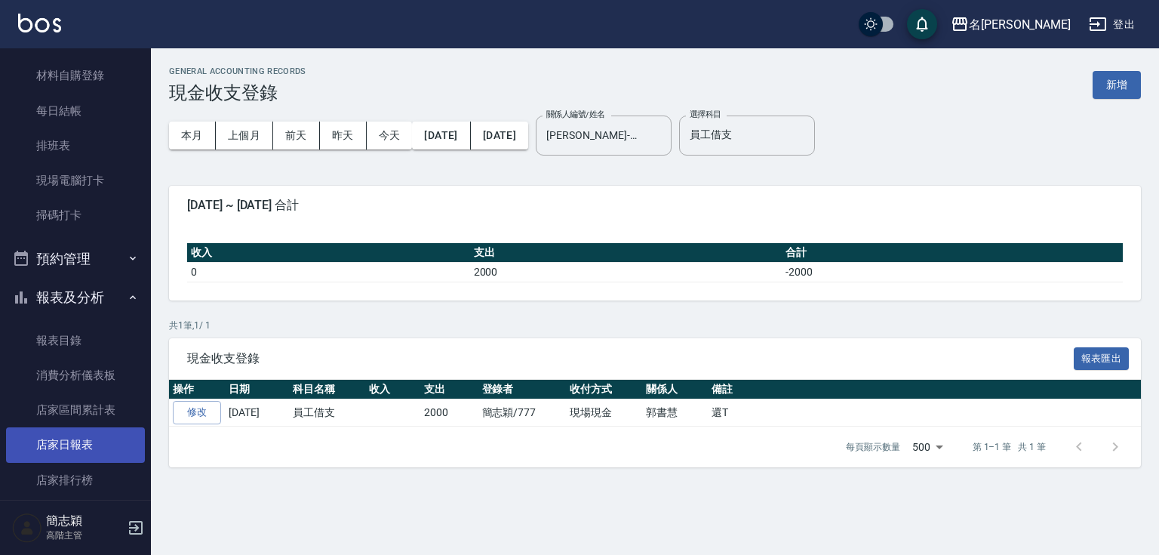
click at [103, 450] on link "店家日報表" at bounding box center [75, 444] width 139 height 35
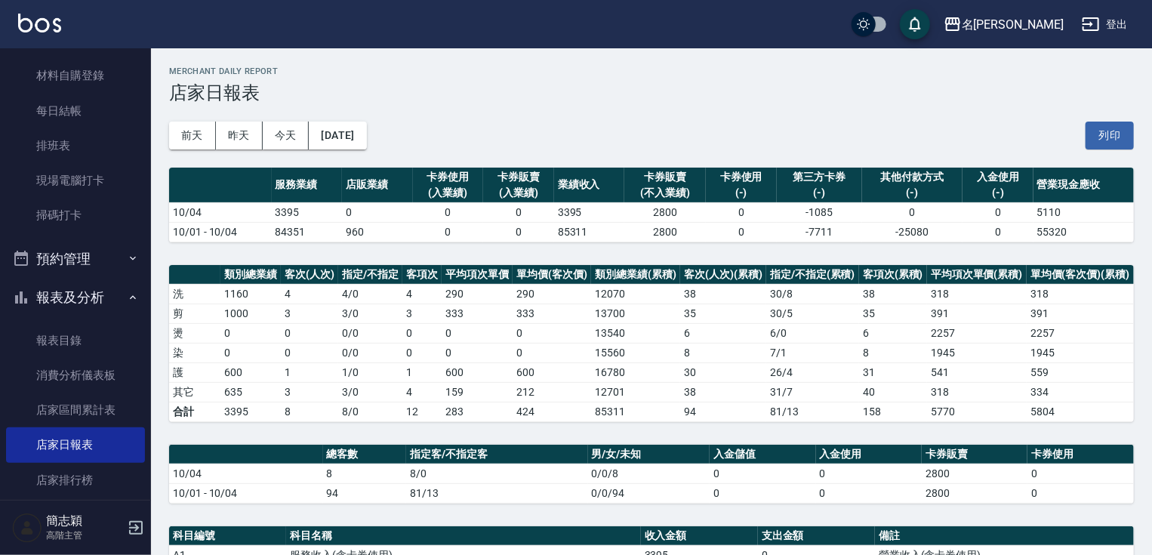
drag, startPoint x: 143, startPoint y: 169, endPoint x: 158, endPoint y: 208, distance: 41.1
click at [142, 272] on nav "櫃檯作業 打帳單 帳單列表 掛單列表 座位開單 營業儀表板 現金收支登錄 高階收支登錄 材料自購登錄 每日結帳 排班表 現場電腦打卡 掃碼打卡 預約管理 預約…" at bounding box center [75, 273] width 151 height 451
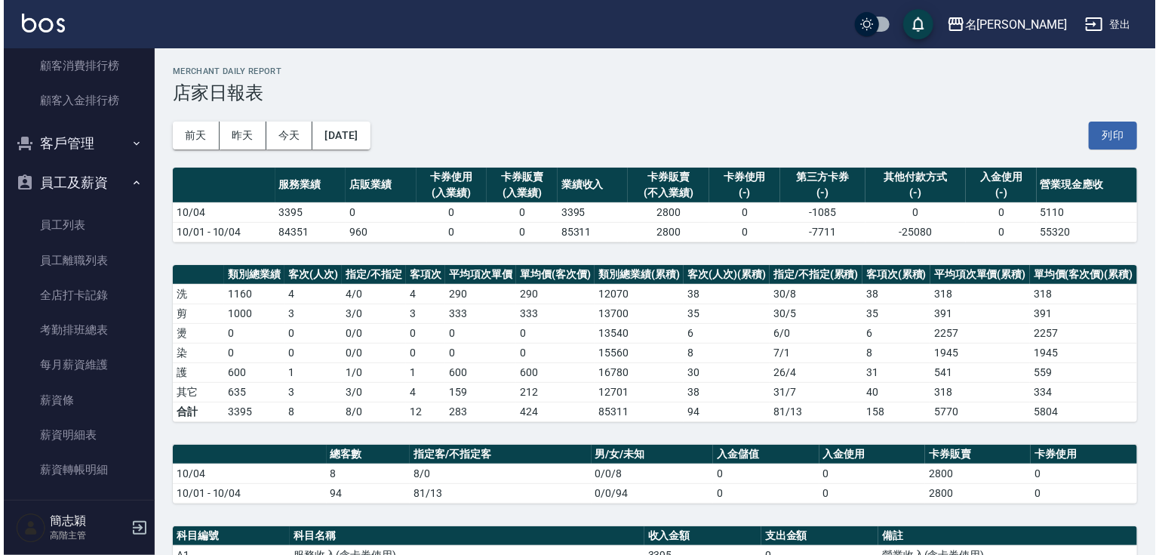
scroll to position [2028, 0]
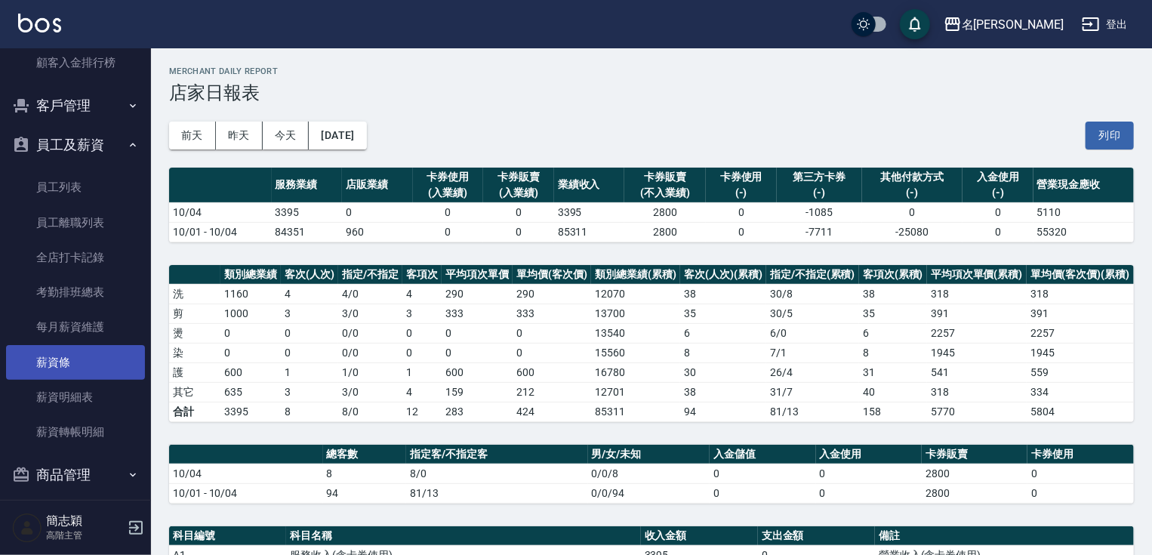
click at [97, 361] on link "薪資條" at bounding box center [75, 362] width 139 height 35
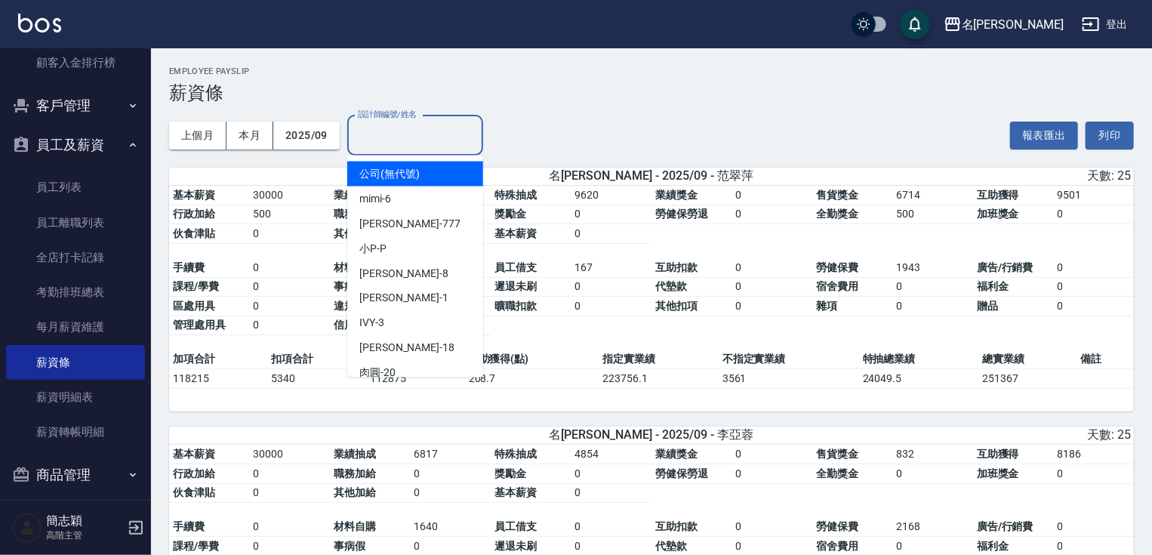
click at [389, 137] on div "設計師編號/姓名 設計師編號/姓名" at bounding box center [415, 135] width 136 height 40
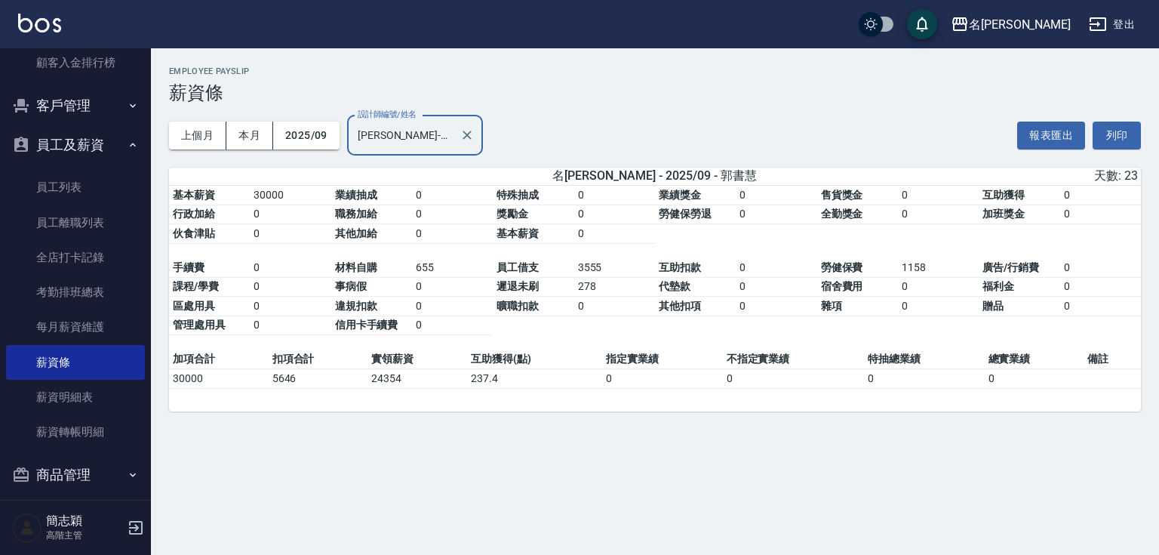
type input "[PERSON_NAME]-18"
click at [66, 146] on button "員工及薪資" at bounding box center [75, 144] width 139 height 39
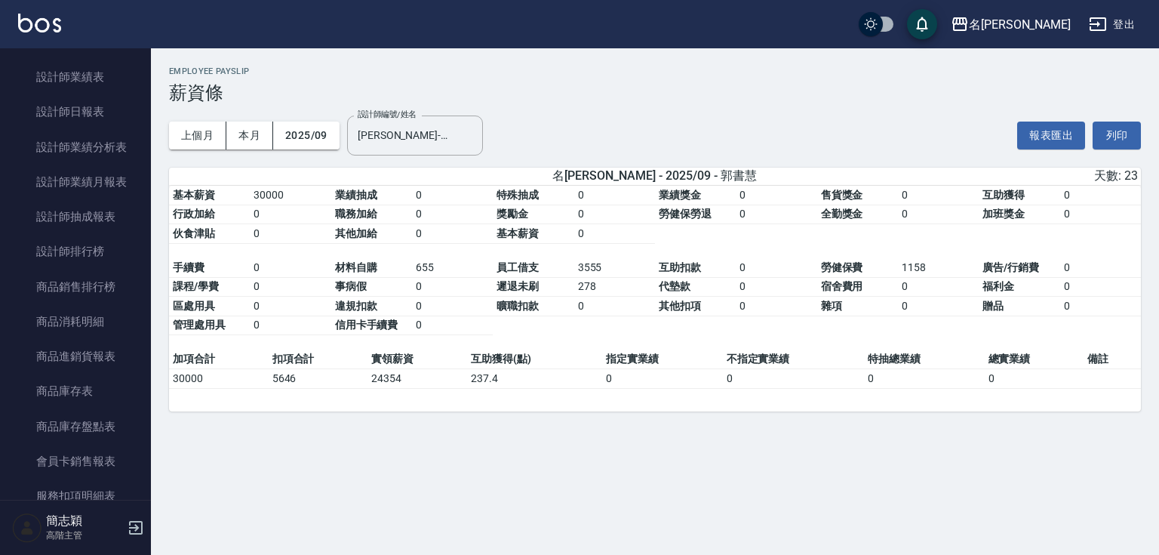
scroll to position [641, 0]
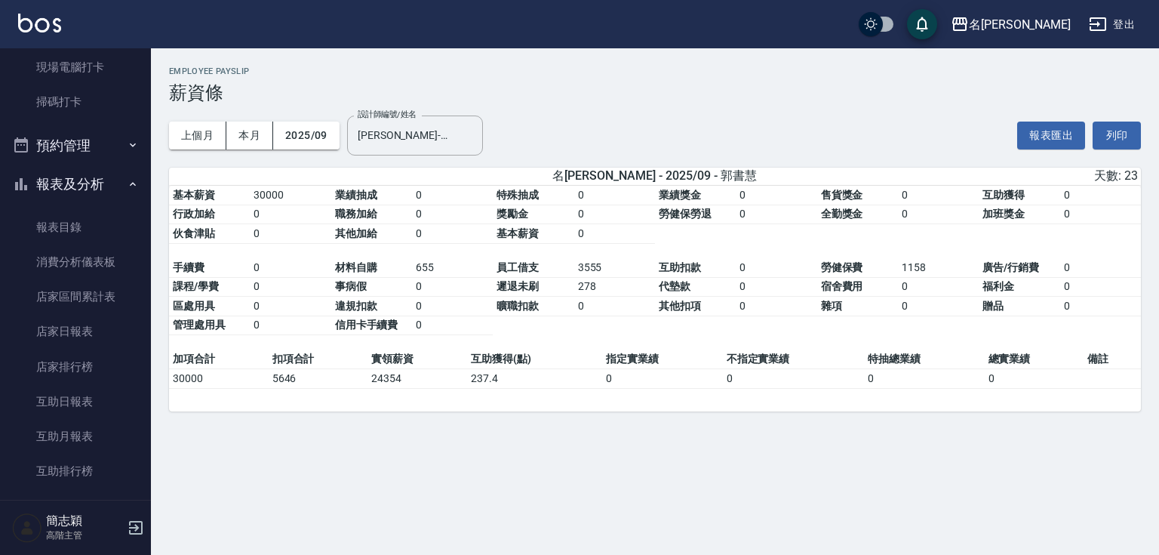
click at [117, 179] on button "報表及分析" at bounding box center [75, 184] width 139 height 39
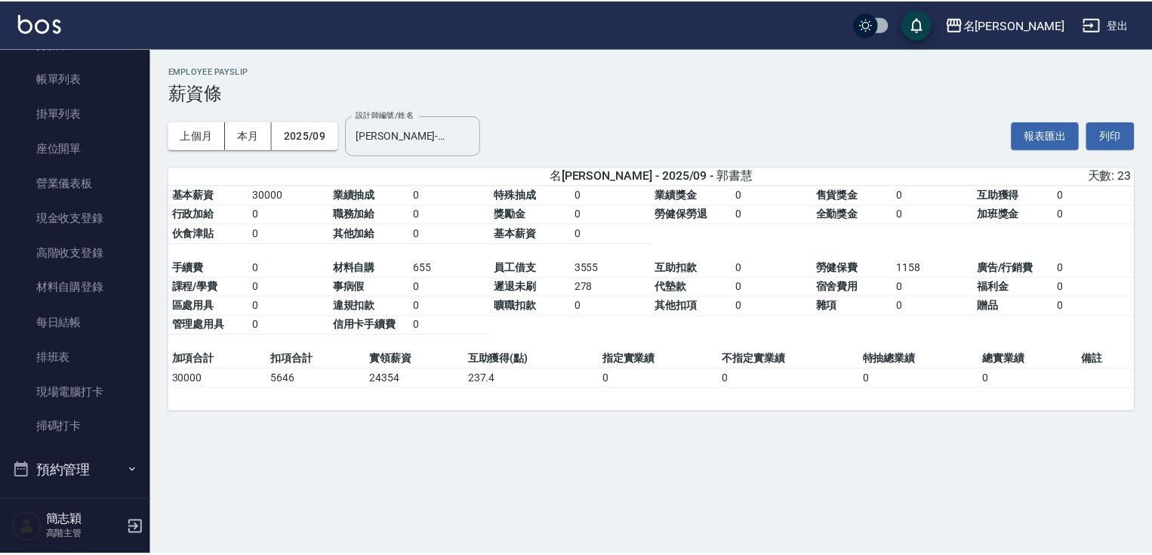
scroll to position [29, 0]
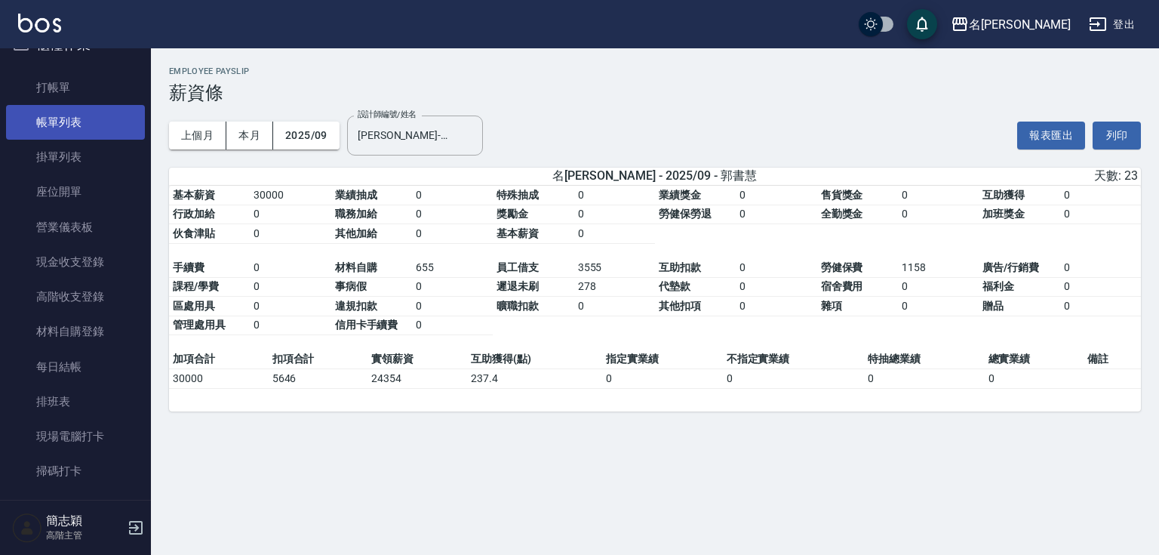
click at [93, 107] on link "帳單列表" at bounding box center [75, 122] width 139 height 35
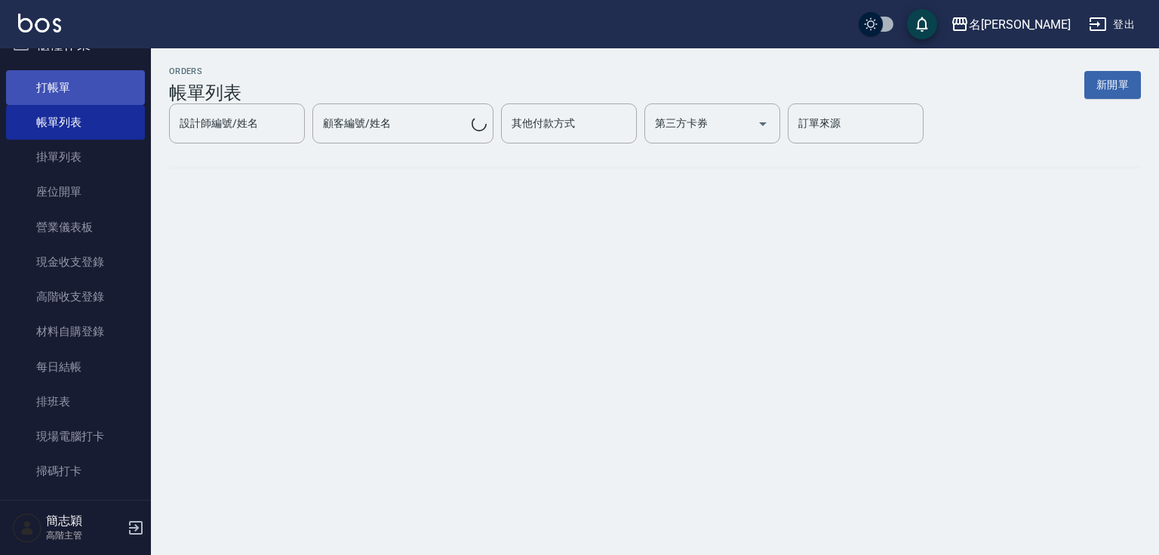
click at [94, 88] on link "打帳單" at bounding box center [75, 87] width 139 height 35
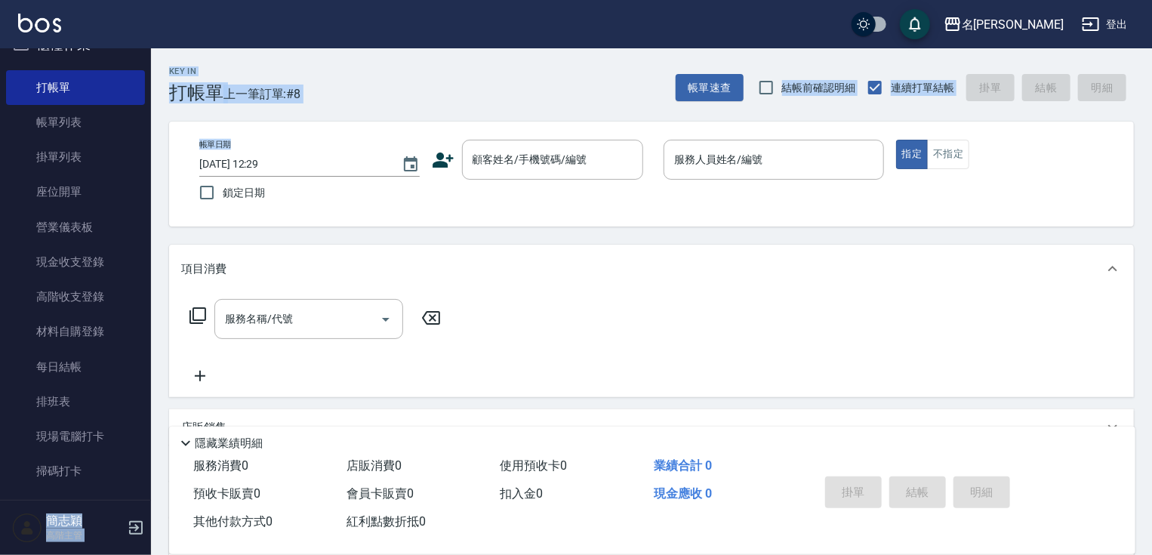
drag, startPoint x: 152, startPoint y: 104, endPoint x: 150, endPoint y: 128, distance: 23.4
click at [150, 128] on div "名留竹林 登出 櫃檯作業 打帳單 帳單列表 掛單列表 座位開單 營業儀表板 現金收支登錄 高階收支登錄 材料自購登錄 每日結帳 排班表 現場電腦打卡 掃碼打卡…" at bounding box center [576, 366] width 1152 height 733
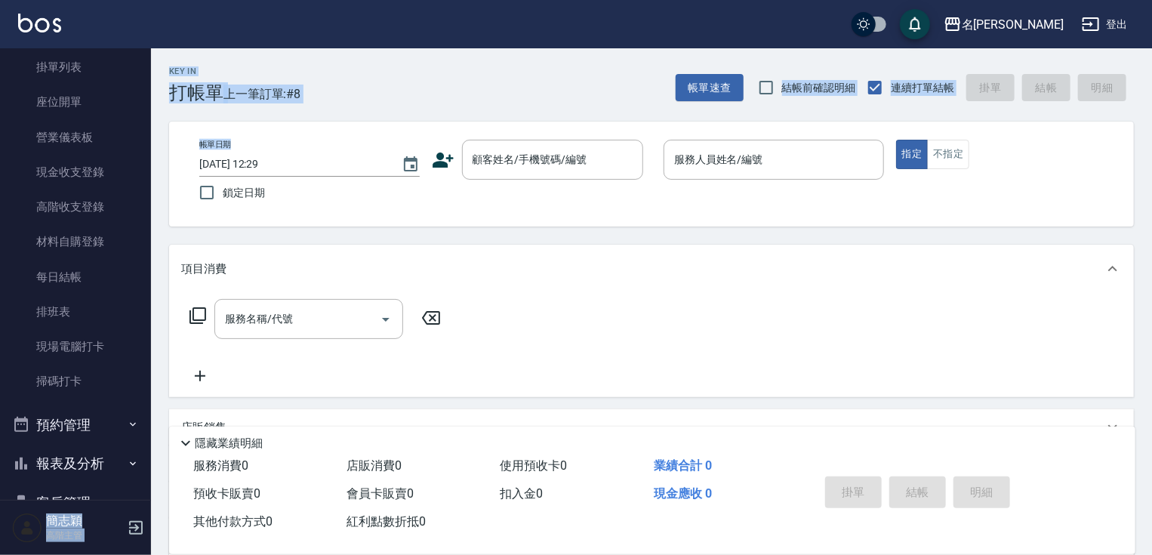
scroll to position [314, 0]
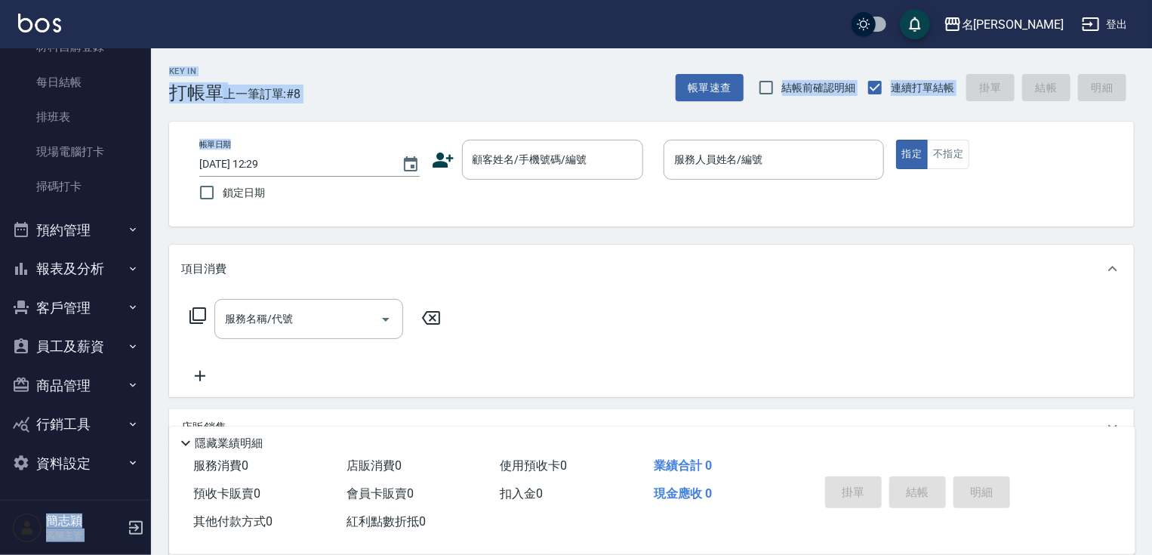
click at [98, 268] on button "報表及分析" at bounding box center [75, 268] width 139 height 39
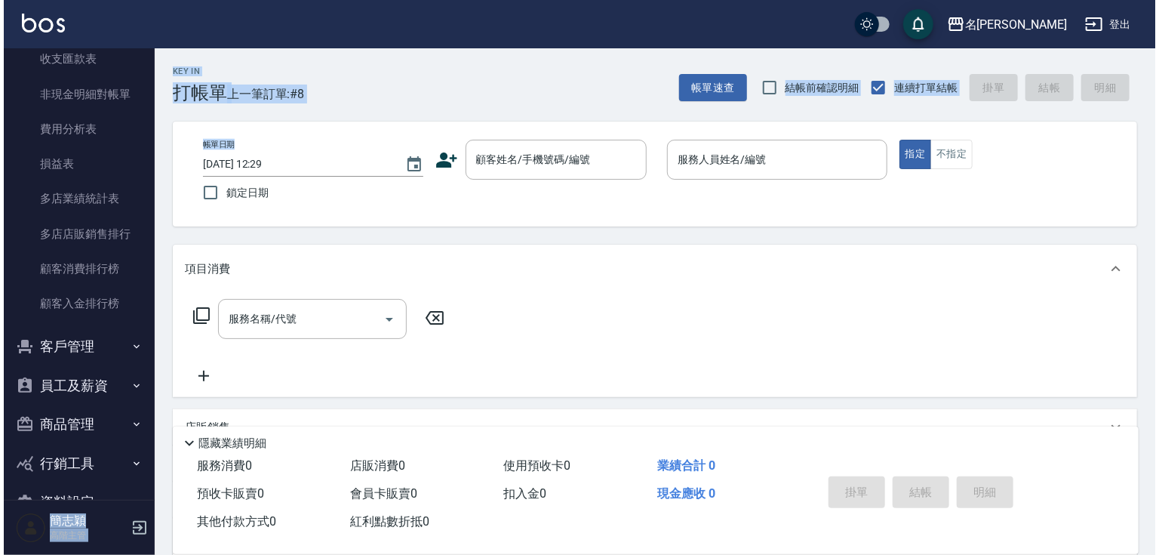
scroll to position [1790, 0]
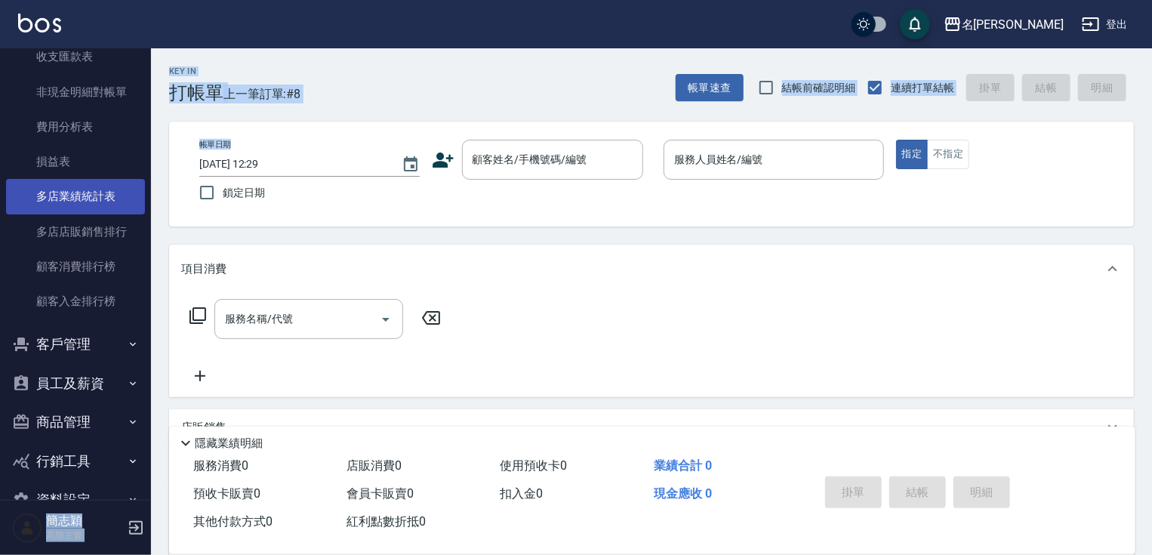
click at [103, 191] on link "多店業績統計表" at bounding box center [75, 196] width 139 height 35
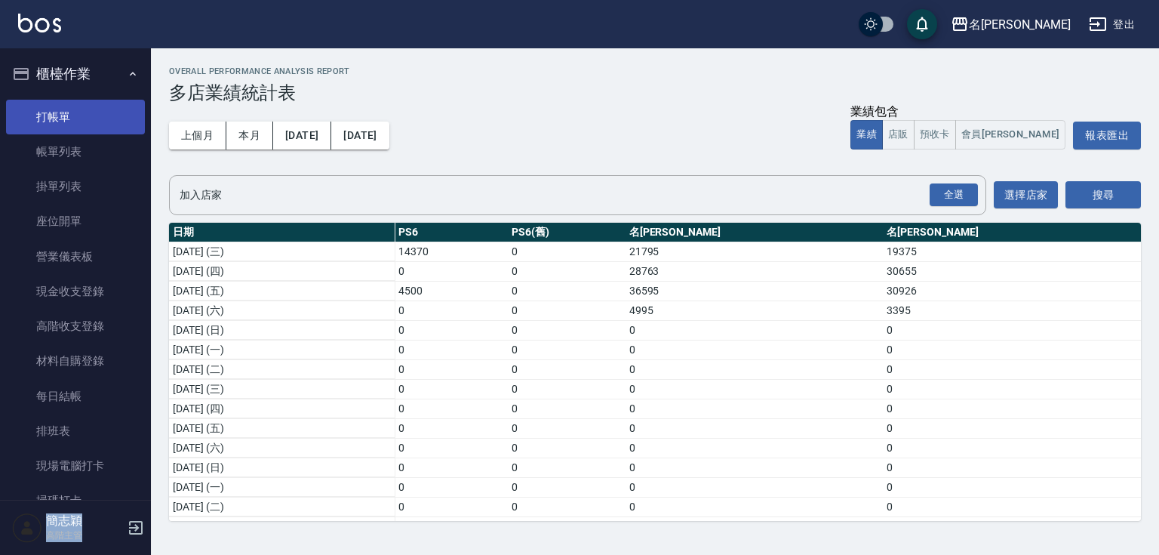
click at [115, 100] on link "打帳單" at bounding box center [75, 117] width 139 height 35
